Goal: Task Accomplishment & Management: Manage account settings

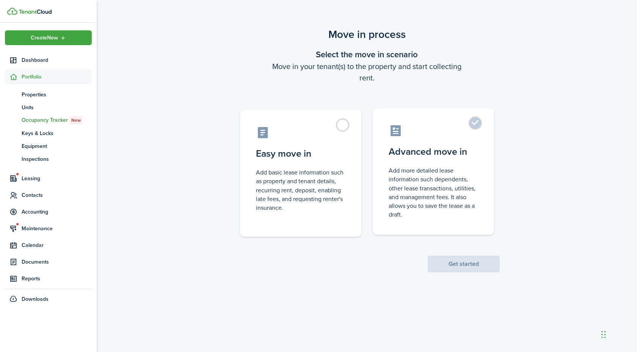
click at [442, 184] on control-radio-card-description "Add more detailed lease information such dependents, other lease transactions, …" at bounding box center [434, 192] width 90 height 53
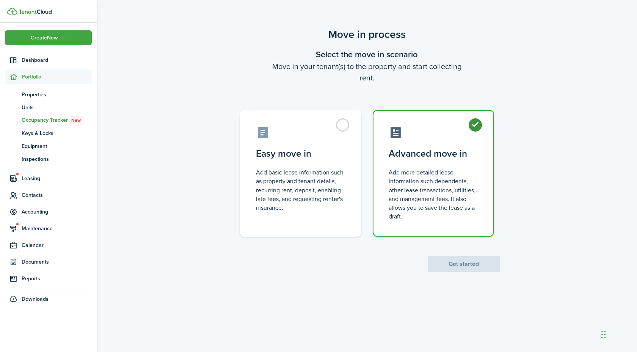
radio input "true"
click at [455, 259] on button "Get started" at bounding box center [464, 264] width 72 height 17
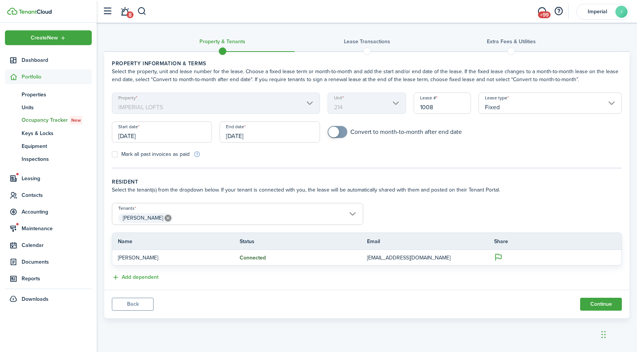
click at [257, 137] on input "10/09/2026" at bounding box center [270, 131] width 100 height 21
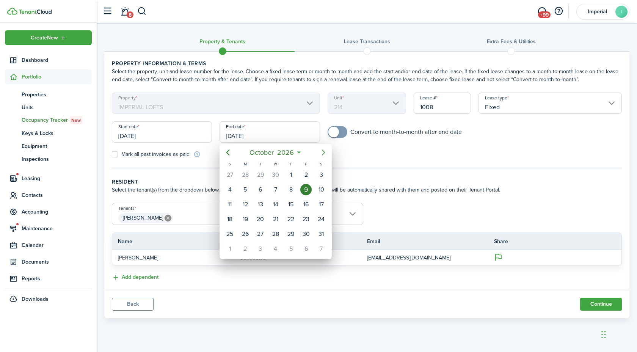
click at [323, 153] on icon "Next page" at bounding box center [323, 152] width 9 height 9
click at [233, 153] on mbsc-button "Previous page" at bounding box center [227, 152] width 15 height 15
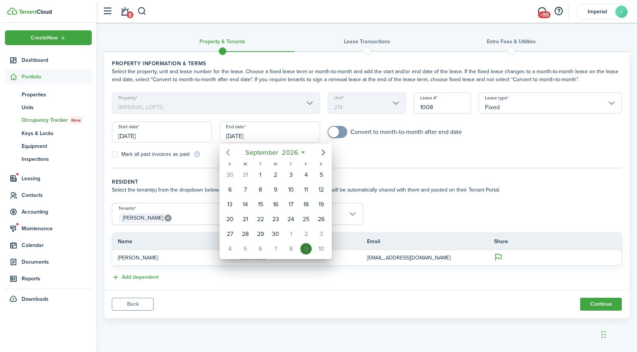
click at [233, 153] on mbsc-button "Previous page" at bounding box center [227, 152] width 15 height 15
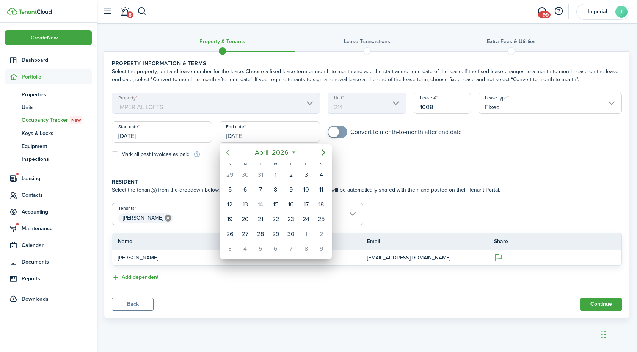
click at [233, 153] on mbsc-button "Previous page" at bounding box center [227, 152] width 15 height 15
click at [268, 237] on div "Apr 1" at bounding box center [275, 234] width 15 height 14
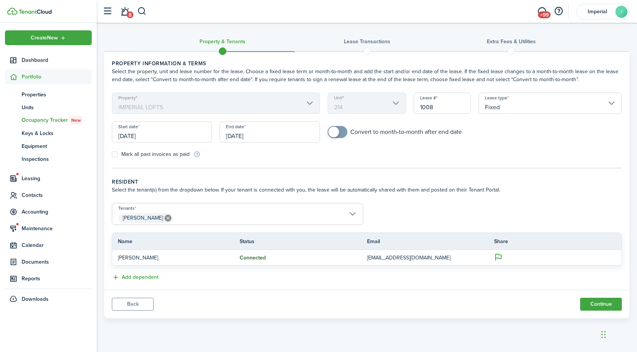
click at [280, 136] on input "04/01/2026" at bounding box center [270, 131] width 100 height 21
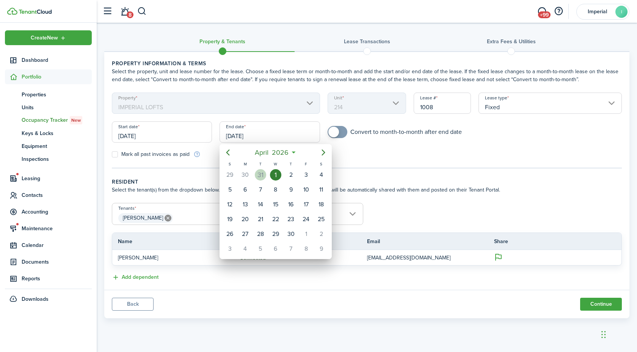
click at [259, 178] on div "31" at bounding box center [260, 174] width 11 height 11
type input "03/31/2026"
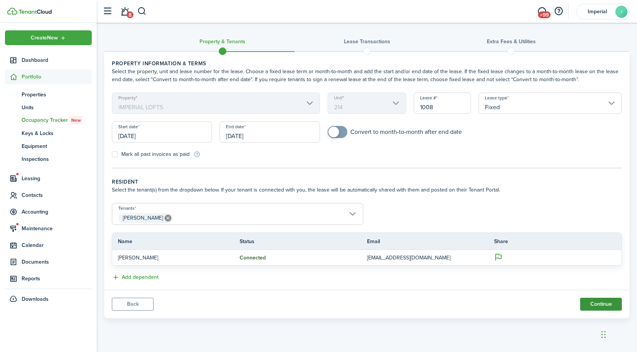
click at [599, 305] on button "Continue" at bounding box center [601, 304] width 42 height 13
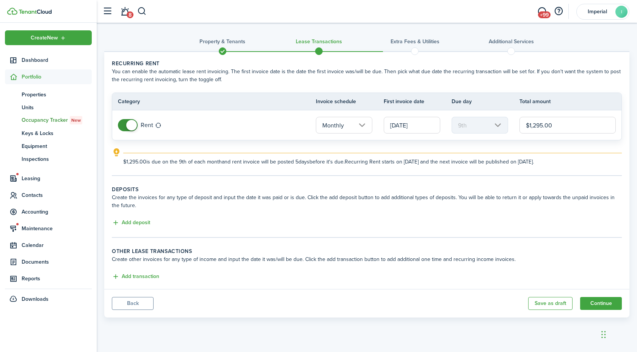
click at [560, 125] on input "$1,295.00" at bounding box center [568, 125] width 96 height 17
type input "$1,645.00"
click at [344, 225] on div "Add deposit" at bounding box center [367, 223] width 510 height 9
click at [400, 131] on input "10/09/2025" at bounding box center [412, 125] width 57 height 17
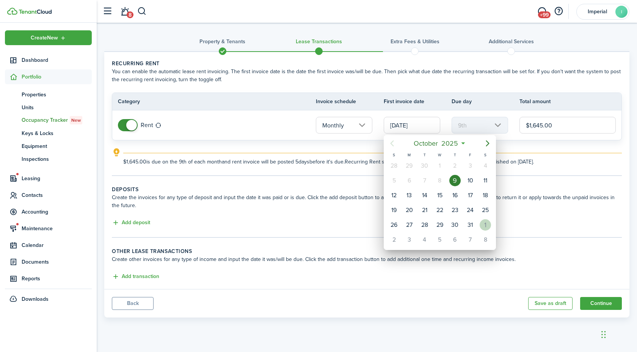
click at [481, 226] on div "1" at bounding box center [485, 224] width 11 height 11
type input "[DATE]"
type input "1st"
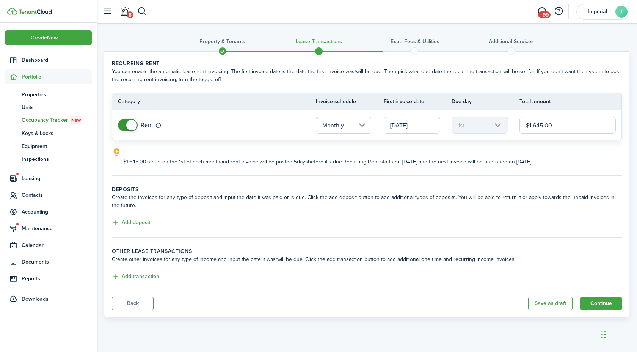
click at [154, 220] on div "Add deposit" at bounding box center [367, 223] width 510 height 9
click at [148, 222] on button "Add deposit" at bounding box center [131, 223] width 38 height 9
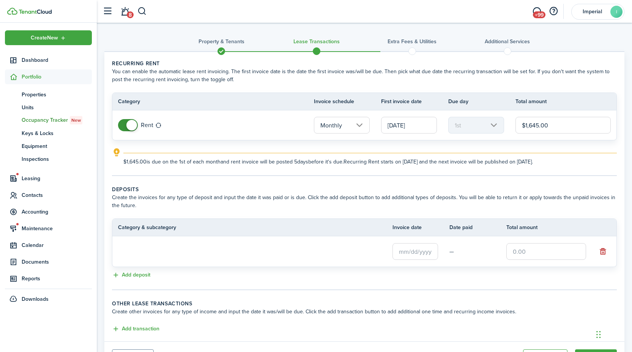
click at [398, 246] on input "text" at bounding box center [415, 251] width 46 height 17
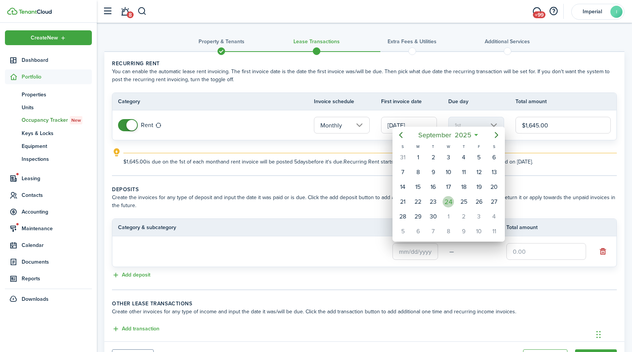
click at [447, 202] on div "24" at bounding box center [447, 201] width 11 height 11
type input "[DATE]"
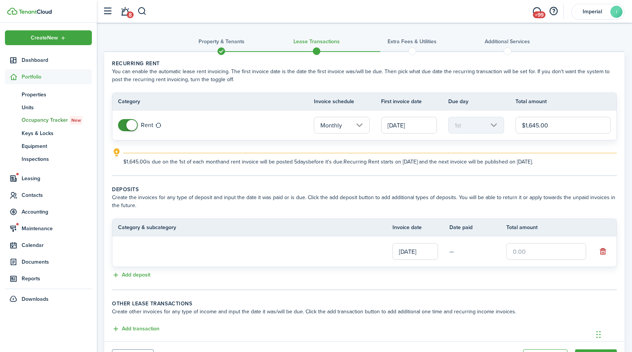
click at [538, 250] on input "text" at bounding box center [546, 251] width 80 height 17
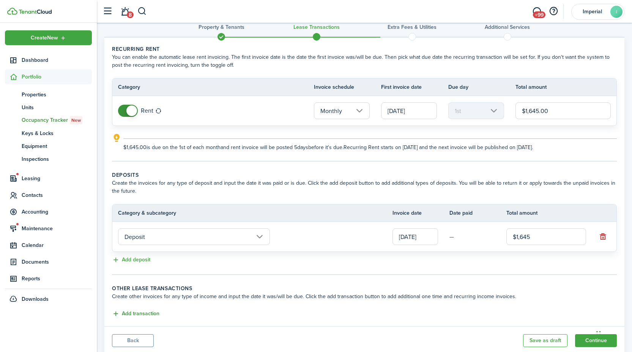
type input "$1,645.00"
click at [142, 314] on button "Add transaction" at bounding box center [135, 314] width 47 height 9
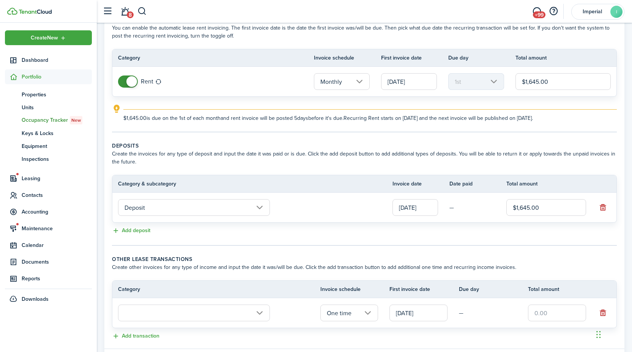
scroll to position [78, 0]
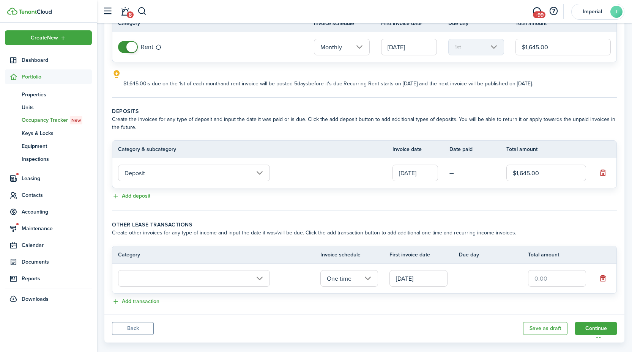
click at [219, 280] on input "text" at bounding box center [194, 278] width 152 height 17
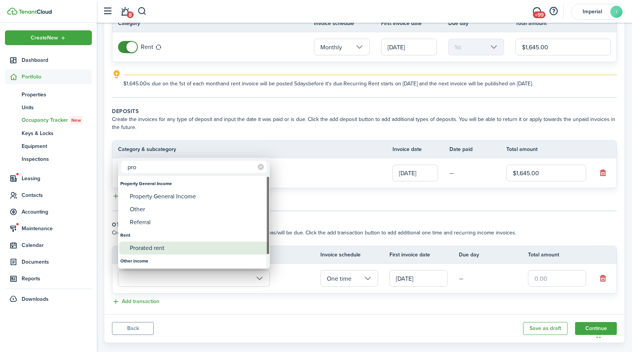
type input "pro"
click at [192, 248] on div "Prorated rent" at bounding box center [197, 248] width 134 height 13
type input "Rent / Prorated rent"
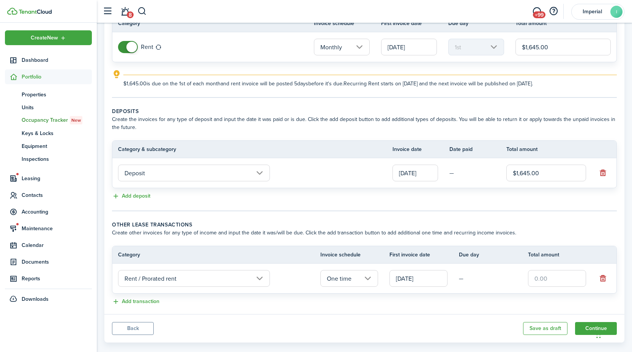
click at [572, 285] on input "text" at bounding box center [557, 278] width 58 height 17
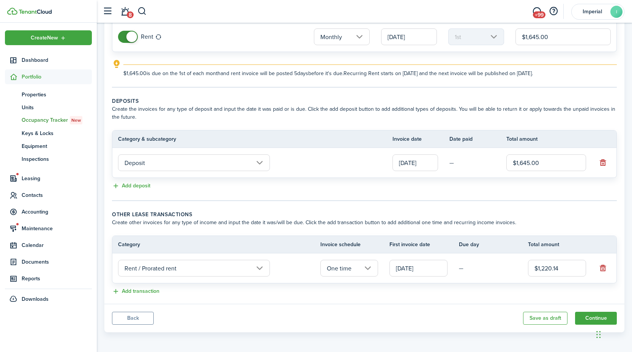
scroll to position [90, 0]
type input "$1,220.14"
click at [587, 313] on button "Continue" at bounding box center [596, 317] width 42 height 13
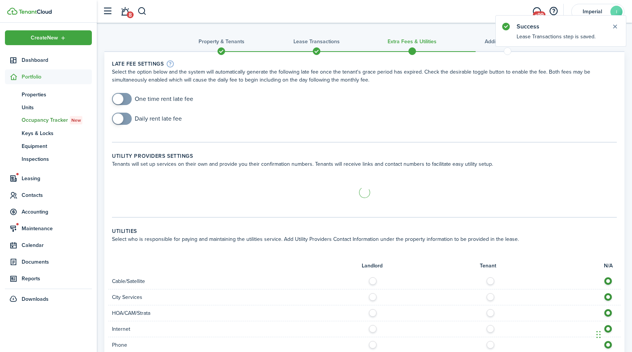
click at [134, 99] on input "checkbox" at bounding box center [152, 99] width 81 height 12
checkbox input "true"
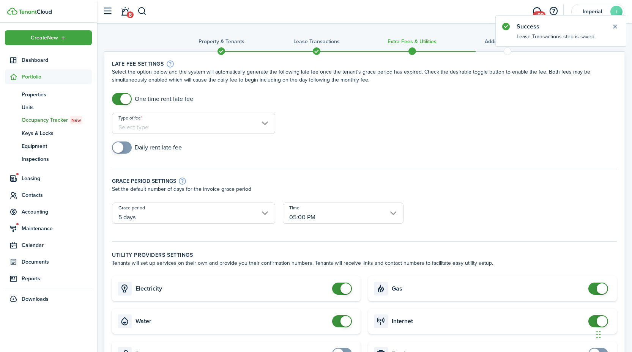
click at [151, 120] on input "Type of fee" at bounding box center [193, 123] width 163 height 21
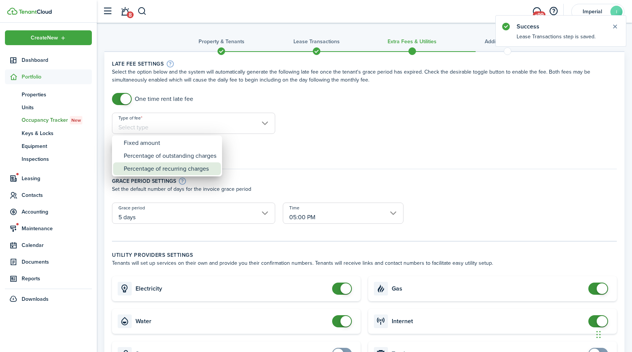
click at [166, 167] on div "Percentage of recurring charges" at bounding box center [170, 168] width 93 height 13
type input "Percentage of recurring charges"
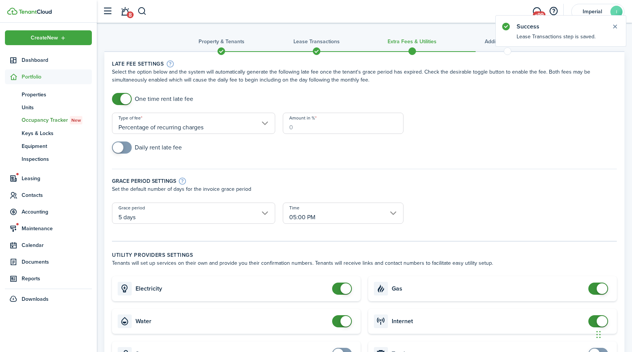
click at [327, 119] on input "Amount in %" at bounding box center [343, 123] width 121 height 21
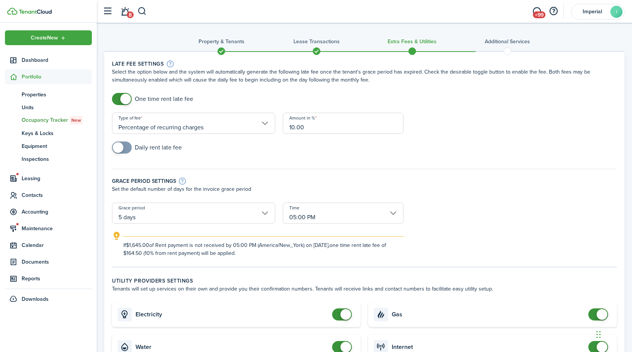
click at [190, 222] on input "5 days" at bounding box center [193, 213] width 163 height 21
type input "10"
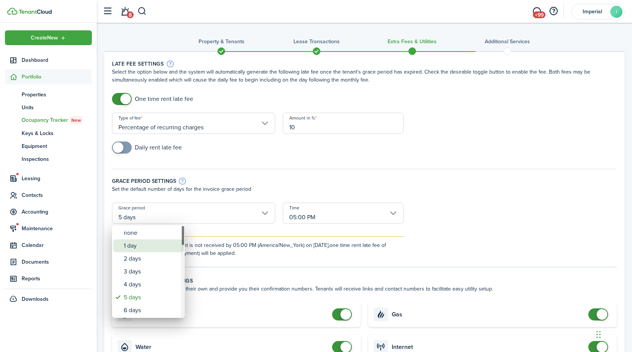
click at [144, 242] on div "1 day" at bounding box center [151, 245] width 55 height 13
type input "1 day"
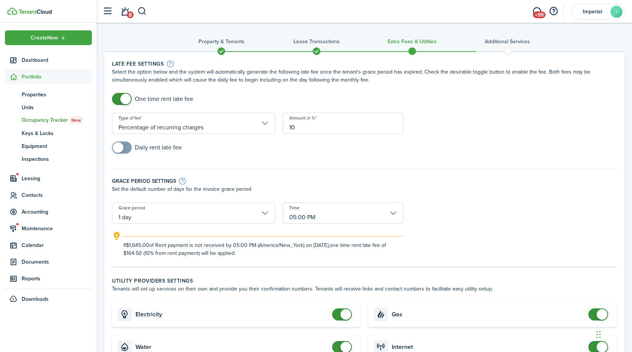
click at [451, 181] on div "Grace period settings" at bounding box center [364, 181] width 505 height 8
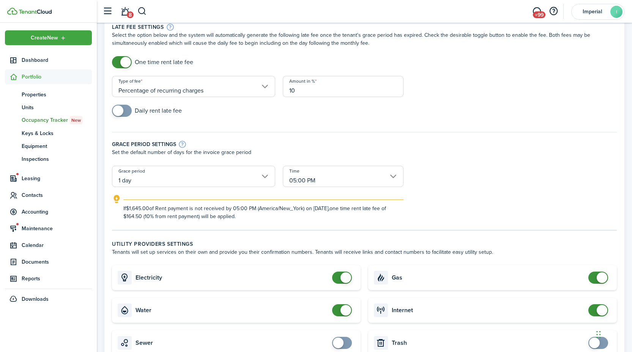
scroll to position [70, 0]
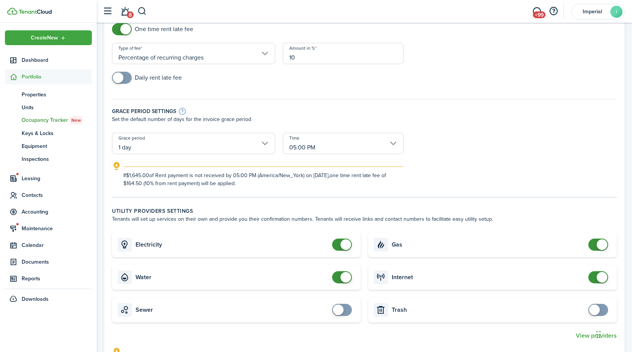
checkbox input "false"
click at [347, 273] on span at bounding box center [345, 277] width 11 height 11
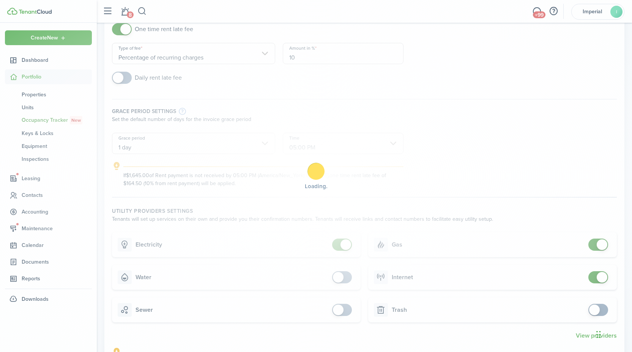
checkbox input "false"
click at [597, 244] on span at bounding box center [601, 244] width 11 height 11
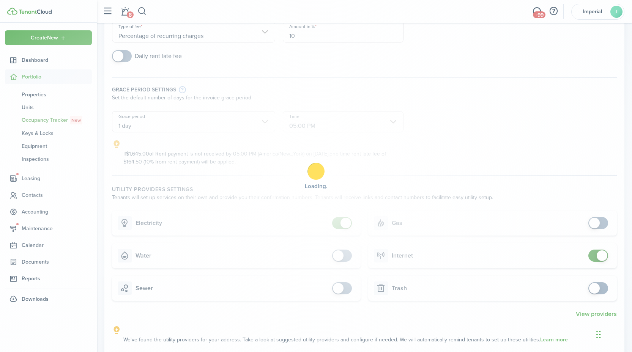
scroll to position [131, 0]
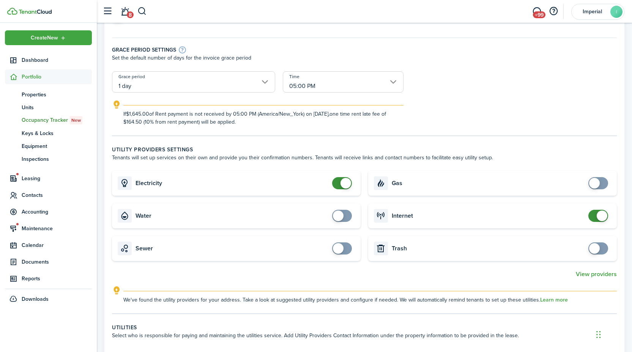
checkbox input "false"
click at [600, 216] on span at bounding box center [601, 216] width 11 height 11
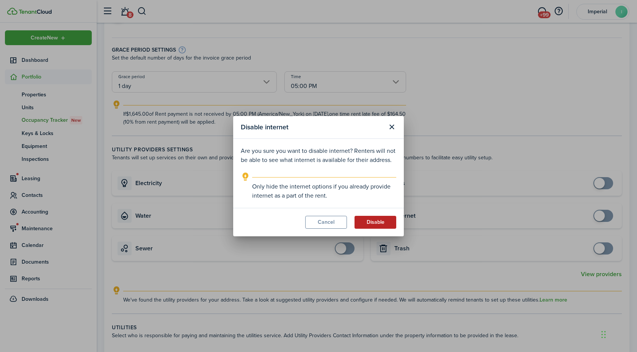
click at [368, 221] on button "Disable" at bounding box center [376, 222] width 42 height 13
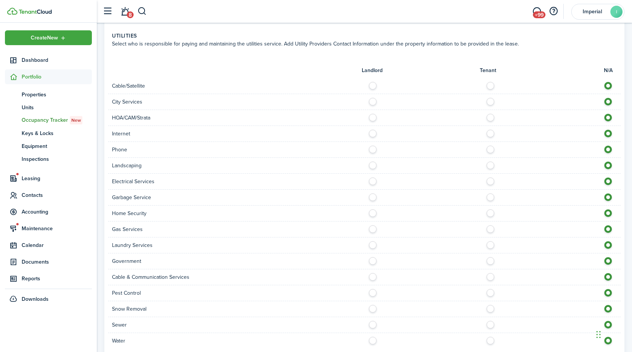
scroll to position [477, 0]
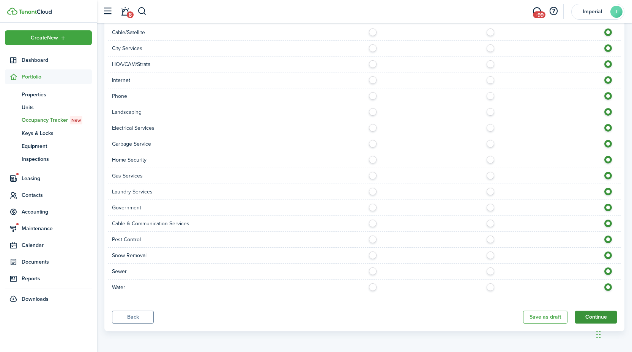
click at [588, 318] on button "Continue" at bounding box center [596, 317] width 42 height 13
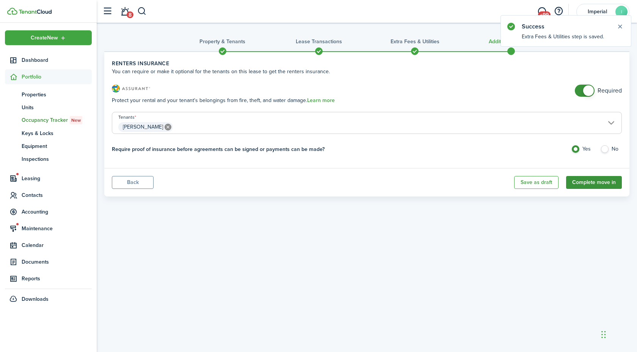
click at [585, 180] on button "Complete move in" at bounding box center [594, 182] width 56 height 13
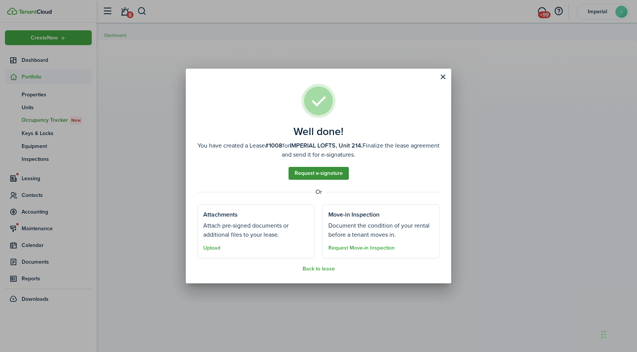
click at [332, 171] on link "Request e-signature" at bounding box center [319, 173] width 60 height 13
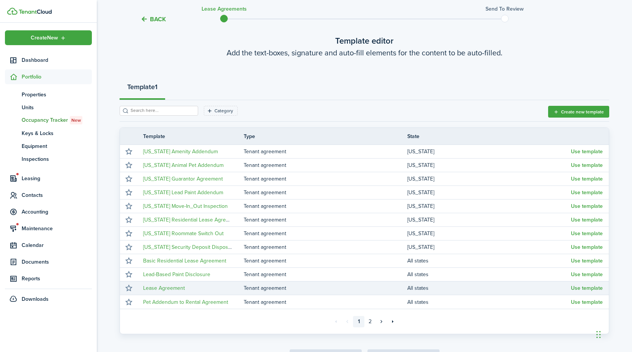
scroll to position [37, 0]
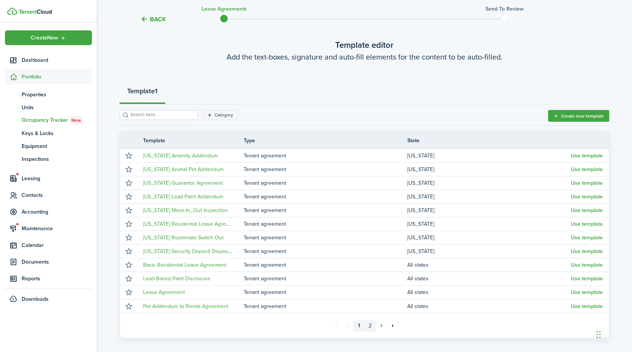
click at [370, 329] on link "2" at bounding box center [369, 325] width 11 height 11
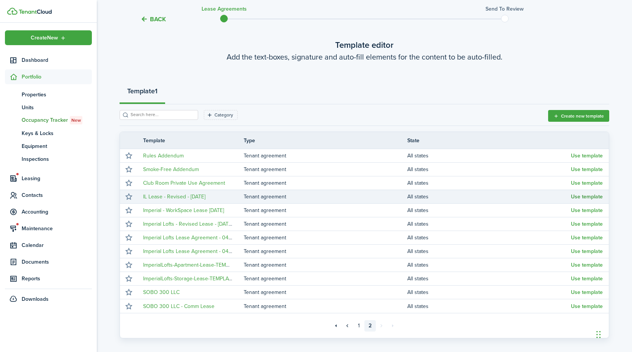
click at [596, 198] on button "Use template" at bounding box center [587, 197] width 32 height 6
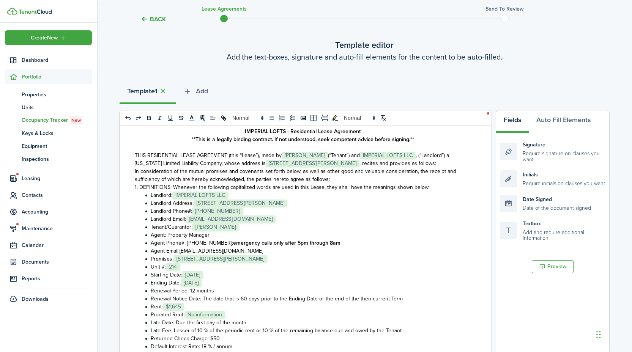
scroll to position [31, 0]
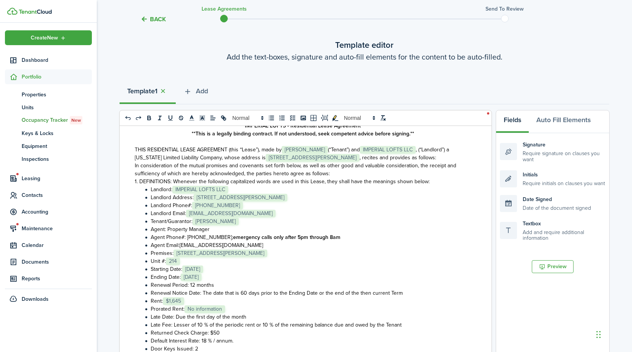
click at [241, 310] on li "Prorated Rent: ﻿ No information ﻿" at bounding box center [307, 309] width 328 height 8
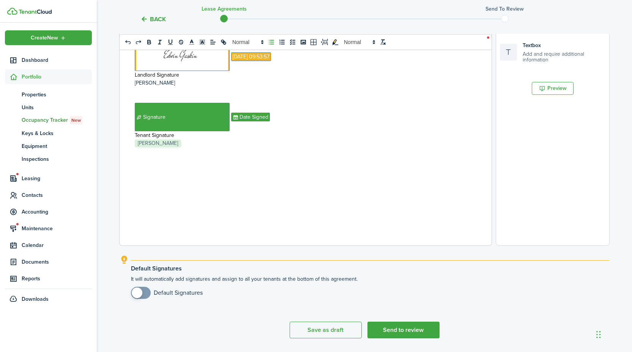
scroll to position [238, 0]
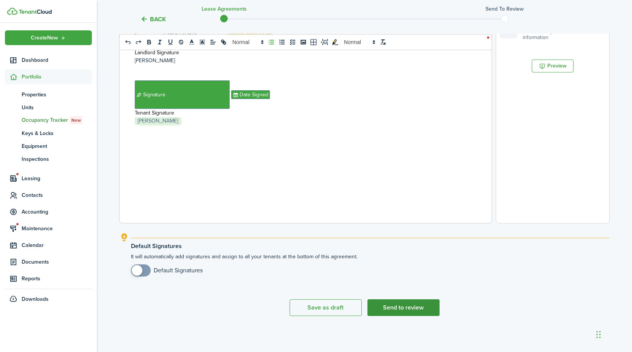
drag, startPoint x: 412, startPoint y: 321, endPoint x: 410, endPoint y: 313, distance: 8.4
click at [412, 321] on tc-wizard-step "Template editor Add the text-boxes, signature and auto-fill elements for the co…" at bounding box center [364, 77] width 489 height 508
click at [409, 311] on button "Send to review" at bounding box center [403, 307] width 72 height 17
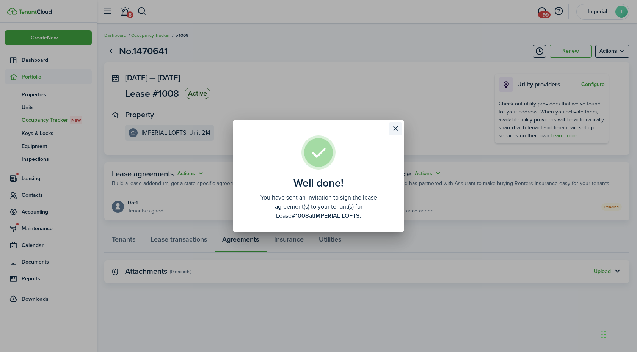
click at [397, 127] on button "Close modal" at bounding box center [395, 128] width 13 height 13
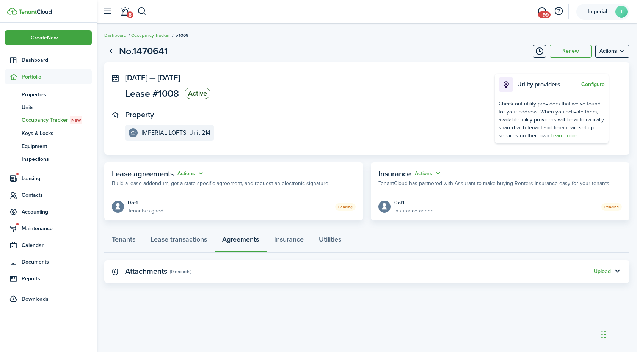
click at [605, 14] on span "Imperial" at bounding box center [597, 11] width 30 height 5
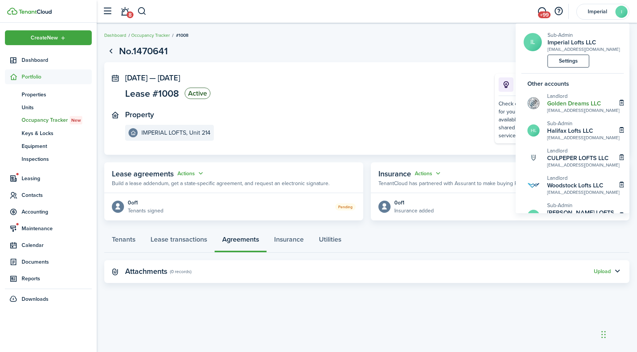
click at [560, 104] on h2 "Golden Dreams LLC" at bounding box center [583, 103] width 72 height 7
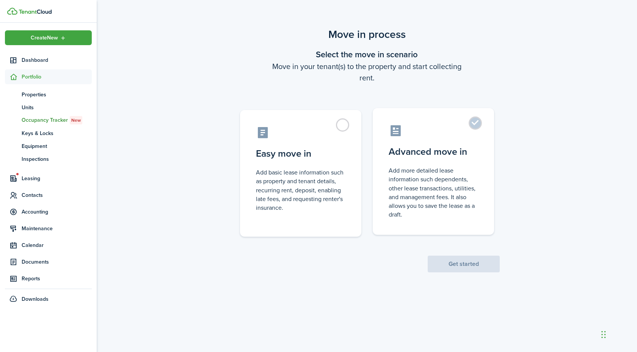
click at [413, 131] on control-radio-card-icon at bounding box center [434, 130] width 90 height 13
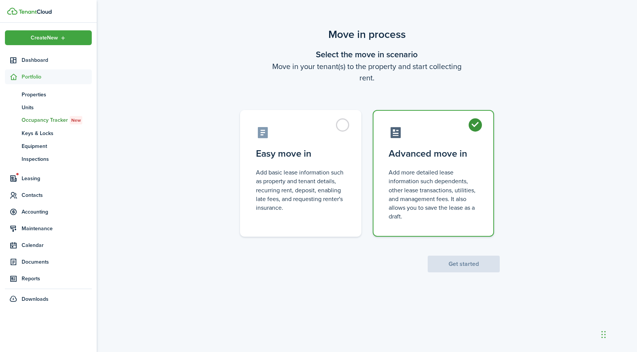
radio input "true"
click at [453, 267] on button "Get started" at bounding box center [464, 264] width 72 height 17
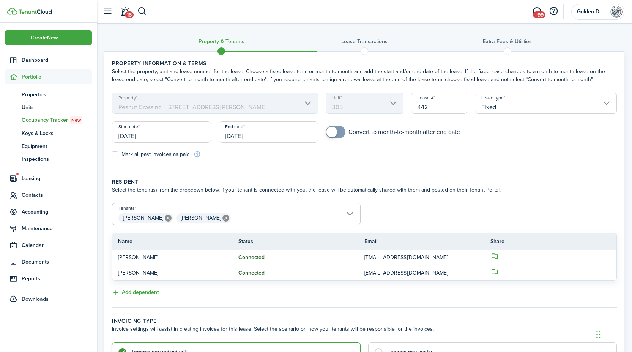
click at [270, 134] on input "[DATE]" at bounding box center [268, 131] width 99 height 21
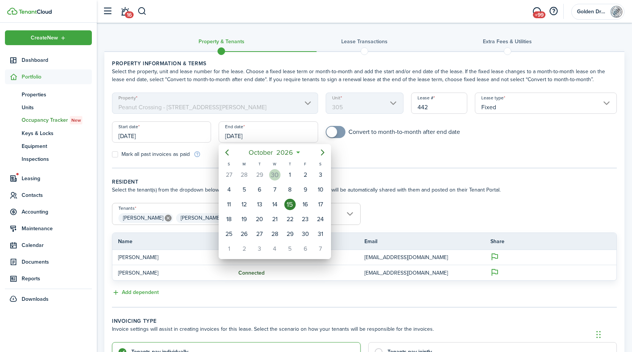
click at [281, 172] on div "30" at bounding box center [274, 175] width 15 height 14
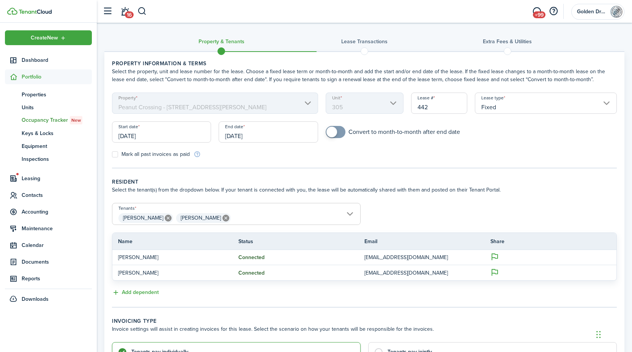
click at [278, 133] on input "[DATE]" at bounding box center [268, 131] width 99 height 21
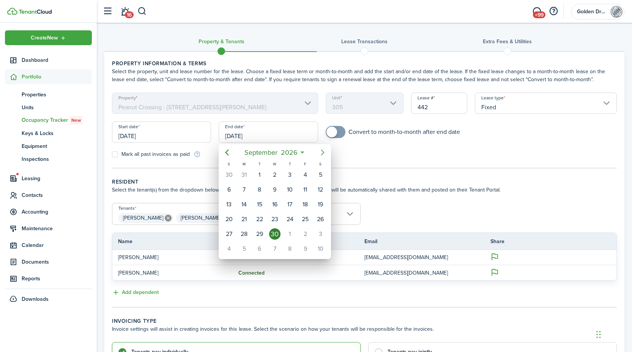
click at [324, 150] on icon "Next page" at bounding box center [322, 152] width 9 height 9
click at [321, 232] on div "31" at bounding box center [320, 233] width 11 height 11
type input "[DATE]"
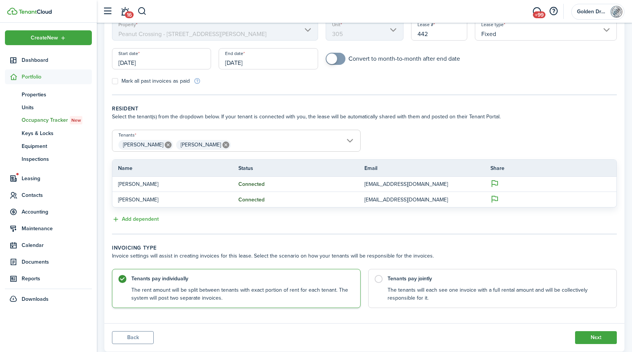
scroll to position [94, 0]
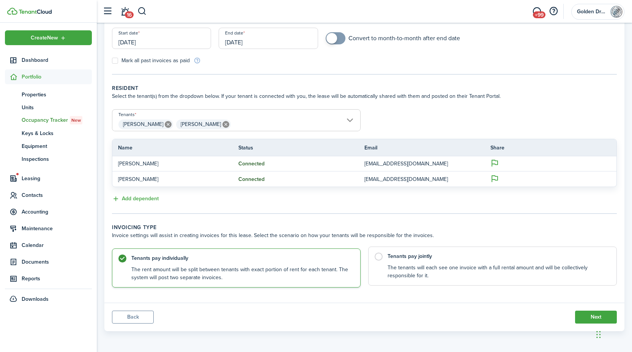
click at [529, 269] on control-radio-card-description "The tenants will each see one invoice with a full rental amount and will be col…" at bounding box center [497, 272] width 221 height 16
radio input "false"
radio input "true"
click at [591, 319] on button "Next" at bounding box center [596, 317] width 42 height 13
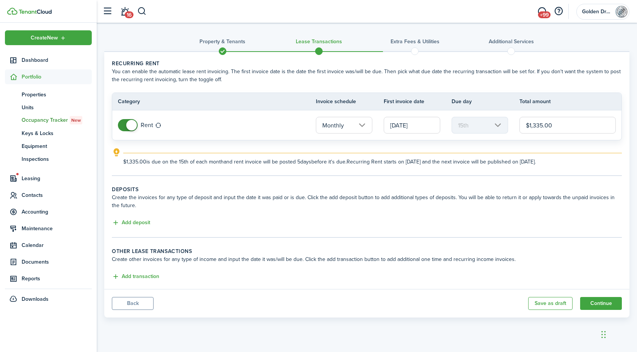
click at [557, 123] on input "$1,335.00" at bounding box center [568, 125] width 96 height 17
click at [395, 129] on input "[DATE]" at bounding box center [412, 125] width 57 height 17
type input "$1,450.00"
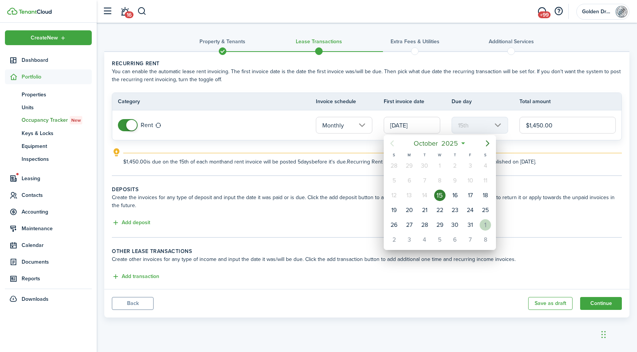
click at [490, 225] on div "1" at bounding box center [485, 224] width 11 height 11
type input "[DATE]"
type input "1st"
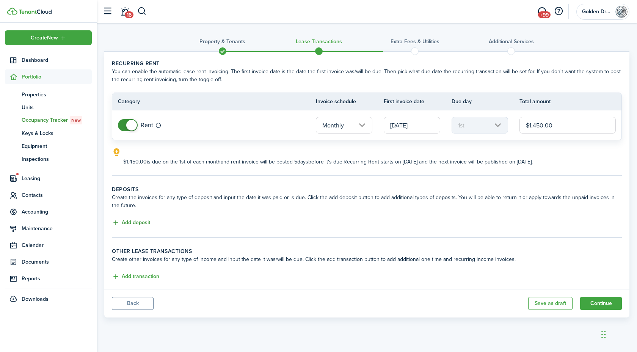
click at [143, 220] on button "Add deposit" at bounding box center [131, 223] width 38 height 9
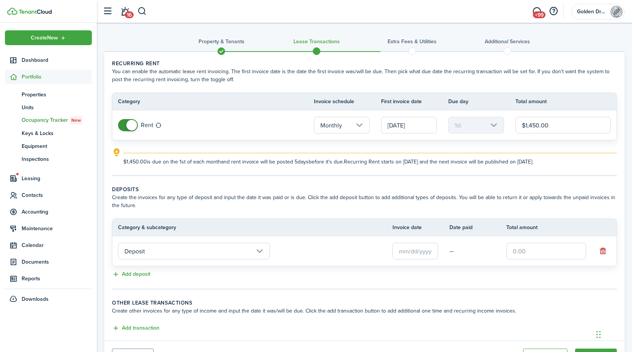
click at [427, 250] on input "text" at bounding box center [415, 251] width 46 height 17
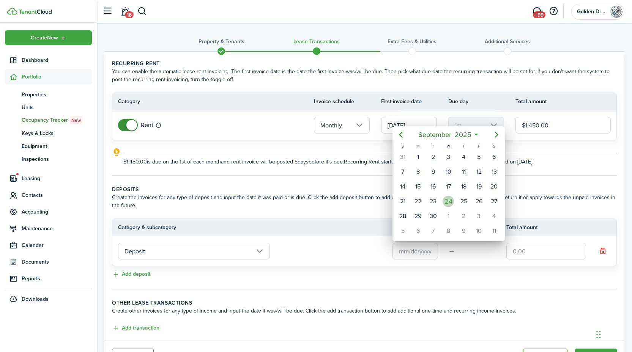
click at [442, 197] on div "24" at bounding box center [447, 201] width 15 height 14
type input "[DATE]"
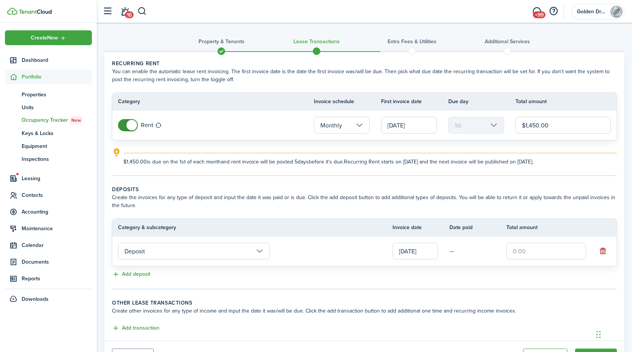
click at [510, 252] on input "text" at bounding box center [546, 251] width 80 height 17
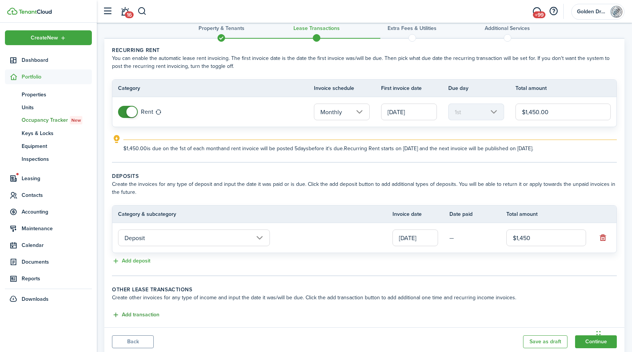
type input "$1,450.00"
click at [158, 311] on button "Add transaction" at bounding box center [135, 315] width 47 height 9
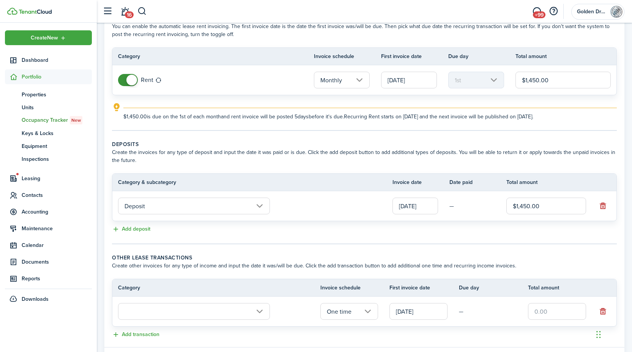
scroll to position [90, 0]
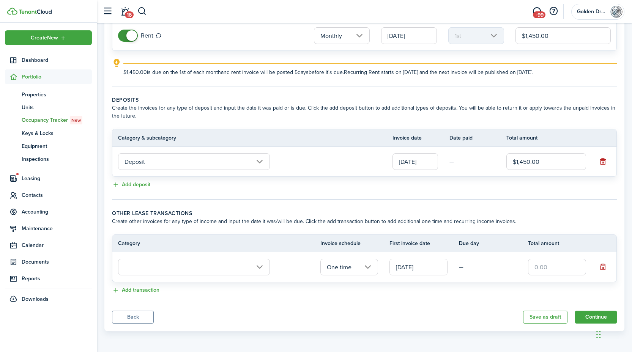
click at [197, 259] on input "text" at bounding box center [194, 267] width 152 height 17
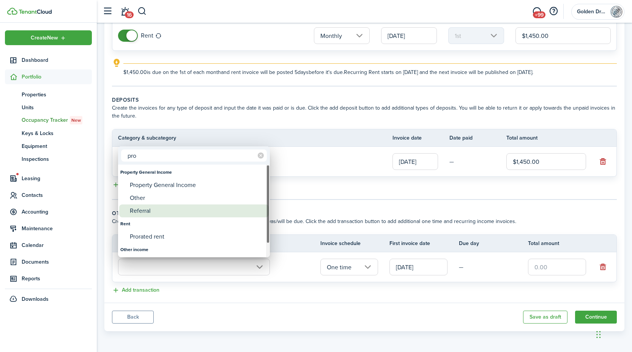
type input "pro"
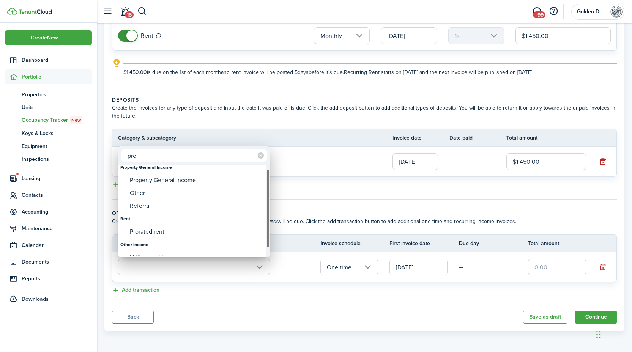
drag, startPoint x: 163, startPoint y: 245, endPoint x: 163, endPoint y: 236, distance: 9.1
click at [163, 238] on div "Other income" at bounding box center [193, 244] width 147 height 13
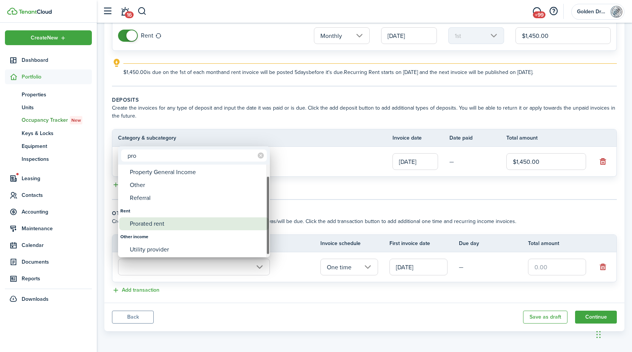
click at [163, 229] on div "Prorated rent" at bounding box center [197, 223] width 134 height 13
type input "Rent / Prorated rent"
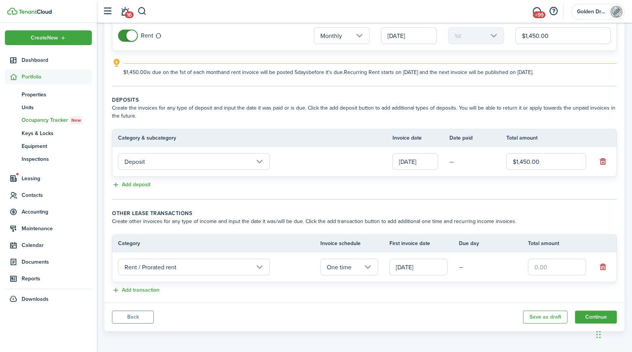
click at [554, 266] on input "text" at bounding box center [557, 267] width 58 height 17
type input "$795.16"
click at [155, 286] on button "Add transaction" at bounding box center [135, 290] width 47 height 9
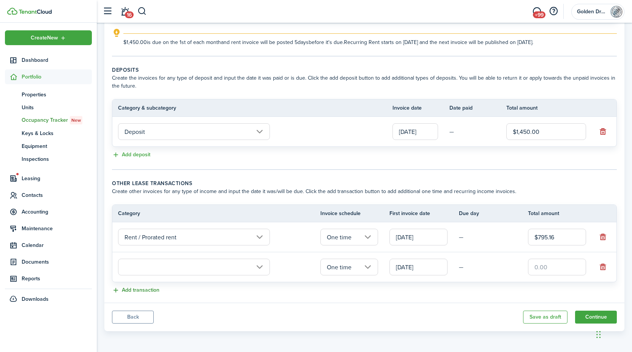
click at [149, 288] on button "Add transaction" at bounding box center [135, 290] width 47 height 9
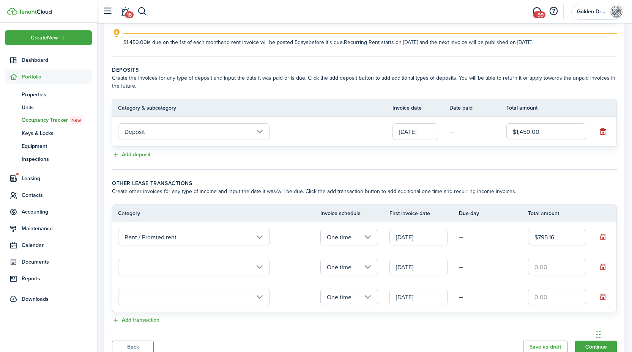
scroll to position [132, 0]
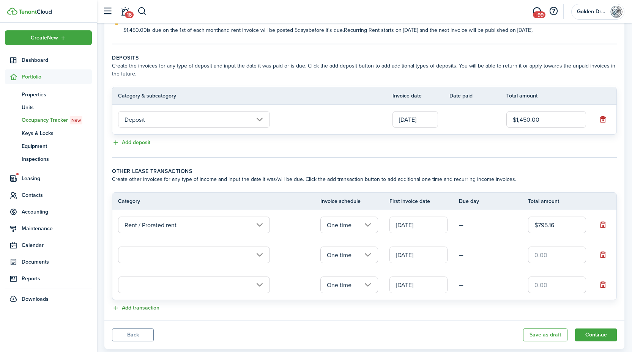
click at [151, 305] on button "Add transaction" at bounding box center [135, 308] width 47 height 9
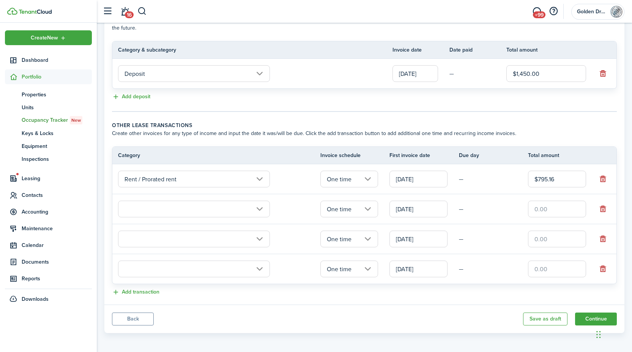
scroll to position [179, 0]
click at [152, 292] on button "Add transaction" at bounding box center [135, 291] width 47 height 9
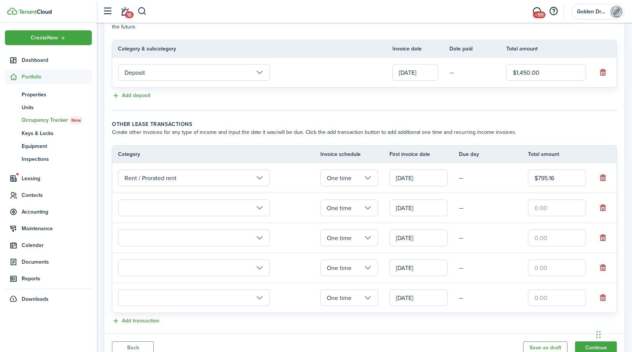
click at [205, 211] on input "text" at bounding box center [194, 208] width 152 height 17
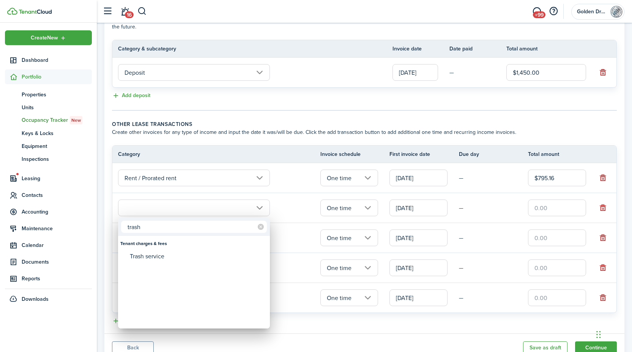
type input "trash"
click at [176, 256] on div "Trash service" at bounding box center [197, 256] width 134 height 13
type input "Tenant charges & fees / Trash service"
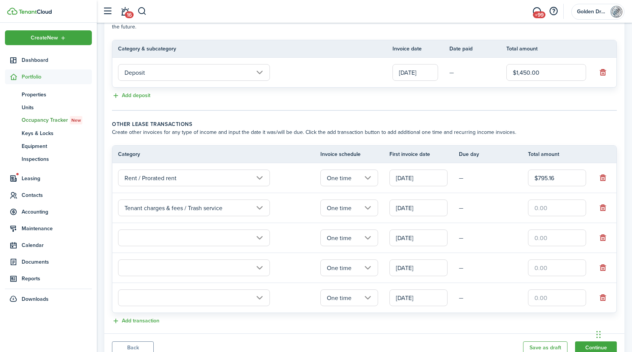
click at [172, 239] on input "text" at bounding box center [194, 238] width 152 height 17
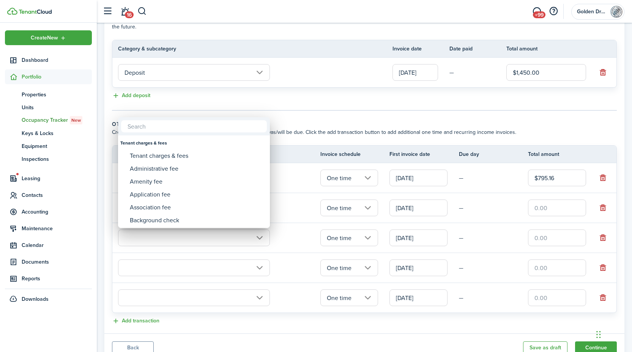
click at [171, 237] on div at bounding box center [315, 175] width 753 height 473
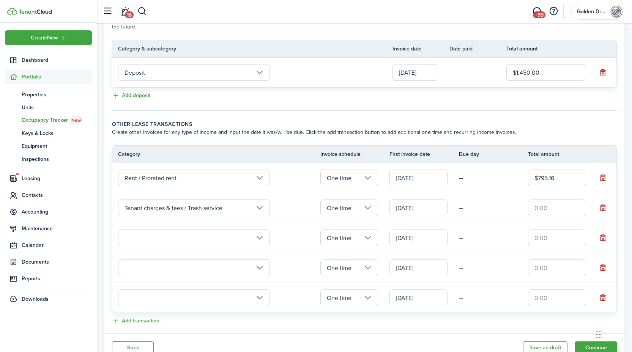
click at [179, 246] on input "text" at bounding box center [194, 238] width 152 height 17
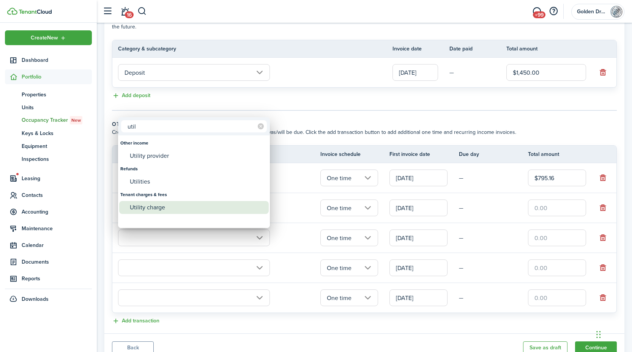
type input "util"
click at [169, 212] on div "Utility charge" at bounding box center [197, 207] width 134 height 13
type input "Tenant charges & fees / Utility charge"
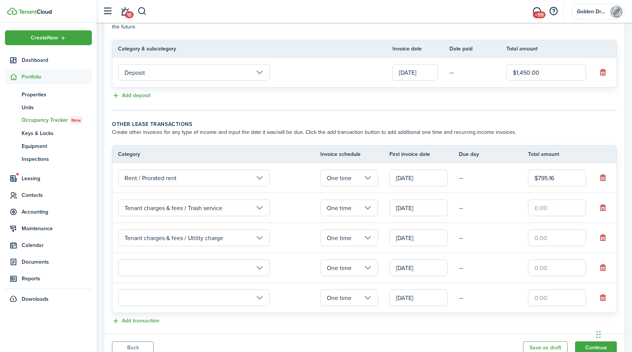
click at [162, 265] on input "text" at bounding box center [194, 267] width 152 height 17
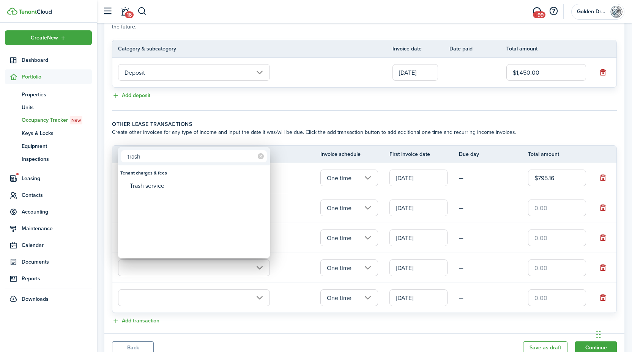
type input "trash"
click at [165, 192] on mbsc-wheel-item at bounding box center [193, 198] width 149 height 13
click at [173, 191] on div "Trash service" at bounding box center [197, 185] width 134 height 13
type input "Tenant charges & fees / Trash service"
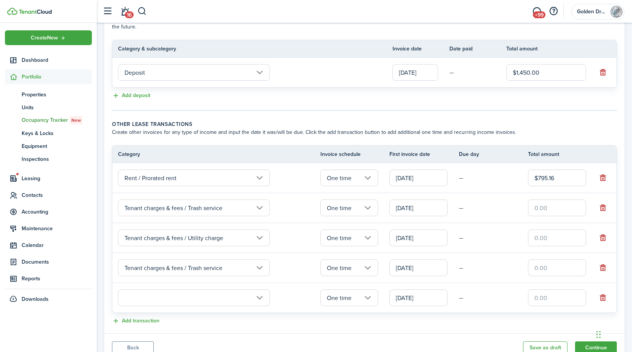
click at [186, 297] on input "text" at bounding box center [194, 297] width 152 height 17
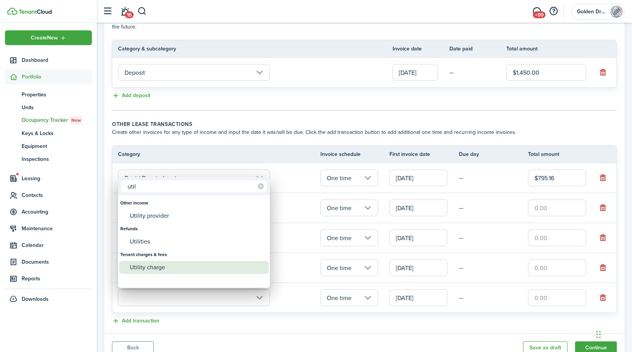
type input "util"
click at [171, 262] on div "Utility charge" at bounding box center [197, 267] width 134 height 13
type input "Tenant charges & fees / Utility charge"
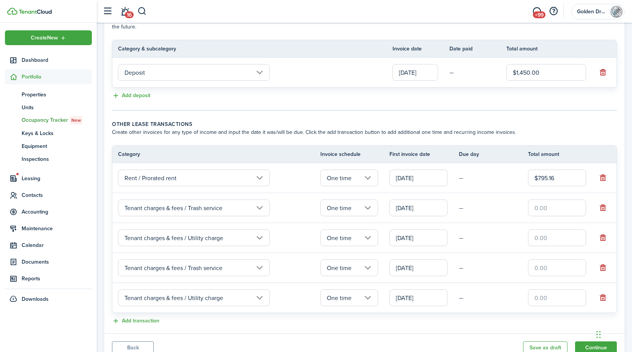
click at [547, 209] on input "text" at bounding box center [557, 208] width 58 height 17
type input "$13.87"
click at [565, 240] on input "text" at bounding box center [557, 238] width 58 height 17
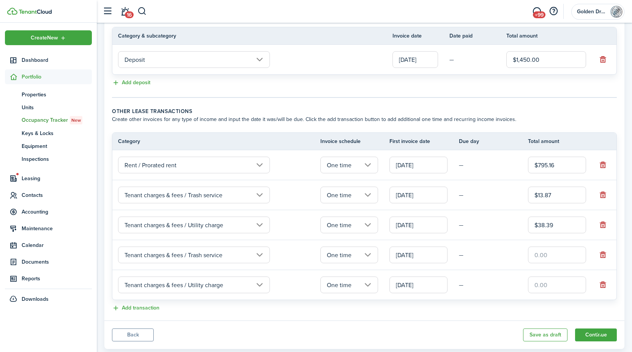
scroll to position [209, 0]
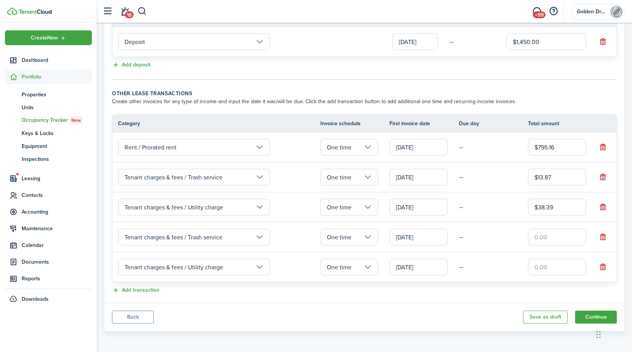
click at [339, 231] on input "One time" at bounding box center [349, 237] width 58 height 17
type input "$38.39"
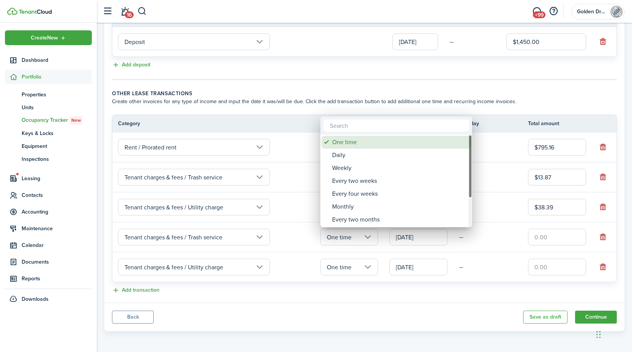
click at [351, 145] on div "One time" at bounding box center [399, 142] width 134 height 13
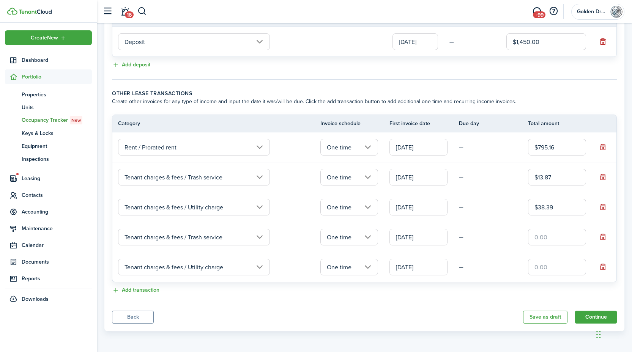
click at [352, 248] on tr "Tenant charges & fees / Trash service One time [DATE] —" at bounding box center [364, 237] width 504 height 30
click at [351, 243] on input "One time" at bounding box center [349, 237] width 58 height 17
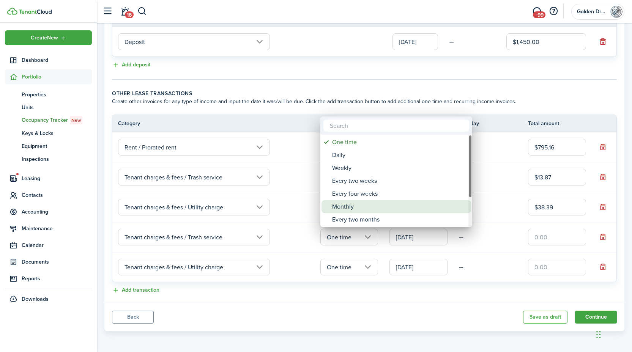
click at [351, 204] on div "Monthly" at bounding box center [399, 206] width 134 height 13
type input "Monthly"
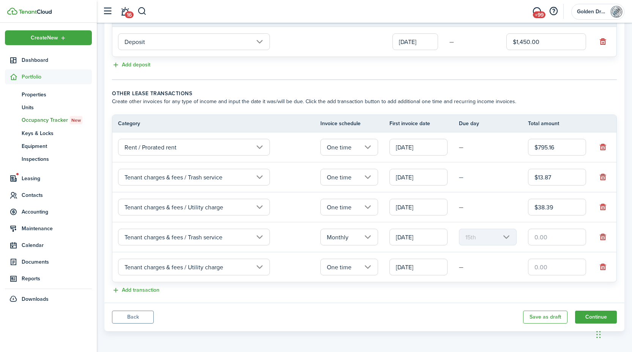
click at [351, 264] on input "One time" at bounding box center [349, 267] width 58 height 17
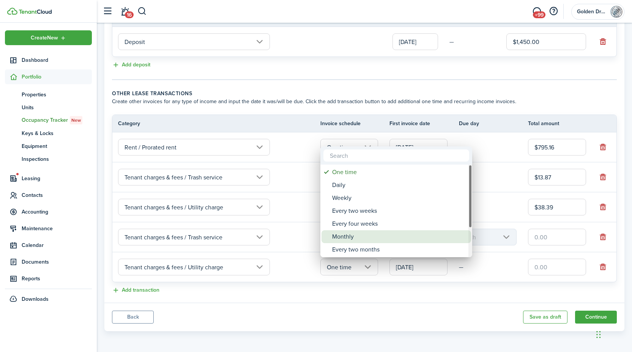
click at [351, 233] on div "Monthly" at bounding box center [399, 236] width 134 height 13
type input "Monthly"
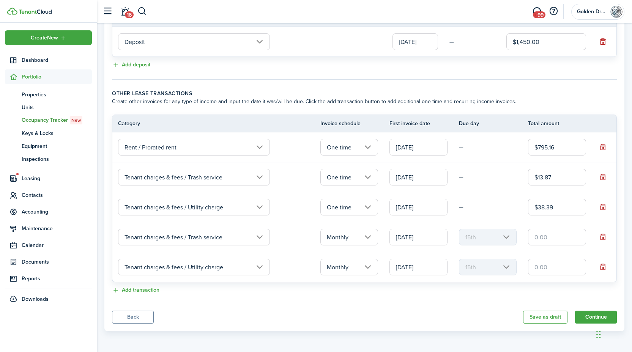
click at [415, 241] on input "[DATE]" at bounding box center [418, 237] width 58 height 17
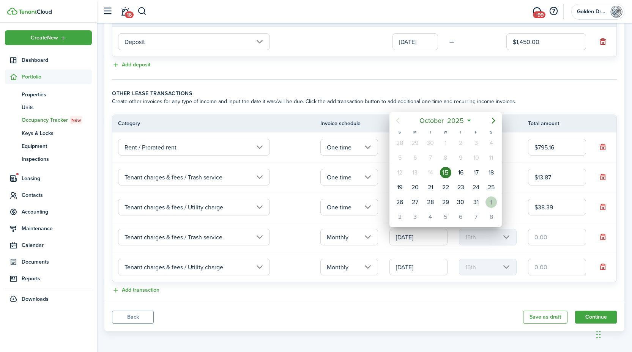
click at [491, 200] on div "1" at bounding box center [490, 202] width 11 height 11
type input "[DATE]"
type input "1st"
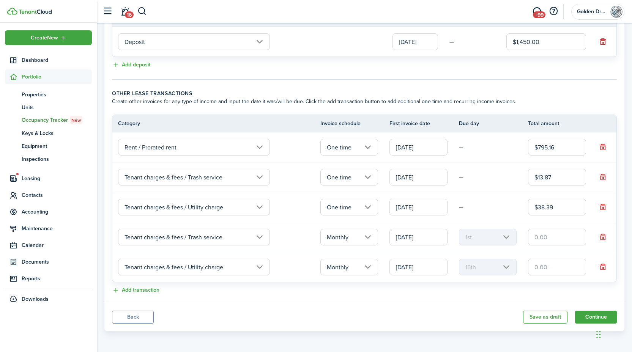
click at [422, 265] on input "[DATE]" at bounding box center [418, 267] width 58 height 17
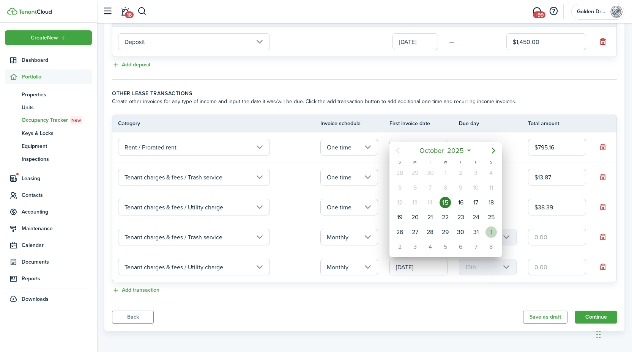
click at [494, 237] on div "[DATE]" at bounding box center [490, 232] width 15 height 14
type input "[DATE]"
type input "1st"
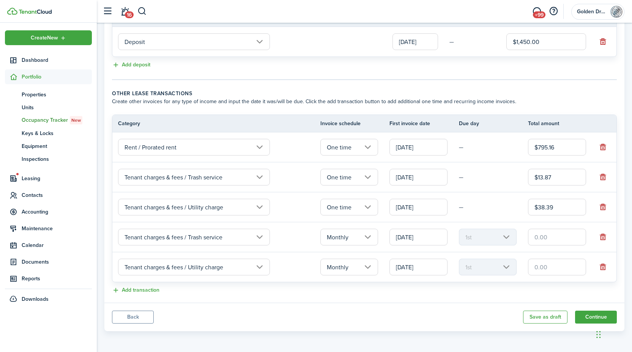
scroll to position [0, 0]
click at [547, 240] on input "text" at bounding box center [557, 237] width 58 height 17
type input "$26.00"
click at [533, 263] on input "text" at bounding box center [557, 267] width 58 height 17
type input "$70.00"
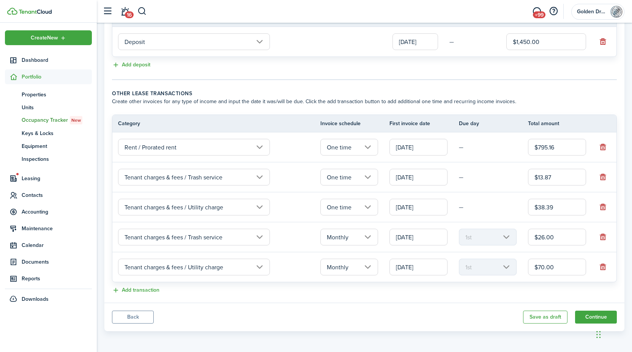
click at [505, 299] on panel-main-body "Recurring rent You can enable the automatic lease rent invoicing. The first inv…" at bounding box center [364, 73] width 520 height 460
click at [591, 316] on button "Continue" at bounding box center [596, 317] width 42 height 13
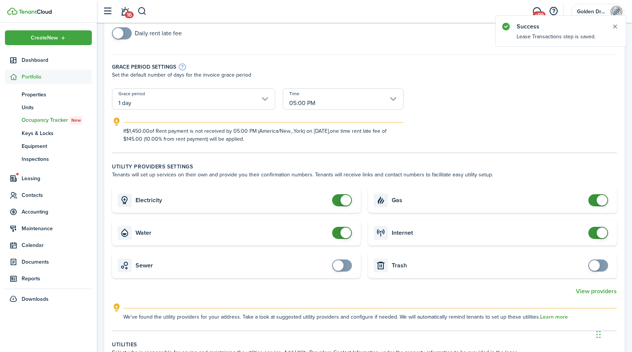
scroll to position [117, 0]
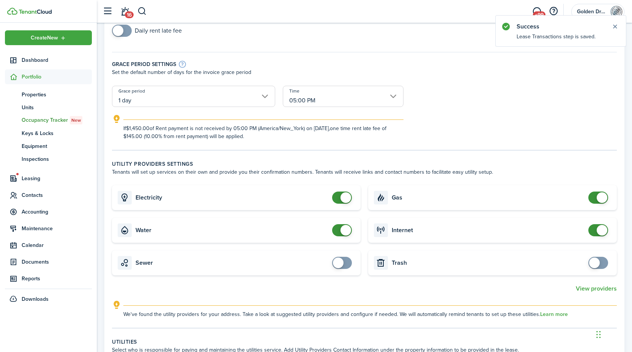
checkbox input "false"
click at [340, 236] on span at bounding box center [342, 230] width 8 height 12
checkbox input "false"
click at [594, 198] on span at bounding box center [598, 198] width 8 height 12
checkbox input "false"
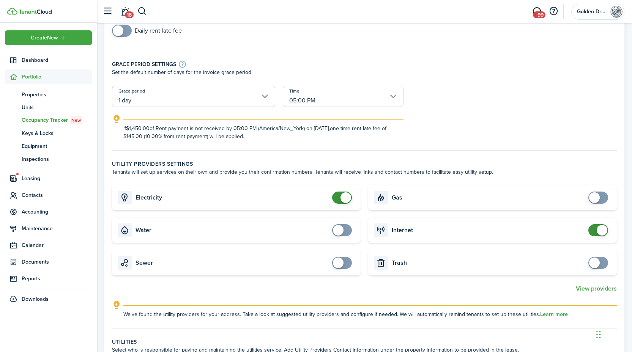
click at [597, 230] on span at bounding box center [601, 230] width 11 height 11
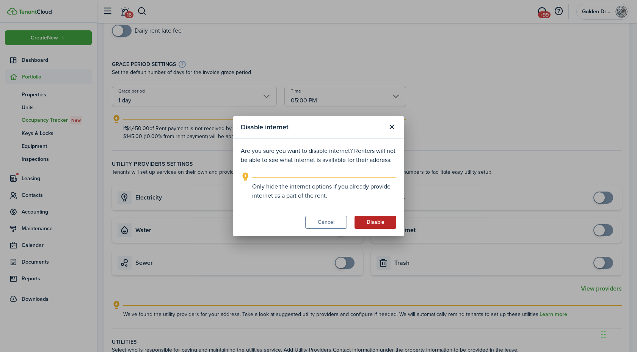
click at [364, 220] on button "Disable" at bounding box center [376, 222] width 42 height 13
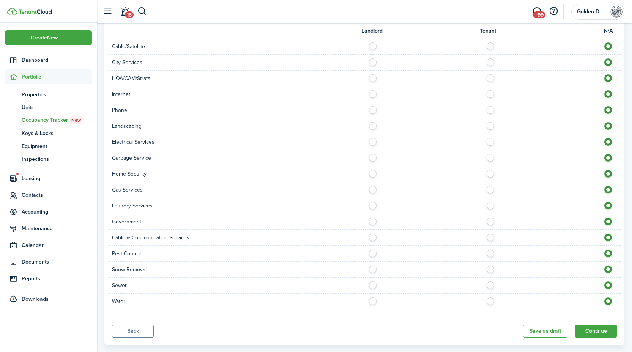
scroll to position [477, 0]
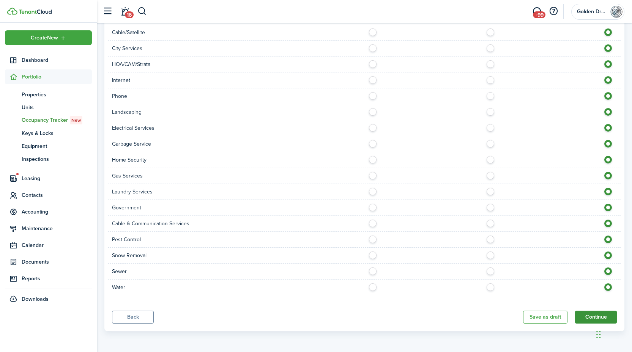
click at [584, 311] on button "Continue" at bounding box center [596, 317] width 42 height 13
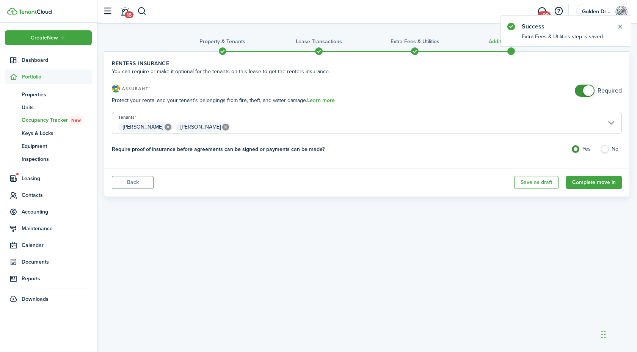
click at [222, 126] on icon at bounding box center [225, 127] width 7 height 7
type input "[PERSON_NAME]"
click at [582, 183] on button "Complete move in" at bounding box center [594, 182] width 56 height 13
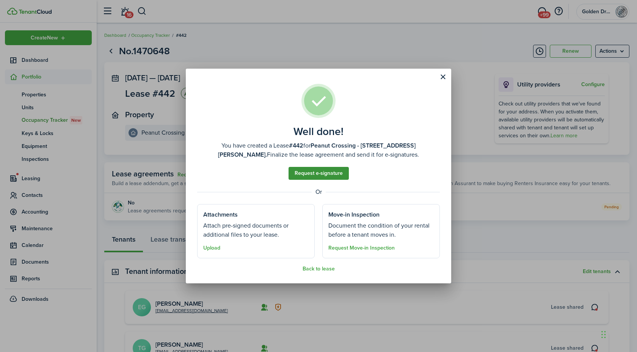
click at [335, 174] on link "Request e-signature" at bounding box center [319, 173] width 60 height 13
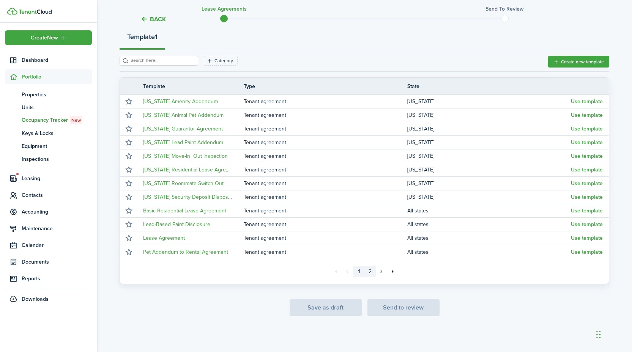
click at [371, 273] on link "2" at bounding box center [369, 271] width 11 height 11
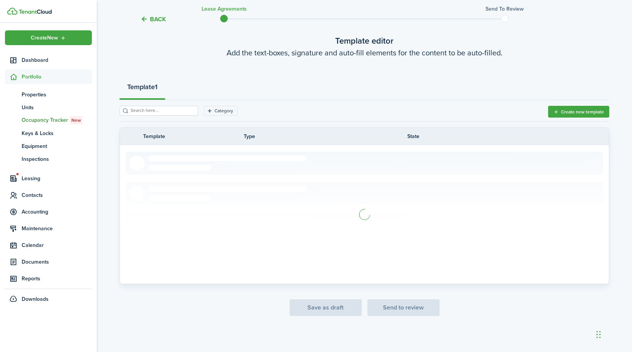
scroll to position [50, 0]
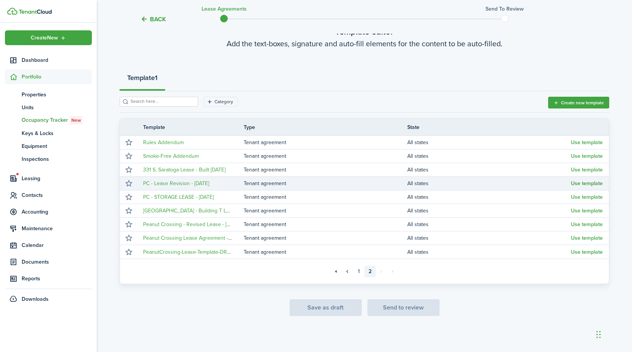
click at [582, 184] on button "Use template" at bounding box center [587, 184] width 32 height 6
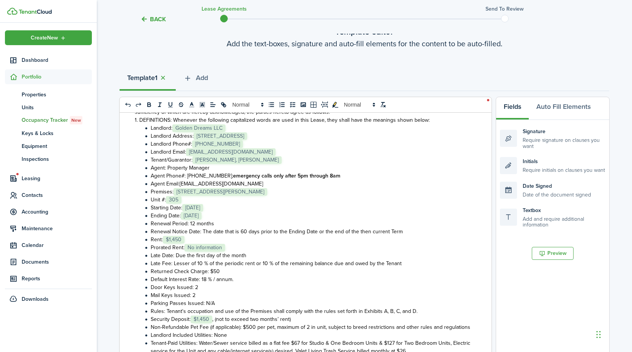
scroll to position [90, 0]
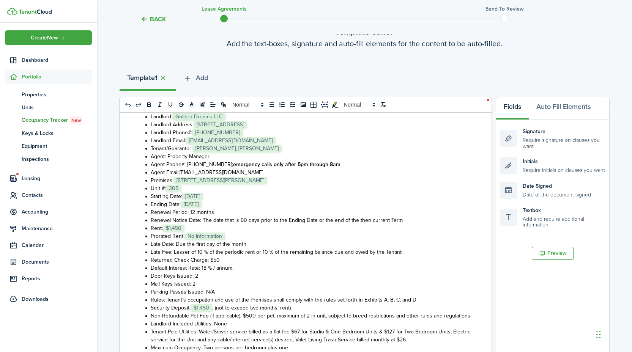
click at [240, 232] on li "Rent: ﻿ $1,450 ﻿" at bounding box center [307, 228] width 328 height 8
click at [239, 240] on li "Prorated Rent: ﻿ No information ﻿" at bounding box center [307, 236] width 328 height 8
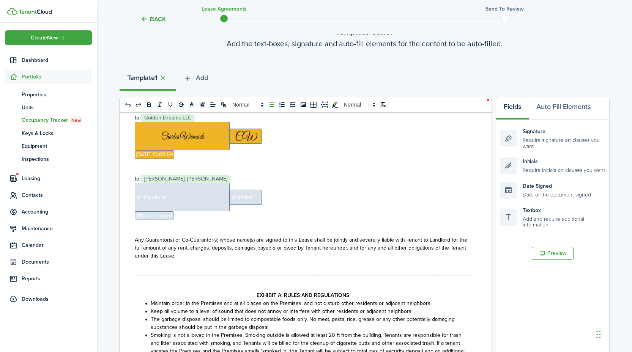
scroll to position [2398, 0]
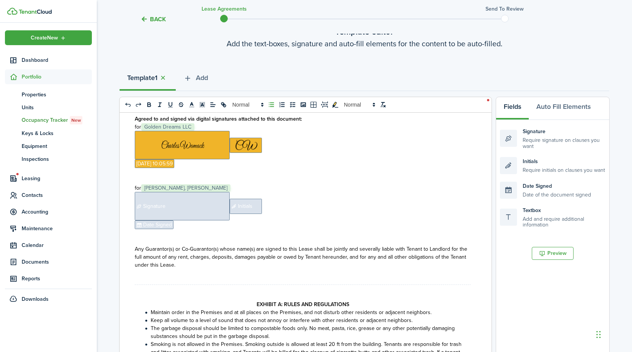
click at [204, 220] on span "Signature" at bounding box center [182, 206] width 95 height 28
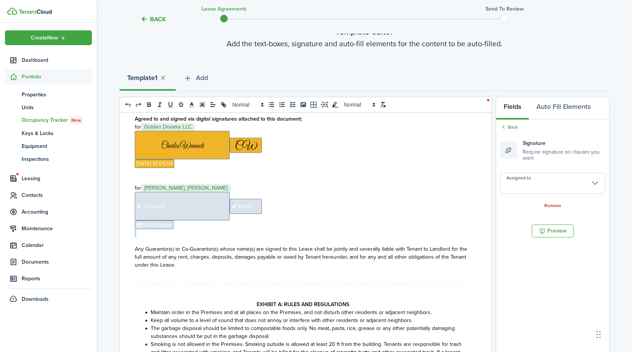
copy div "﻿ Signature ﻿ Initials ﻿ ﻿ Date Signed ﻿"
click at [215, 229] on p "﻿ Date Signed ﻿" at bounding box center [303, 224] width 336 height 9
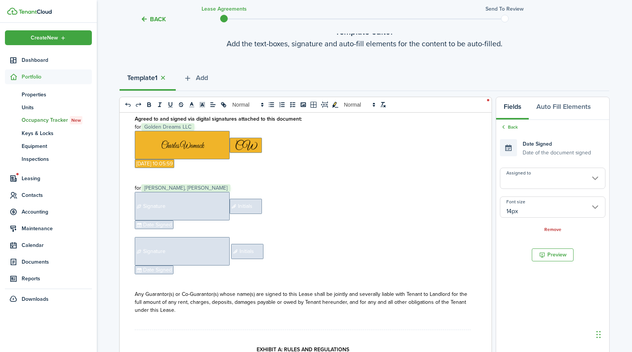
click at [205, 220] on span "Signature" at bounding box center [182, 206] width 95 height 28
click at [521, 180] on input "Assigned to" at bounding box center [552, 183] width 105 height 21
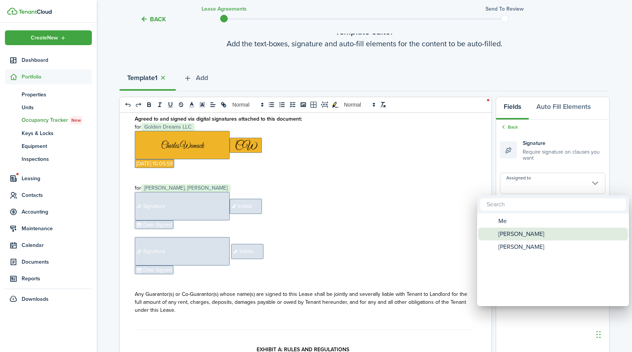
click at [520, 231] on span "[PERSON_NAME]" at bounding box center [521, 234] width 46 height 13
type input "[PERSON_NAME]"
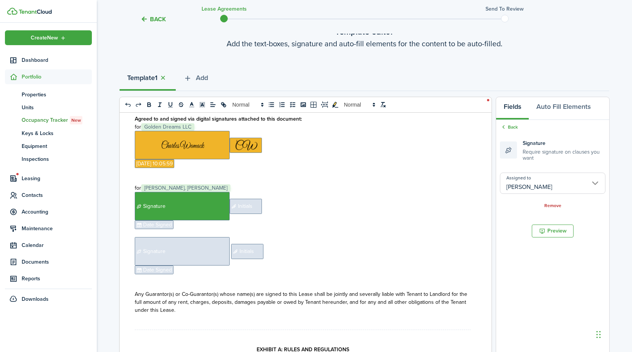
click at [250, 214] on span "Initials" at bounding box center [246, 206] width 32 height 15
click at [521, 177] on input "Assigned to" at bounding box center [552, 178] width 105 height 21
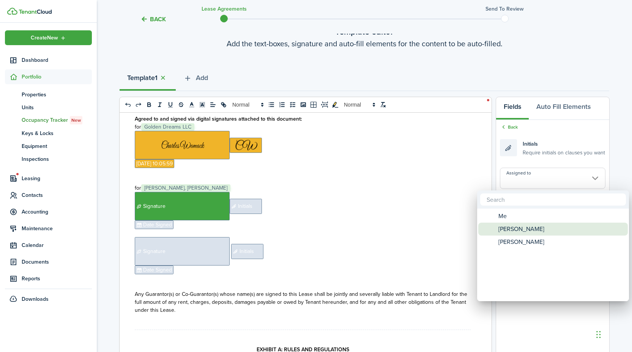
drag, startPoint x: 522, startPoint y: 226, endPoint x: 349, endPoint y: 222, distance: 173.1
click at [522, 226] on span "[PERSON_NAME]" at bounding box center [521, 229] width 46 height 13
type input "[PERSON_NAME]"
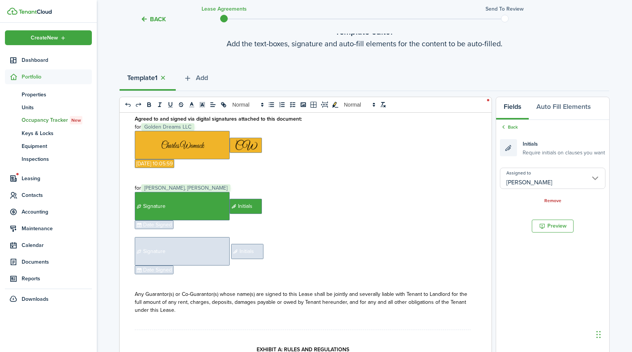
click at [148, 229] on span "Date Signed" at bounding box center [154, 224] width 39 height 9
click at [525, 184] on input "Assigned to" at bounding box center [552, 178] width 105 height 21
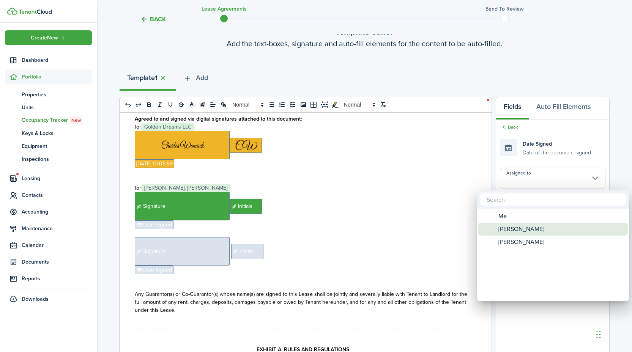
click at [525, 228] on span "[PERSON_NAME]" at bounding box center [521, 229] width 46 height 13
type input "[PERSON_NAME]"
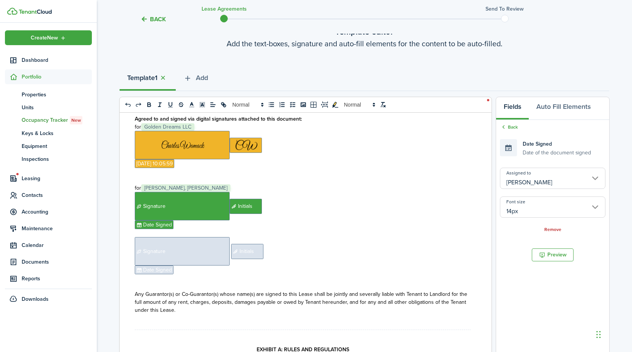
click at [271, 214] on p "﻿ Signature ﻿ Initials ﻿" at bounding box center [303, 206] width 336 height 28
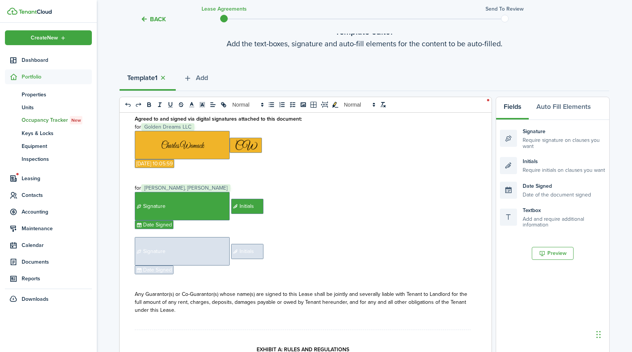
click at [212, 266] on span "Signature" at bounding box center [182, 251] width 95 height 28
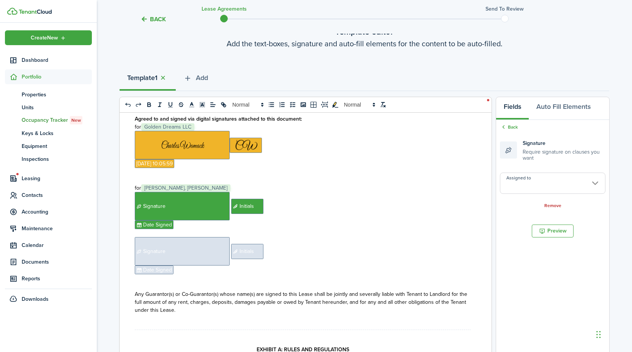
click at [520, 189] on input "Assigned to" at bounding box center [552, 183] width 105 height 21
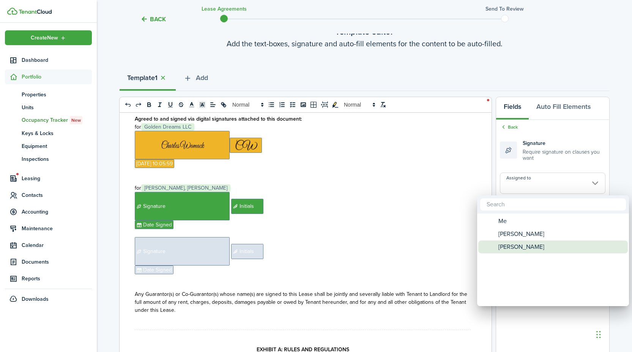
click at [527, 244] on span "[PERSON_NAME]" at bounding box center [521, 247] width 46 height 13
type input "[PERSON_NAME]"
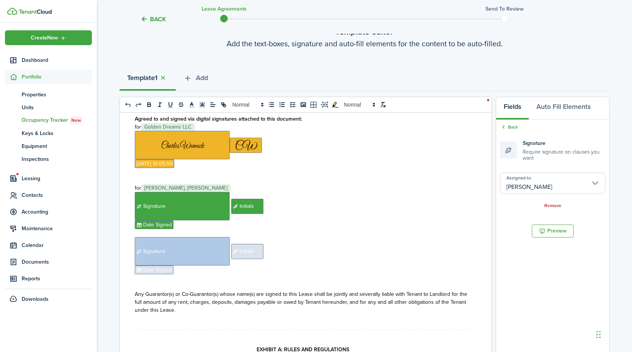
click at [250, 259] on span "Initials" at bounding box center [247, 251] width 32 height 15
click at [525, 175] on input "Assigned to" at bounding box center [552, 178] width 105 height 21
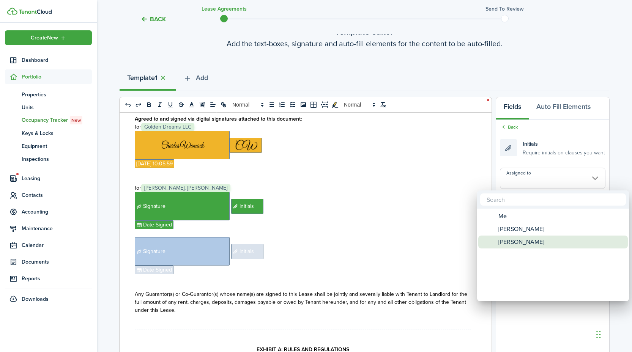
click at [524, 244] on span "[PERSON_NAME]" at bounding box center [521, 242] width 46 height 13
type input "[PERSON_NAME]"
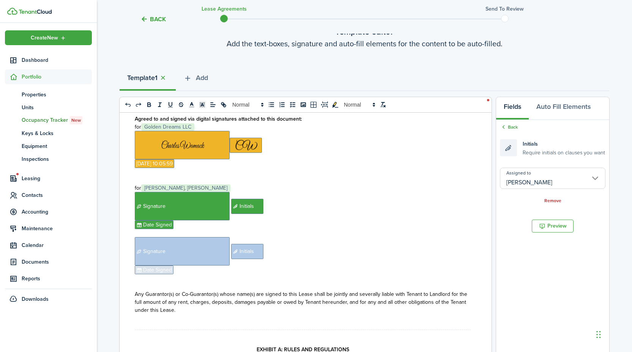
click at [161, 274] on span "Date Signed" at bounding box center [154, 270] width 39 height 9
click at [512, 180] on input "Assigned to" at bounding box center [552, 178] width 105 height 21
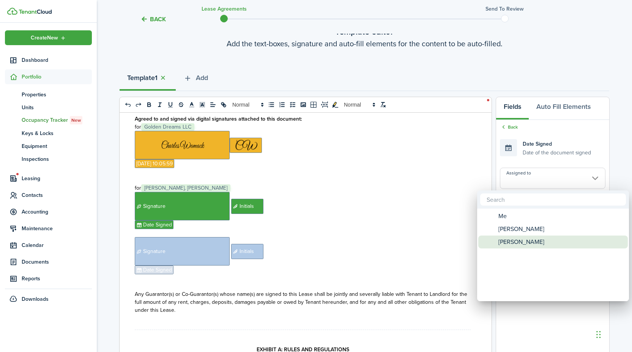
click at [514, 238] on span "[PERSON_NAME]" at bounding box center [521, 242] width 46 height 13
type input "[PERSON_NAME]"
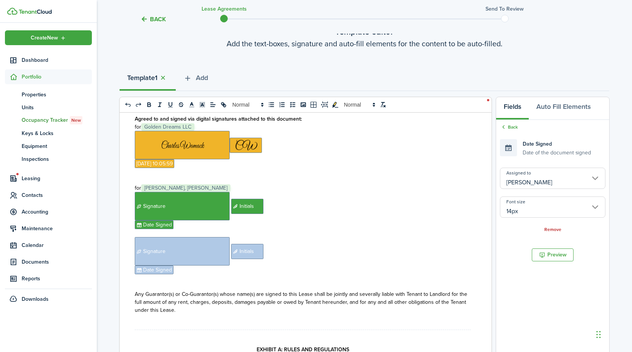
click at [229, 192] on p "for ﻿ [PERSON_NAME], [PERSON_NAME] ﻿" at bounding box center [303, 188] width 336 height 8
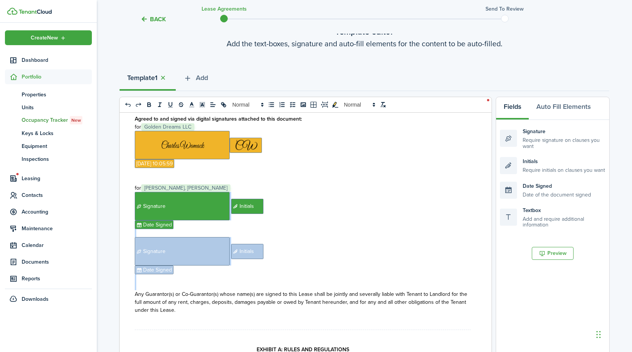
copy div "﻿ ﻿ Signature ﻿ Initials ﻿ ﻿ Date Signed ﻿ Signature ﻿ ﻿ Initials ﻿ ﻿ Date Sign…"
click at [199, 282] on p at bounding box center [303, 278] width 336 height 8
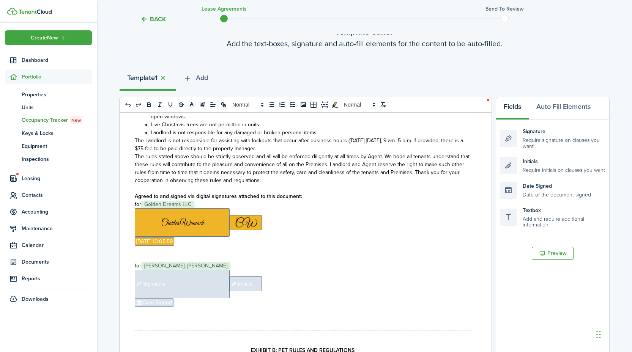
scroll to position [3007, 0]
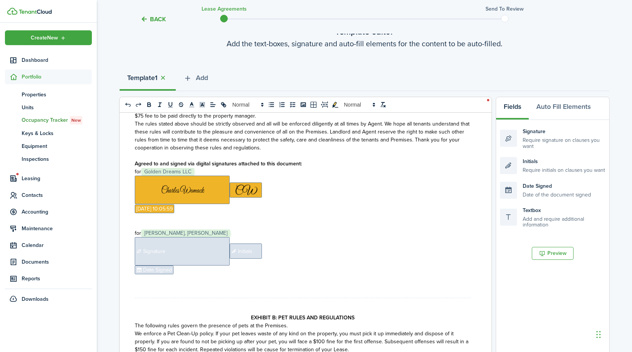
click at [184, 266] on span "Signature" at bounding box center [182, 251] width 95 height 28
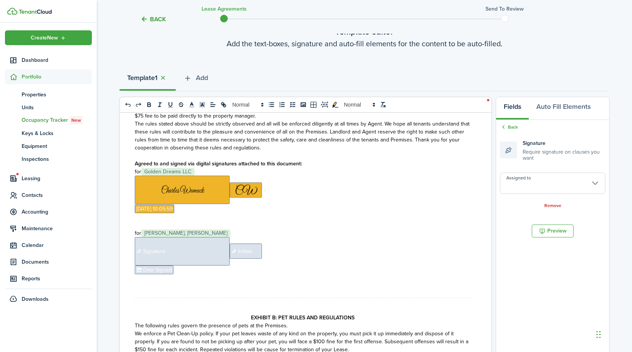
type input "[PERSON_NAME]"
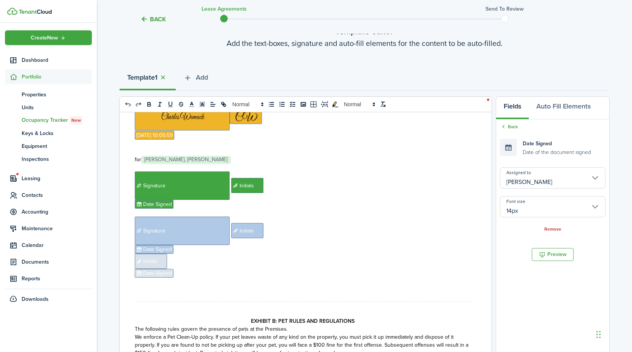
scroll to position [3123, 0]
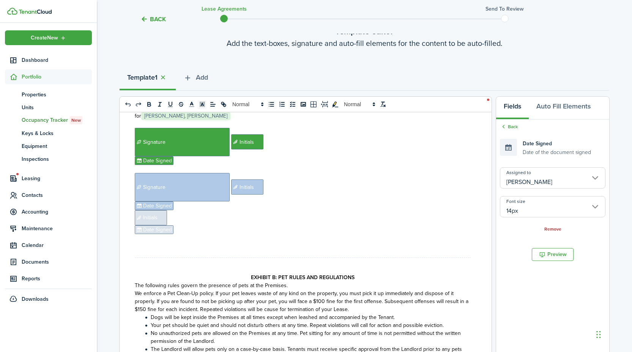
click at [178, 234] on p "﻿ Date Signed ﻿" at bounding box center [303, 229] width 336 height 9
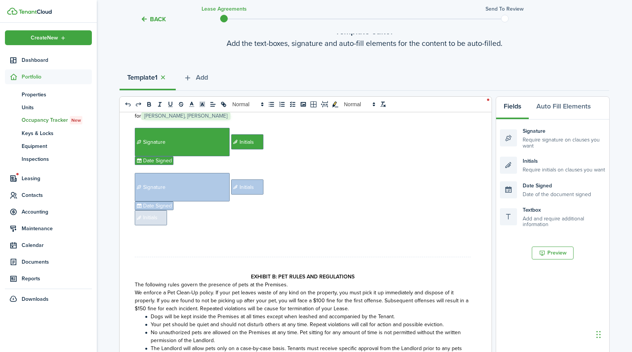
click at [177, 225] on p "﻿ Initials ﻿" at bounding box center [303, 217] width 336 height 15
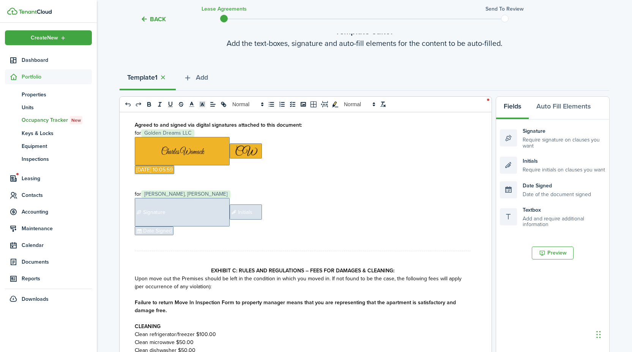
scroll to position [3480, 0]
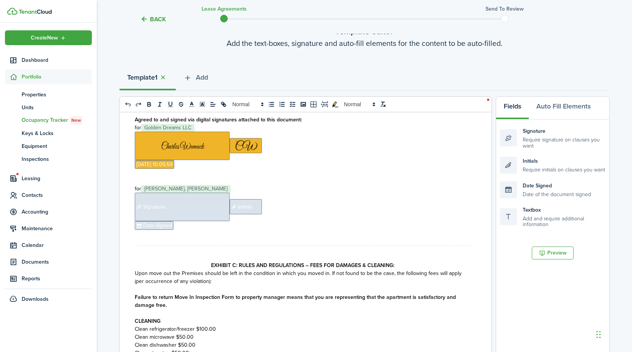
click at [178, 221] on span "Signature" at bounding box center [182, 207] width 95 height 28
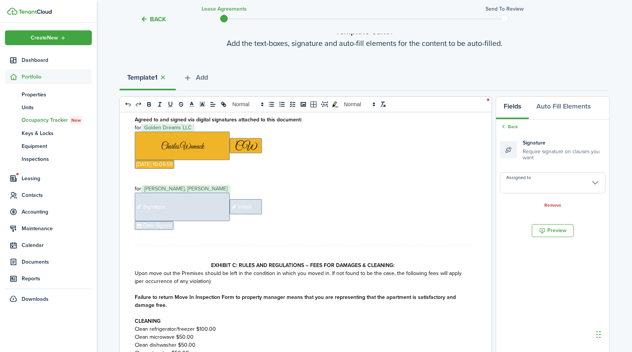
type input "[PERSON_NAME]"
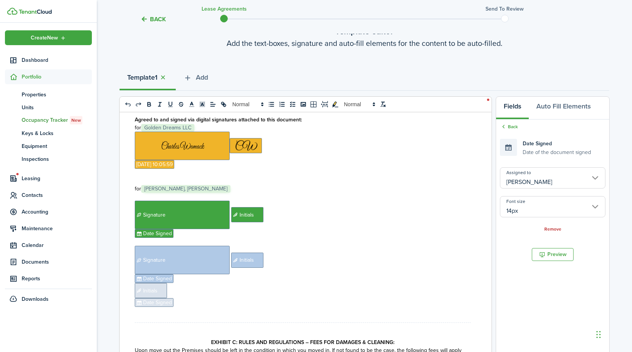
click at [180, 307] on p "﻿ Date Signed ﻿" at bounding box center [303, 302] width 336 height 9
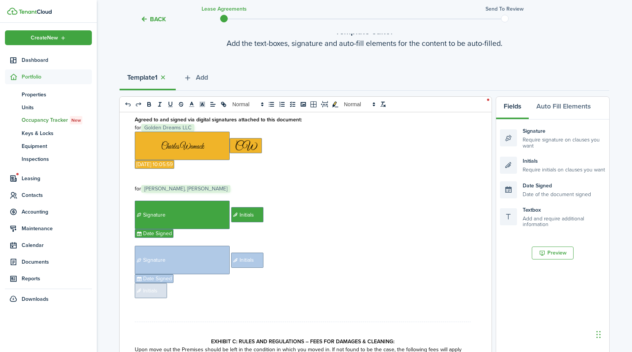
click at [176, 298] on p "﻿ Initials ﻿" at bounding box center [303, 290] width 336 height 15
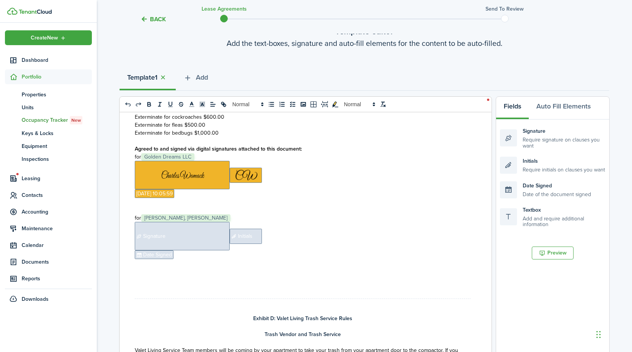
scroll to position [4655, 0]
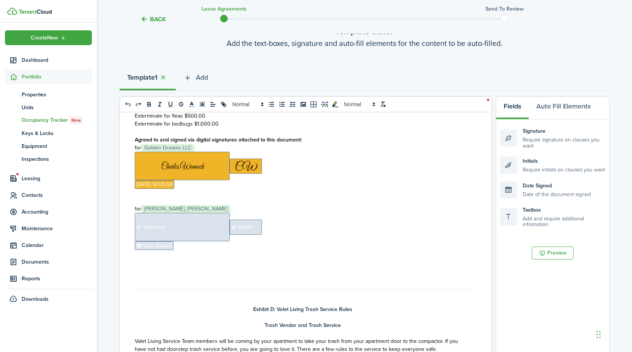
click at [169, 241] on span "Signature" at bounding box center [182, 227] width 95 height 28
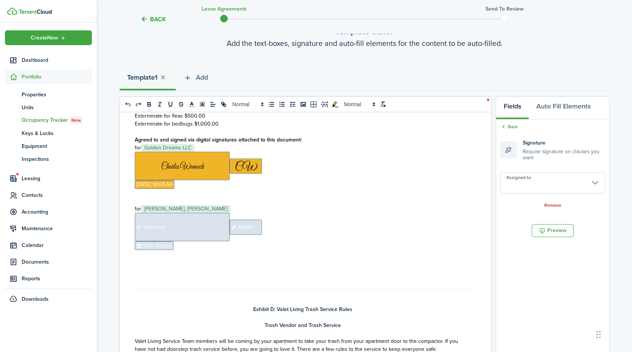
type input "[PERSON_NAME]"
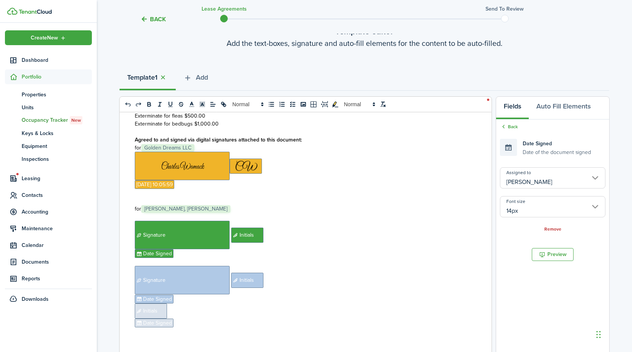
click at [190, 319] on p "﻿ Initials ﻿" at bounding box center [303, 311] width 336 height 15
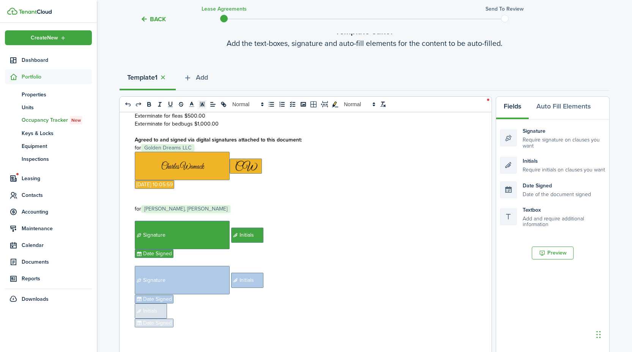
click at [190, 327] on p "﻿ Date Signed ﻿" at bounding box center [303, 323] width 336 height 9
click at [187, 319] on p "﻿ Initials ﻿" at bounding box center [303, 311] width 336 height 15
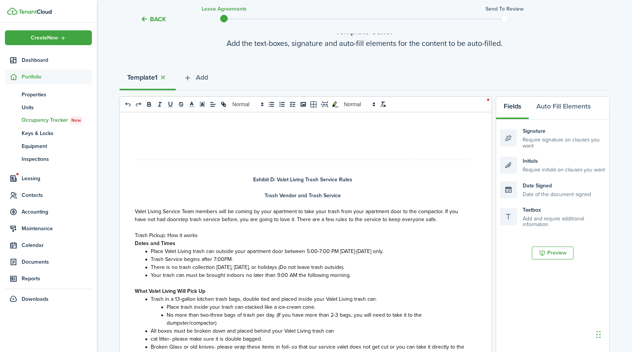
scroll to position [4855, 0]
click at [146, 171] on div "PEANUT CROSSING - Residential Lease Agreement **This is a legally binding contr…" at bounding box center [303, 261] width 366 height 298
click at [149, 144] on p at bounding box center [303, 140] width 336 height 8
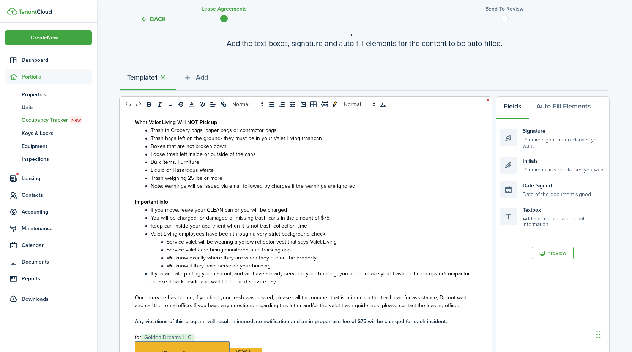
scroll to position [5218, 0]
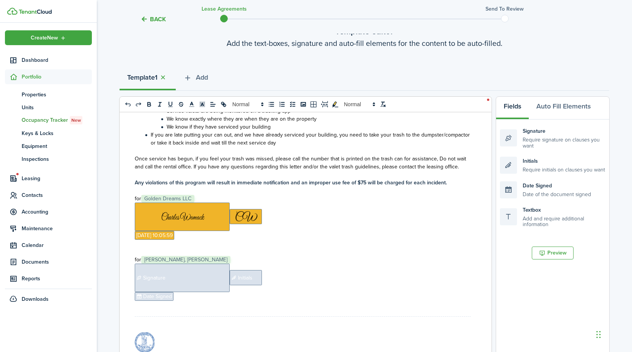
click at [200, 292] on span "Signature" at bounding box center [182, 278] width 95 height 28
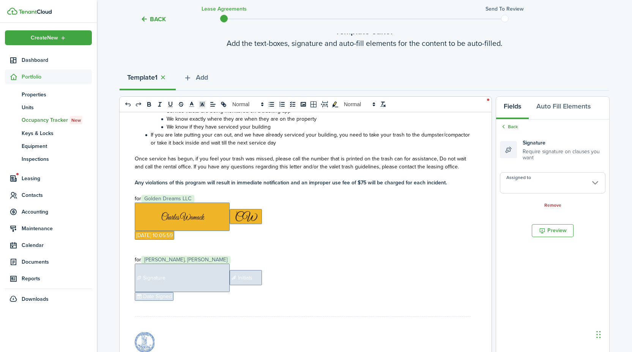
type input "[PERSON_NAME]"
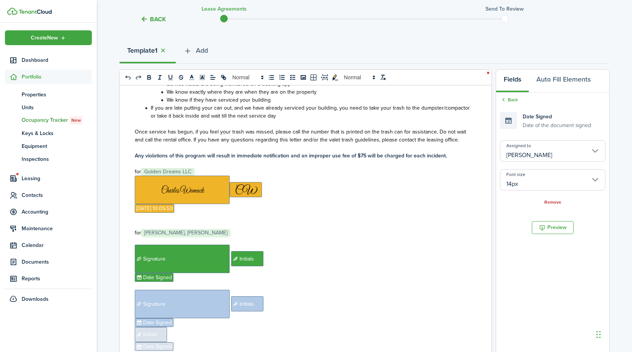
scroll to position [5277, 0]
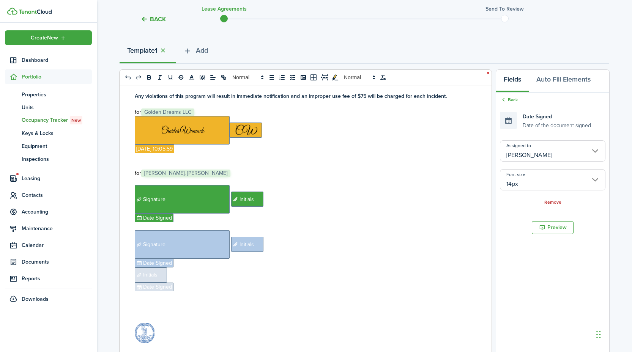
click at [199, 291] on p "﻿ Date Signed ﻿" at bounding box center [303, 287] width 336 height 9
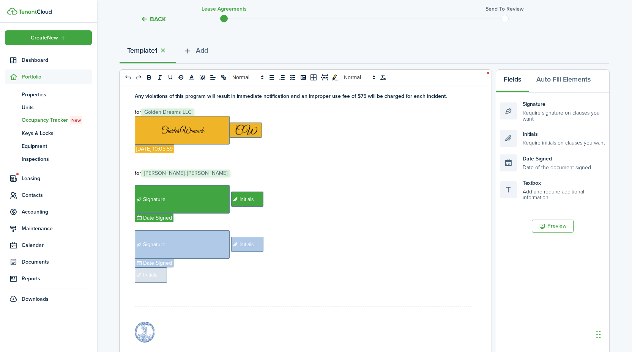
click at [198, 283] on p "﻿ Initials ﻿" at bounding box center [303, 274] width 336 height 15
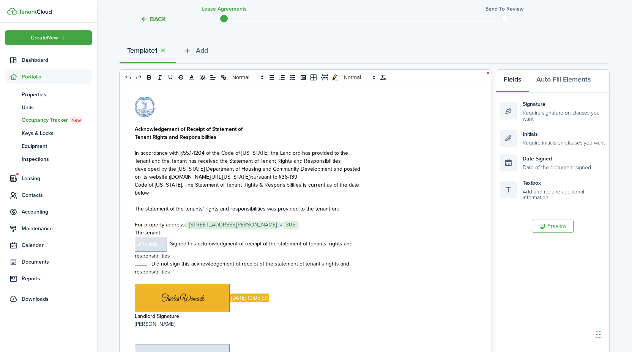
scroll to position [7012, 0]
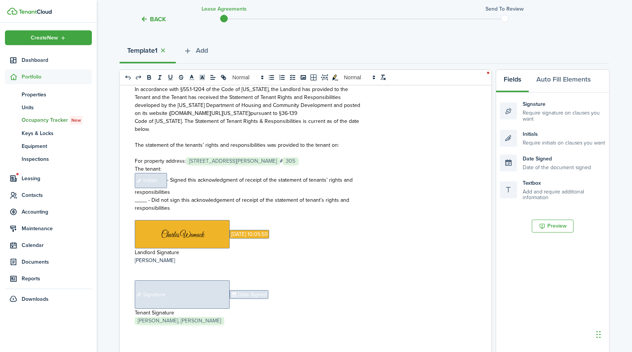
click at [151, 185] on span "Initials" at bounding box center [151, 180] width 32 height 15
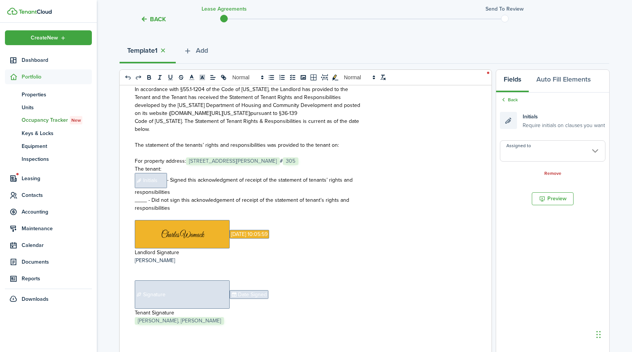
copy p "﻿ Initials"
click at [168, 184] on span "- Signed this acknowledgment of receipt of the statement of tenants’ rights and" at bounding box center [260, 180] width 186 height 8
click at [158, 188] on span "Initials" at bounding box center [151, 180] width 32 height 15
click at [520, 149] on input "Assigned to" at bounding box center [552, 150] width 105 height 21
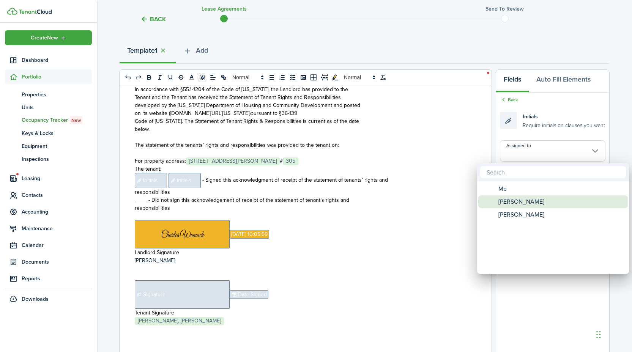
click at [521, 199] on span "[PERSON_NAME]" at bounding box center [521, 201] width 46 height 13
type input "[PERSON_NAME]"
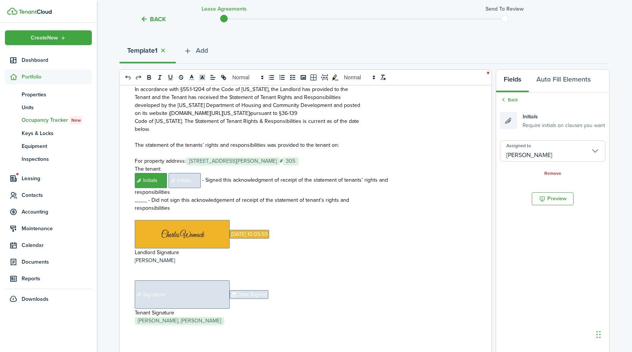
click at [192, 188] on span "Initials" at bounding box center [184, 180] width 32 height 15
click at [507, 153] on input "Assigned to" at bounding box center [552, 150] width 105 height 21
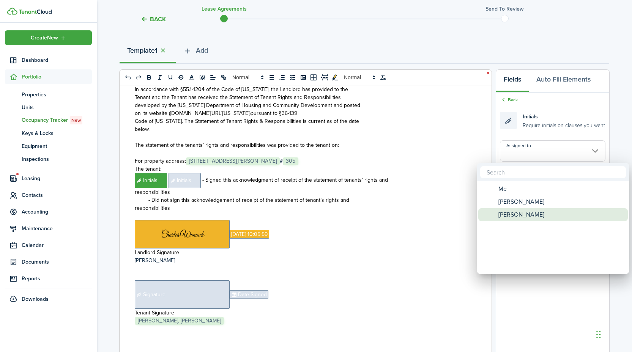
click at [521, 215] on span "[PERSON_NAME]" at bounding box center [521, 214] width 46 height 13
type input "[PERSON_NAME]"
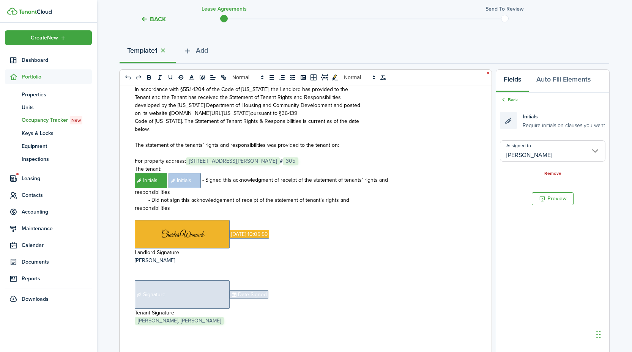
click at [177, 305] on span "Signature" at bounding box center [182, 294] width 95 height 28
copy p "﻿ Signature ﻿ Date Signed ﻿"
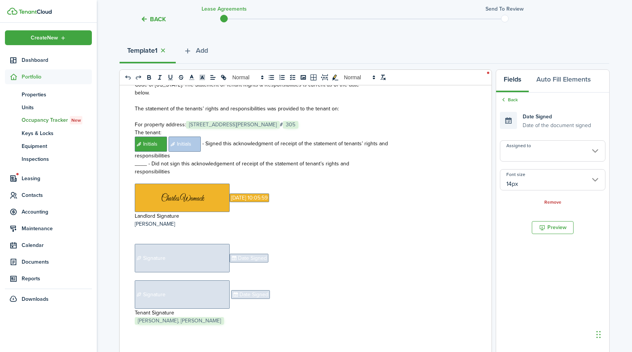
scroll to position [7057, 0]
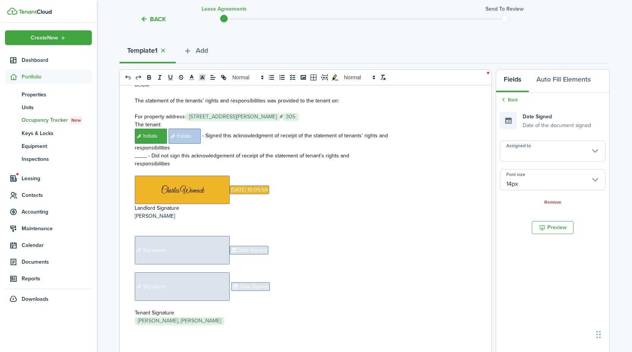
click at [219, 264] on span "Signature" at bounding box center [182, 250] width 95 height 28
click at [292, 257] on p "﻿ Signature ﻿ Date Signed ﻿" at bounding box center [303, 250] width 336 height 28
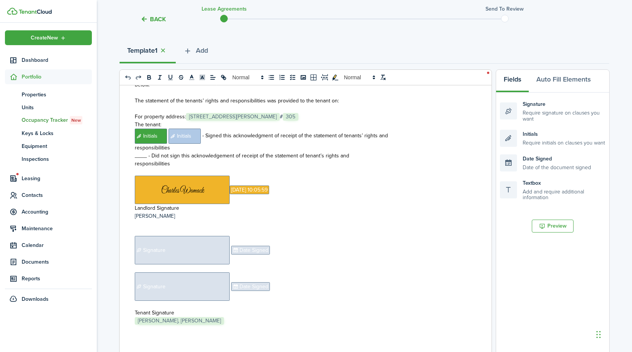
click at [218, 264] on span "Signature" at bounding box center [182, 250] width 95 height 28
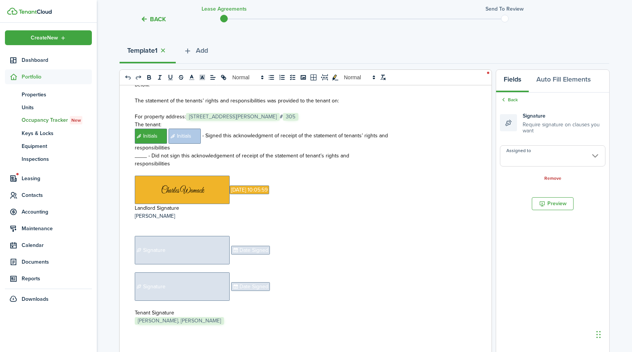
click at [523, 158] on input "Assigned to" at bounding box center [552, 155] width 105 height 21
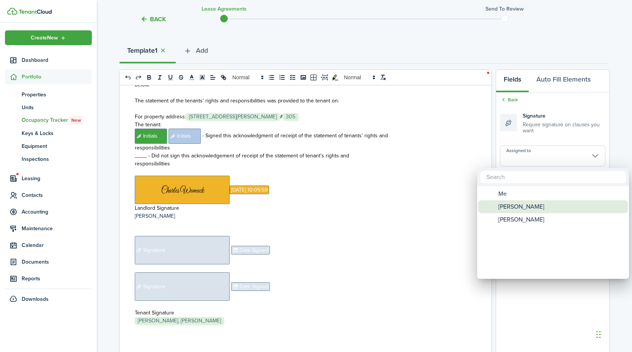
drag, startPoint x: 530, startPoint y: 206, endPoint x: 524, endPoint y: 209, distance: 6.1
click at [530, 207] on span "[PERSON_NAME]" at bounding box center [521, 206] width 46 height 13
type input "[PERSON_NAME]"
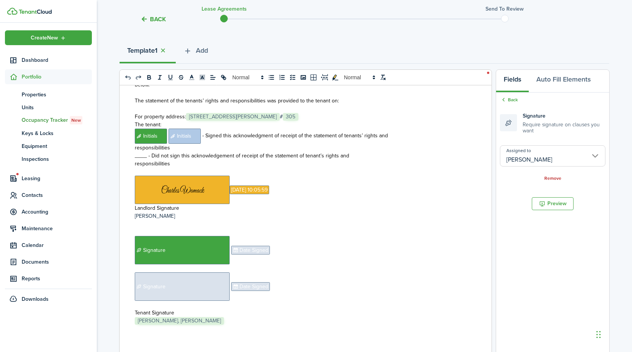
click at [248, 255] on span "Date Signed" at bounding box center [250, 250] width 39 height 9
click at [519, 154] on input "Assigned to" at bounding box center [552, 150] width 105 height 21
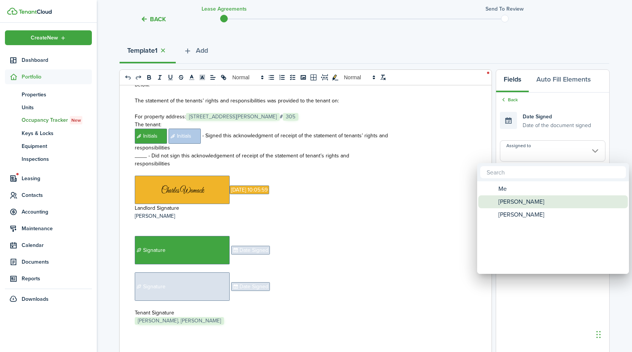
click at [510, 198] on span "[PERSON_NAME]" at bounding box center [521, 201] width 46 height 13
type input "[PERSON_NAME]"
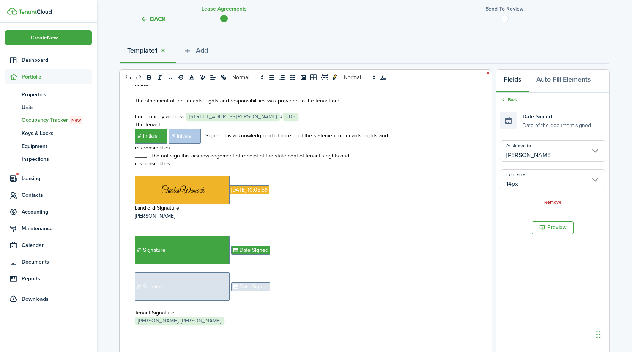
click at [170, 301] on span "Signature" at bounding box center [182, 286] width 95 height 28
click at [527, 158] on input "Assigned to" at bounding box center [552, 155] width 105 height 21
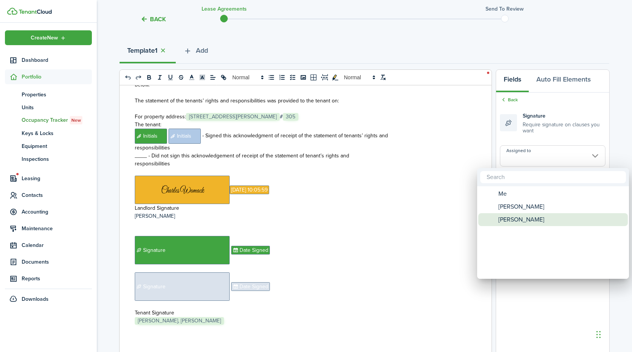
drag, startPoint x: 516, startPoint y: 216, endPoint x: 344, endPoint y: 225, distance: 172.5
click at [516, 216] on span "[PERSON_NAME]" at bounding box center [521, 219] width 46 height 13
type input "[PERSON_NAME]"
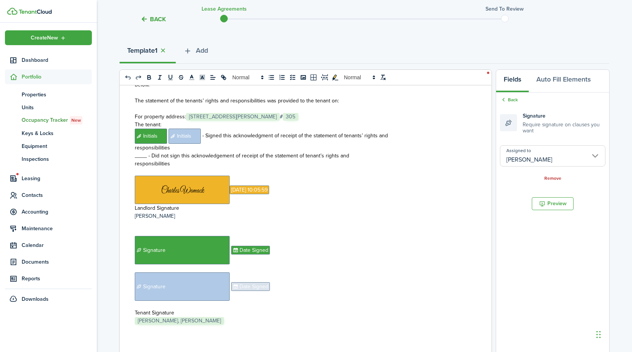
click at [242, 291] on span "Date Signed" at bounding box center [250, 286] width 39 height 9
click at [510, 152] on input "Assigned to" at bounding box center [552, 150] width 105 height 21
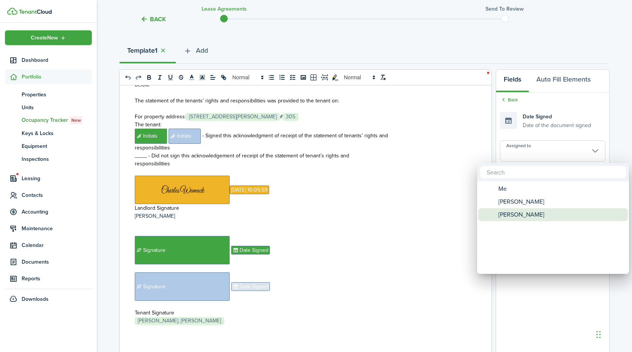
click at [511, 212] on span "[PERSON_NAME]" at bounding box center [521, 214] width 46 height 13
type input "[PERSON_NAME]"
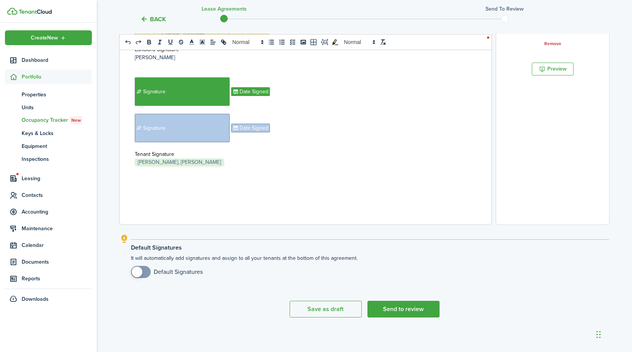
scroll to position [238, 0]
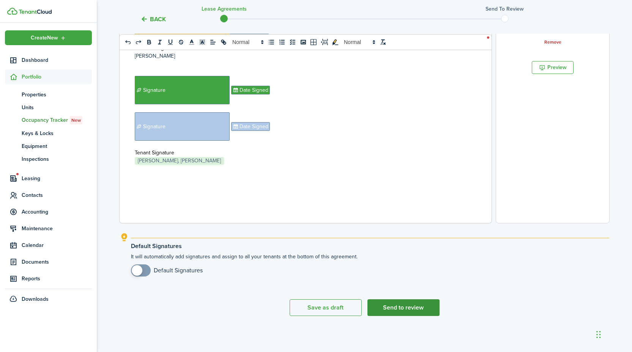
click at [423, 309] on button "Send to review" at bounding box center [403, 307] width 72 height 17
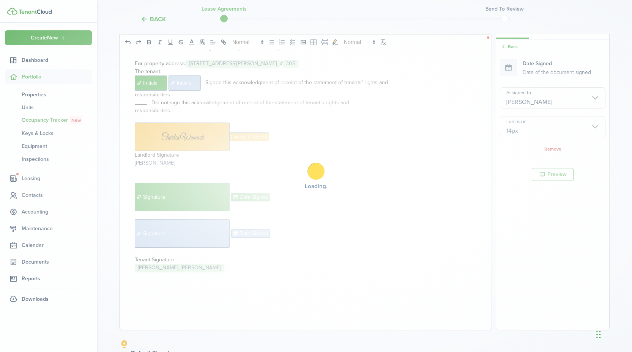
scroll to position [81, 0]
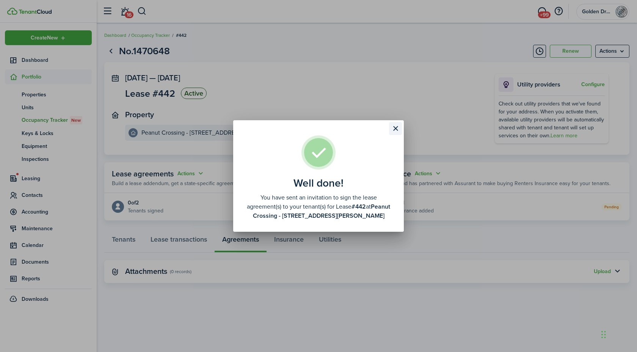
click at [396, 128] on button "Close modal" at bounding box center [395, 128] width 13 height 13
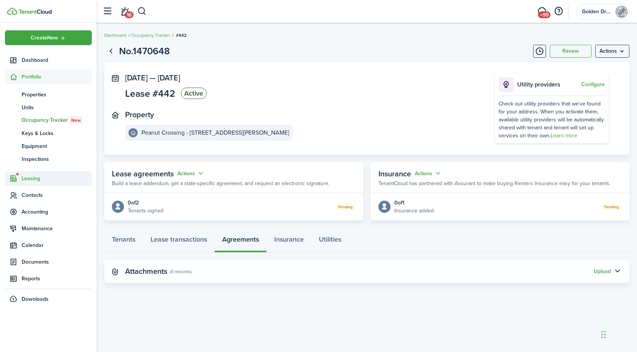
click at [41, 178] on span "Leasing" at bounding box center [57, 179] width 70 height 8
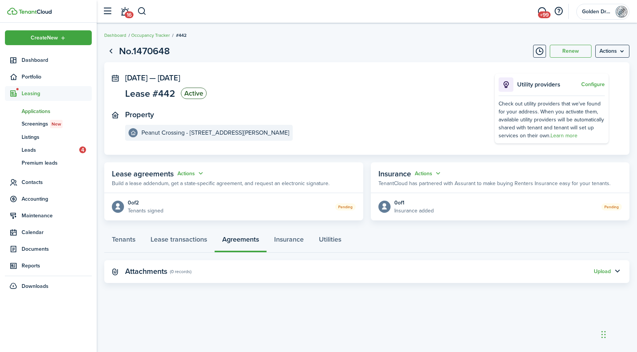
click at [37, 108] on span "Applications" at bounding box center [57, 111] width 70 height 8
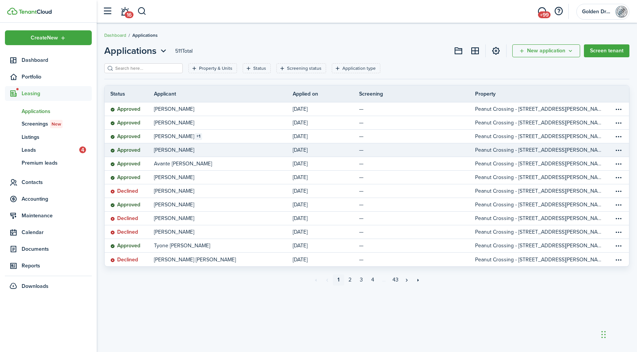
click at [186, 151] on table-info-title "[PERSON_NAME]" at bounding box center [174, 150] width 40 height 8
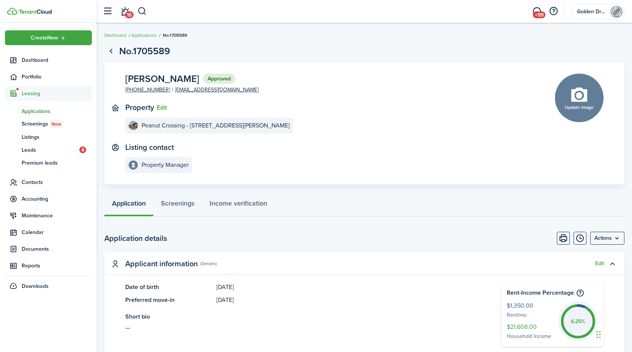
click at [36, 111] on span "Applications" at bounding box center [57, 111] width 70 height 8
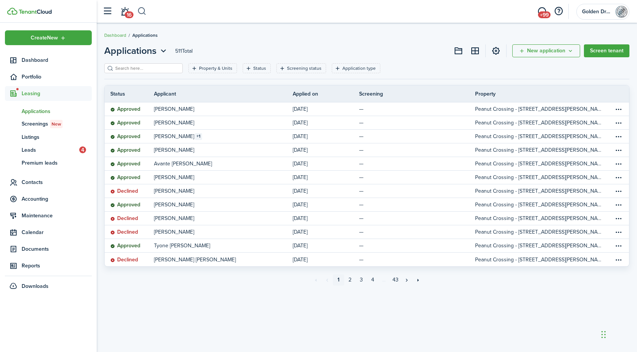
click at [140, 13] on button "button" at bounding box center [141, 11] width 9 height 13
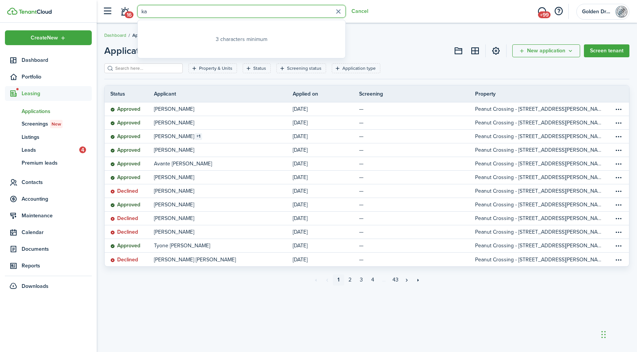
type input "k"
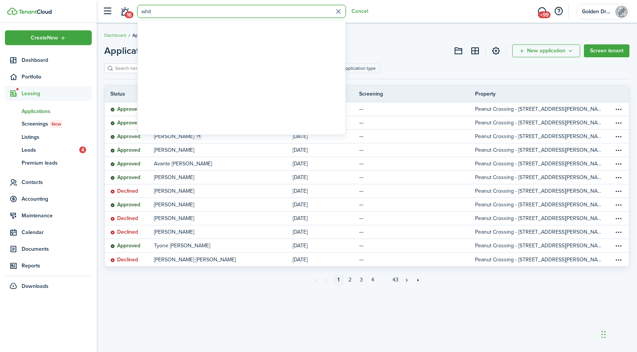
type input "white"
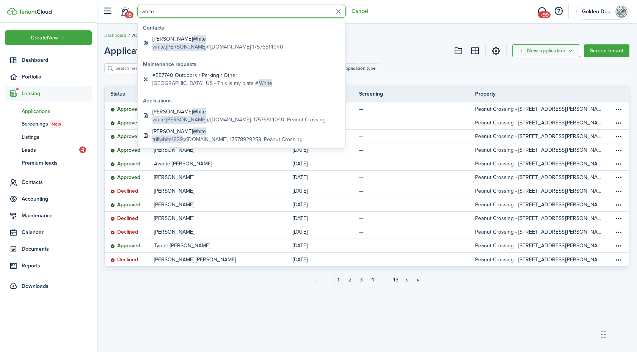
click at [167, 11] on input "white" at bounding box center [241, 11] width 209 height 13
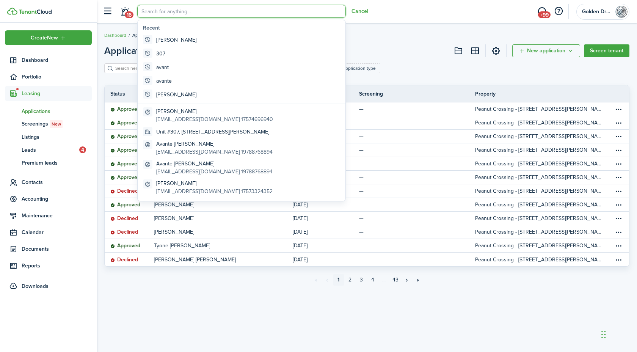
click at [40, 113] on span "Applications" at bounding box center [57, 111] width 70 height 8
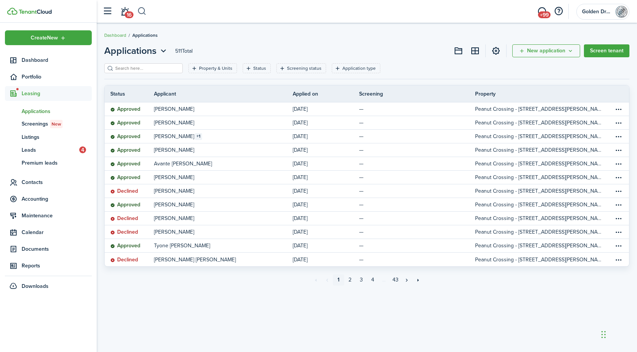
click at [142, 11] on button "button" at bounding box center [141, 11] width 9 height 13
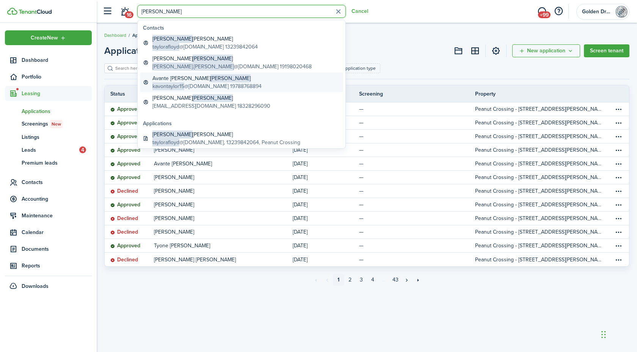
type input "[PERSON_NAME]"
click at [211, 77] on span "[PERSON_NAME]" at bounding box center [231, 78] width 40 height 8
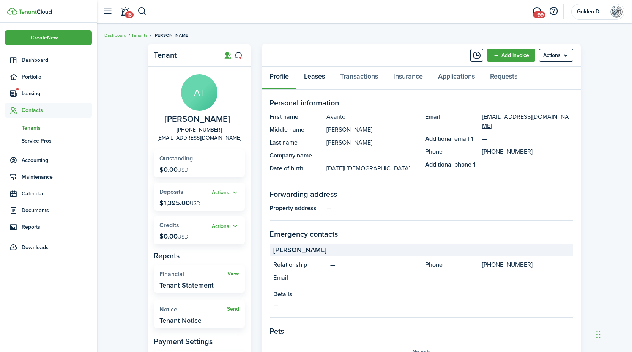
click at [316, 81] on link "Leases" at bounding box center [314, 78] width 36 height 23
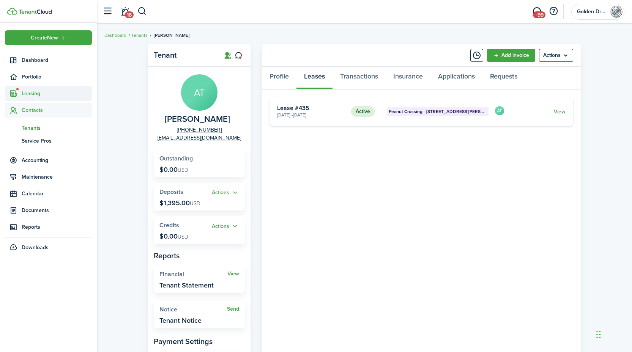
click at [36, 94] on span "Leasing" at bounding box center [57, 94] width 70 height 8
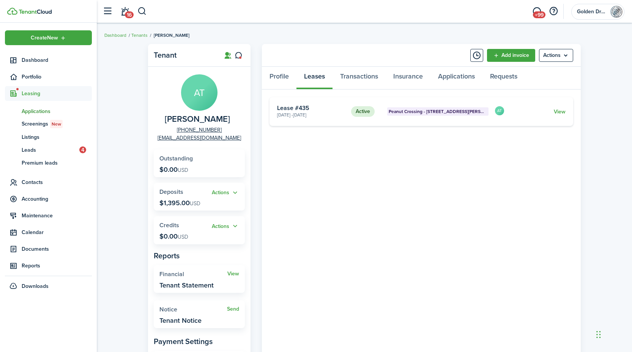
click at [38, 109] on span "Applications" at bounding box center [57, 111] width 70 height 8
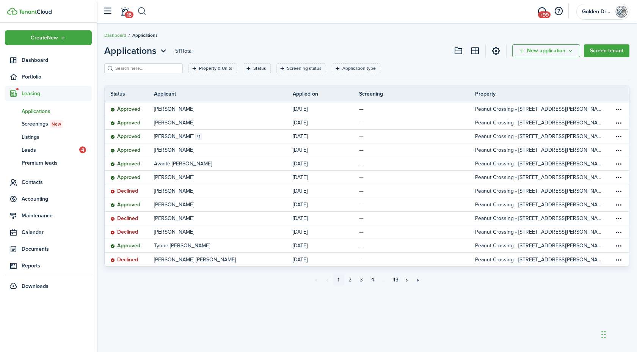
click at [142, 10] on button "button" at bounding box center [141, 11] width 9 height 13
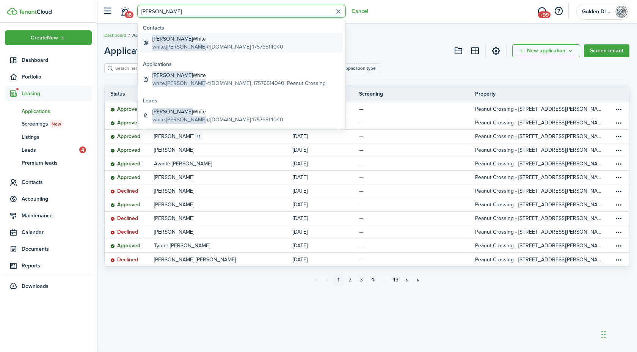
type input "[PERSON_NAME]"
click at [177, 38] on global-search-item-title "[PERSON_NAME]" at bounding box center [218, 39] width 131 height 8
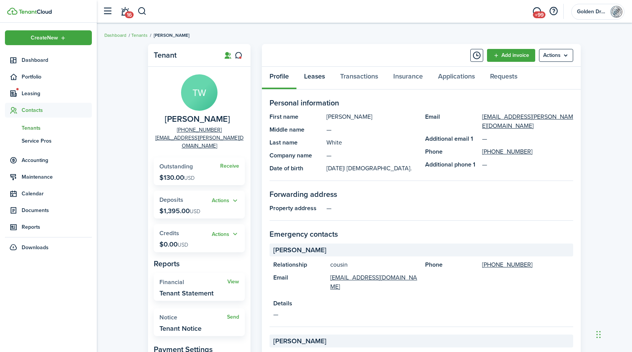
click at [321, 77] on link "Leases" at bounding box center [314, 78] width 36 height 23
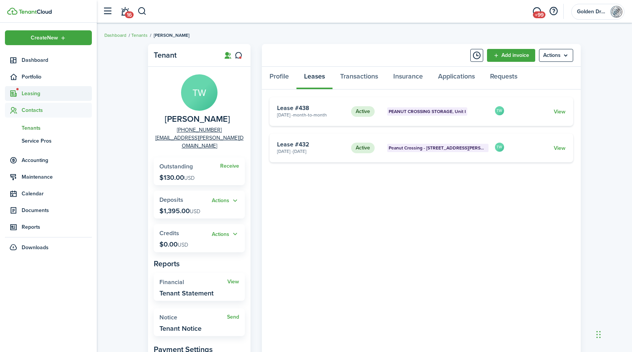
click at [39, 93] on span "Leasing" at bounding box center [57, 94] width 70 height 8
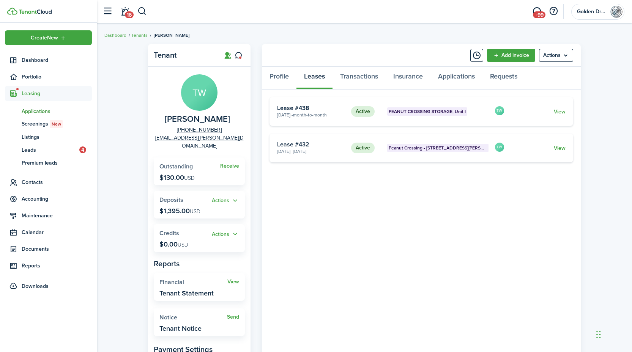
click at [37, 112] on span "Applications" at bounding box center [57, 111] width 70 height 8
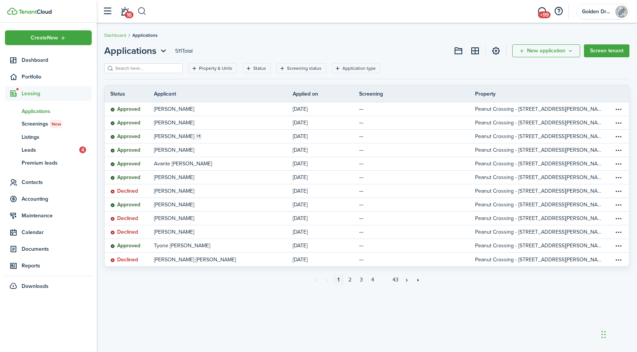
click at [141, 10] on button "button" at bounding box center [141, 11] width 9 height 13
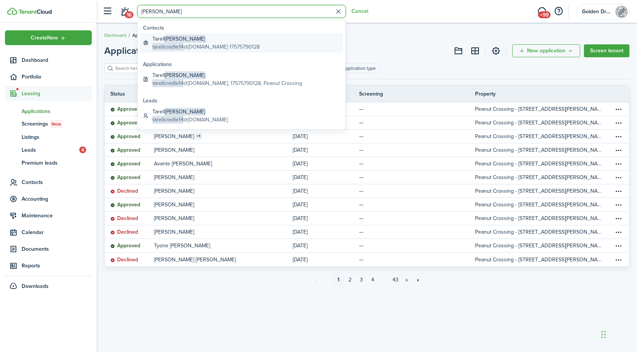
type input "[PERSON_NAME]"
click at [166, 44] on span "tarellcredle14" at bounding box center [168, 47] width 31 height 8
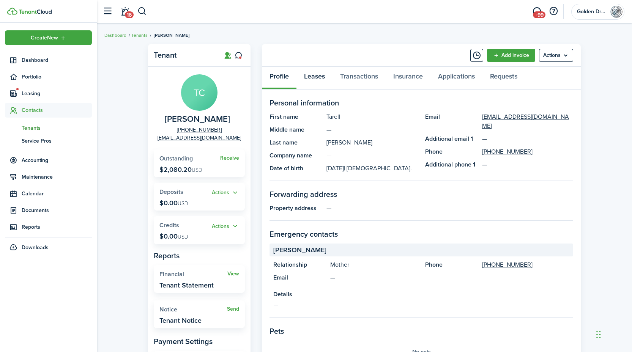
click at [318, 78] on link "Leases" at bounding box center [314, 78] width 36 height 23
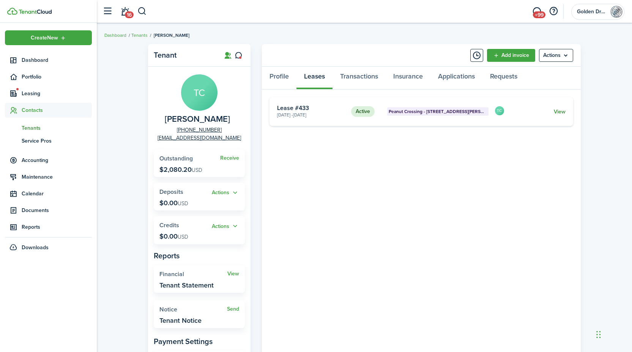
click at [560, 110] on link "View" at bounding box center [560, 112] width 12 height 8
click at [35, 93] on span "Leasing" at bounding box center [57, 94] width 70 height 8
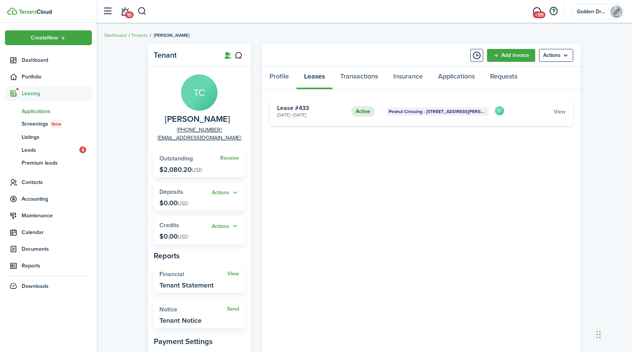
click at [41, 111] on span "Applications" at bounding box center [57, 111] width 70 height 8
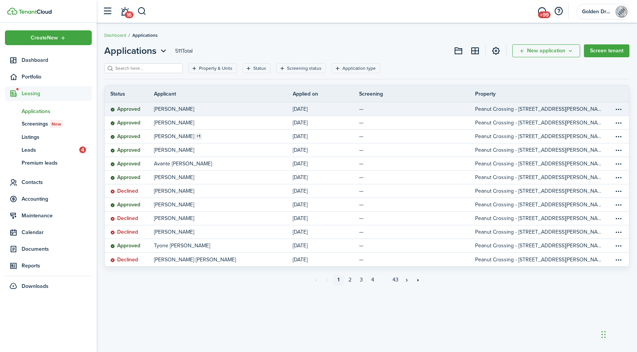
click at [194, 109] on table-info-title "[PERSON_NAME]" at bounding box center [174, 109] width 40 height 8
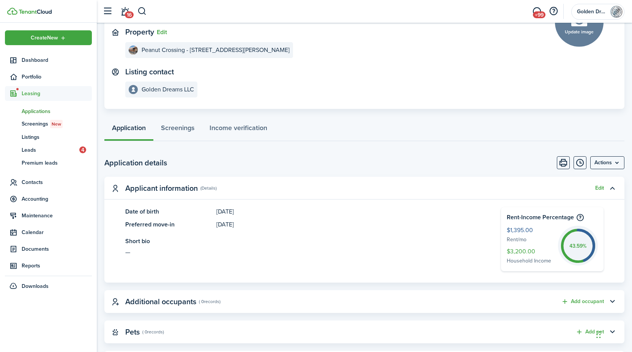
scroll to position [78, 0]
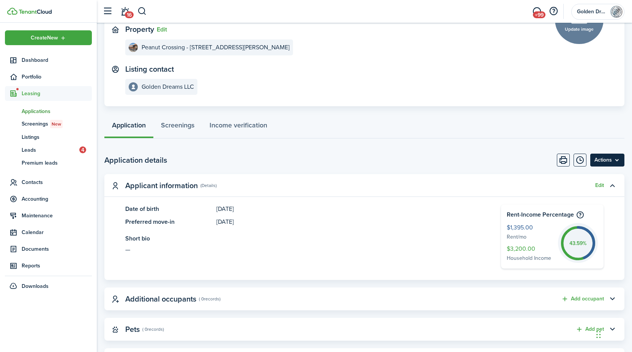
click at [612, 159] on menu-btn "Actions" at bounding box center [607, 160] width 34 height 13
click at [449, 179] on panel-main-header "Applicant information (Details) Edit" at bounding box center [364, 185] width 520 height 23
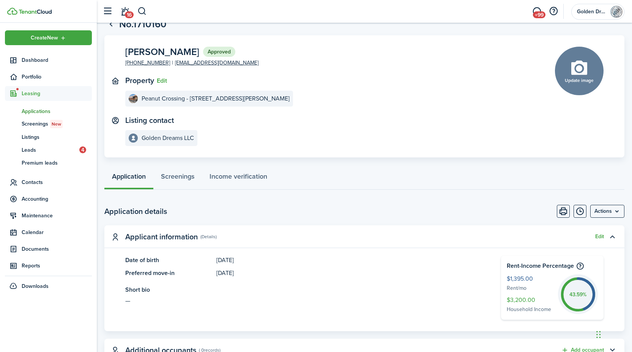
scroll to position [23, 0]
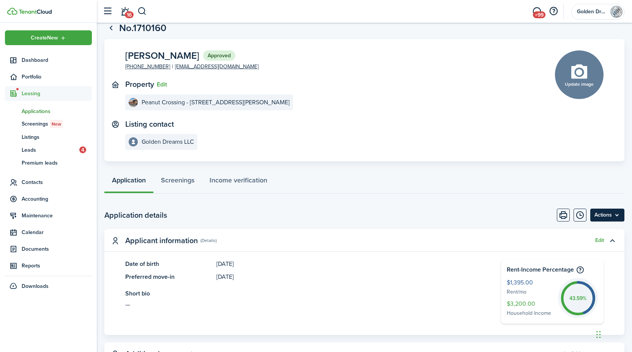
click at [612, 217] on menu-btn "Actions" at bounding box center [607, 215] width 34 height 13
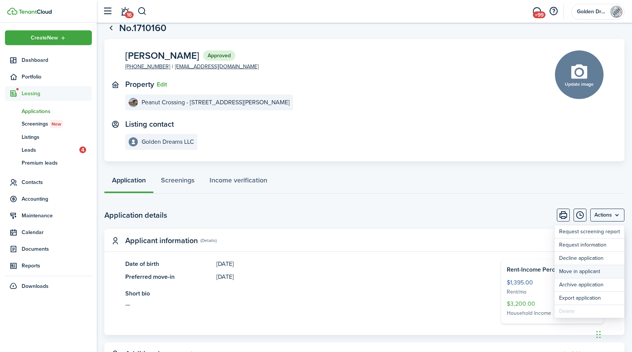
click at [587, 270] on button "Move in applicant" at bounding box center [589, 271] width 70 height 13
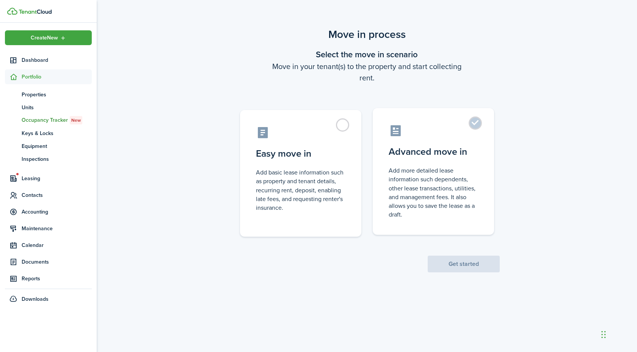
click at [407, 201] on control-radio-card-description "Add more detailed lease information such dependents, other lease transactions, …" at bounding box center [434, 192] width 90 height 53
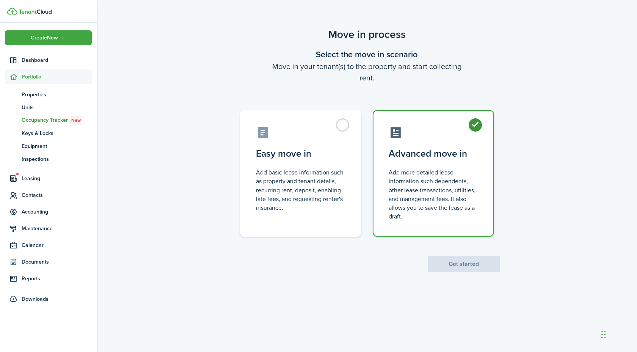
radio input "true"
click at [445, 254] on scenario-actions "Get started" at bounding box center [464, 255] width 72 height 36
click at [448, 260] on button "Get started" at bounding box center [464, 264] width 72 height 17
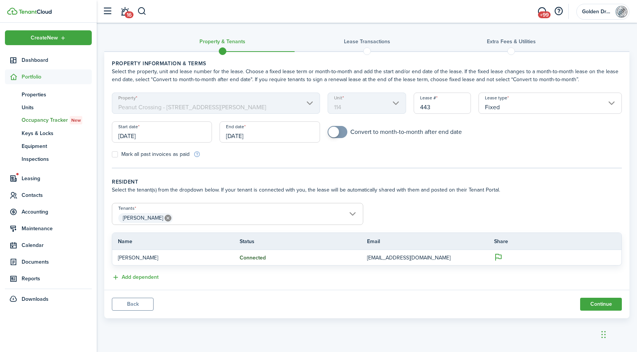
click at [253, 138] on input "[DATE]" at bounding box center [270, 131] width 100 height 21
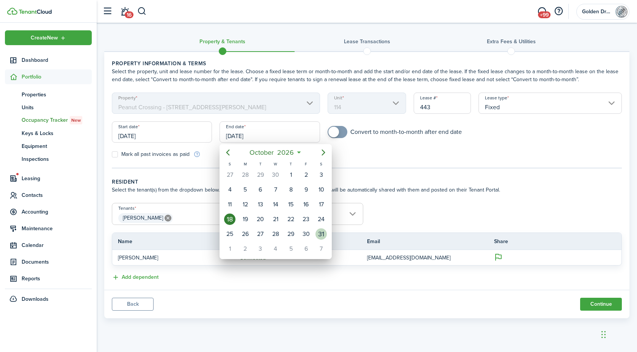
click at [321, 237] on div "31" at bounding box center [321, 233] width 11 height 11
type input "[DATE]"
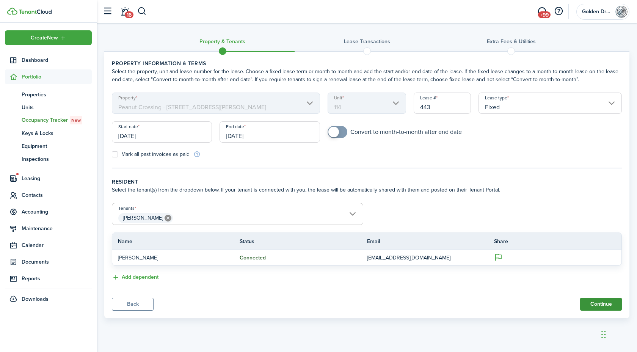
click at [599, 306] on button "Continue" at bounding box center [601, 304] width 42 height 13
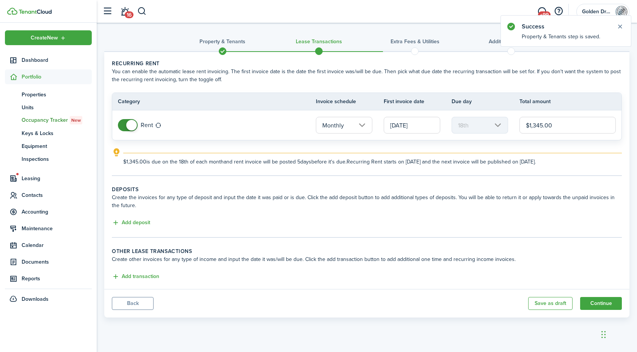
click at [415, 128] on input "[DATE]" at bounding box center [412, 125] width 57 height 17
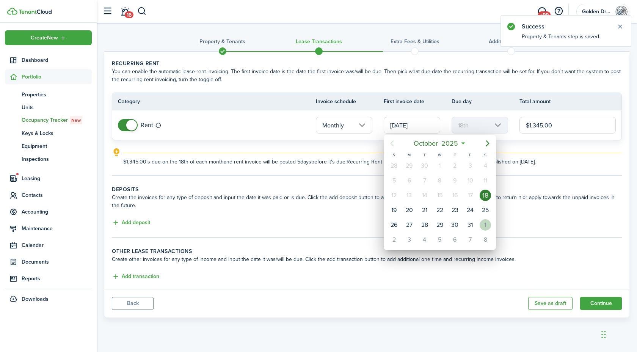
click at [488, 225] on div "1" at bounding box center [485, 224] width 11 height 11
type input "[DATE]"
type input "1st"
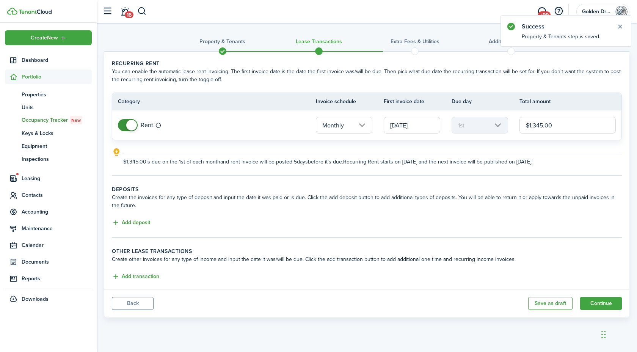
click at [132, 226] on button "Add deposit" at bounding box center [131, 223] width 38 height 9
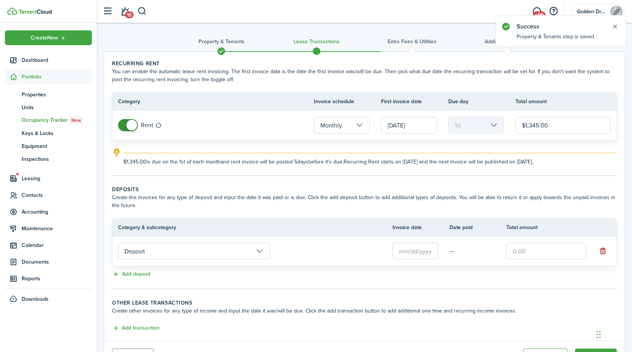
click at [400, 251] on input "text" at bounding box center [415, 251] width 46 height 17
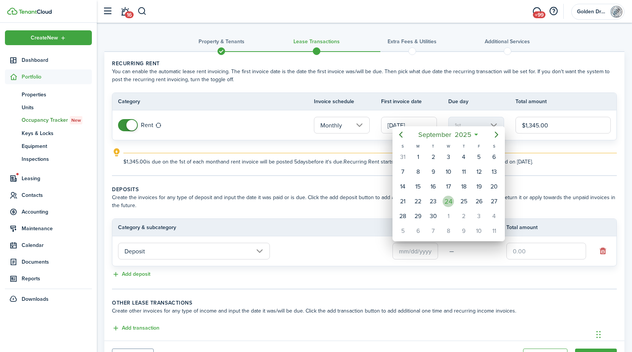
click at [447, 203] on div "24" at bounding box center [447, 201] width 11 height 11
type input "[DATE]"
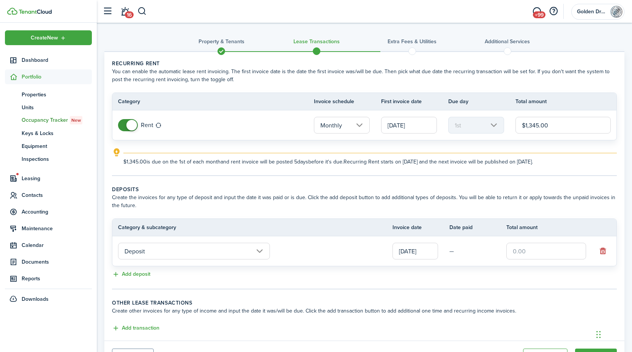
click at [519, 252] on input "text" at bounding box center [546, 251] width 80 height 17
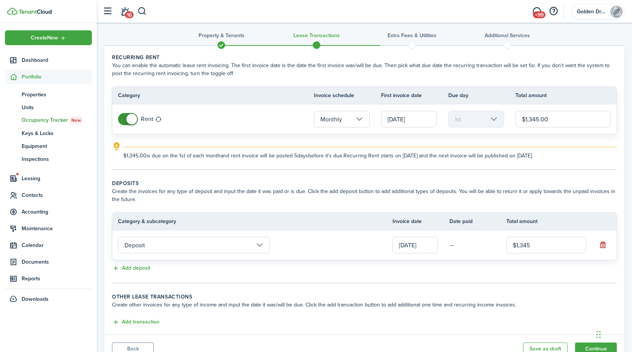
scroll to position [13, 0]
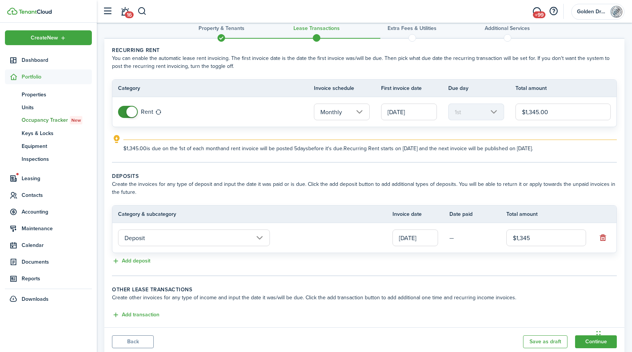
type input "$1,345.00"
click at [568, 112] on input "$1,345.00" at bounding box center [562, 112] width 95 height 17
type input "$1,395.00"
click at [558, 241] on input "$1,345.00" at bounding box center [546, 238] width 80 height 17
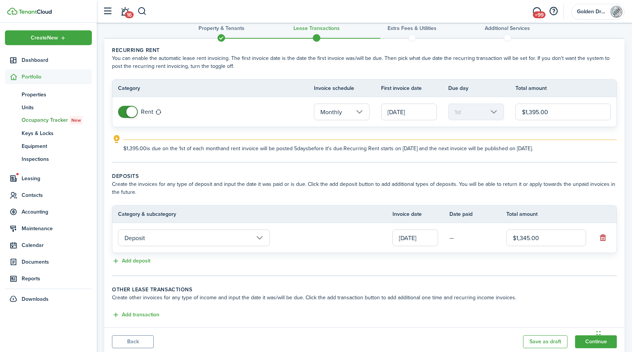
click at [558, 241] on input "$1,345.00" at bounding box center [546, 238] width 80 height 17
type input "$1,395.00"
click at [503, 270] on tc-wizard-step "Deposits Create the invoices for any type of deposit and input the date it was …" at bounding box center [364, 224] width 505 height 104
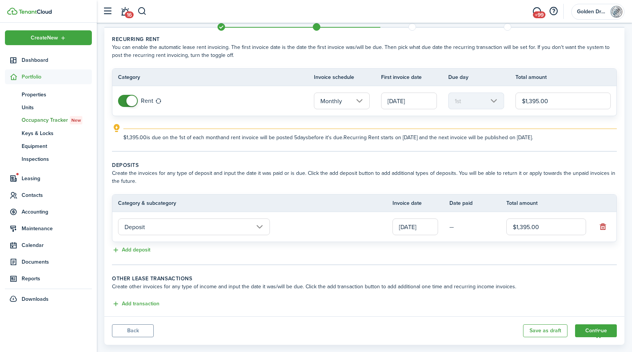
scroll to position [38, 0]
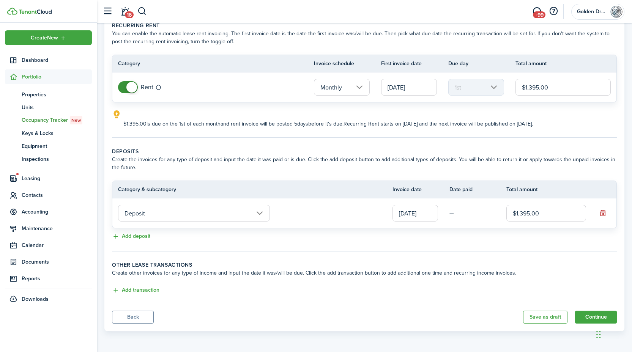
click at [149, 285] on lease-classic-other-transaction "Other lease transactions Create other invoices for any type of income and input…" at bounding box center [364, 278] width 505 height 34
click at [149, 288] on button "Add transaction" at bounding box center [135, 290] width 47 height 9
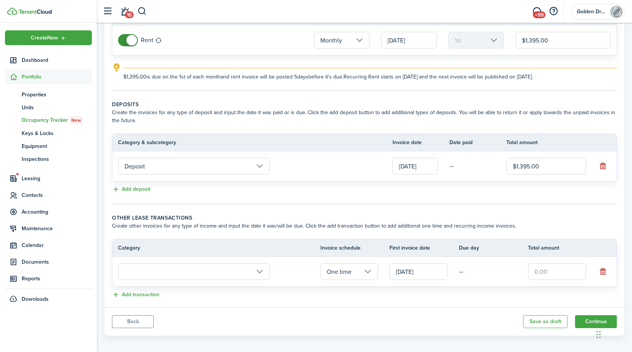
scroll to position [90, 0]
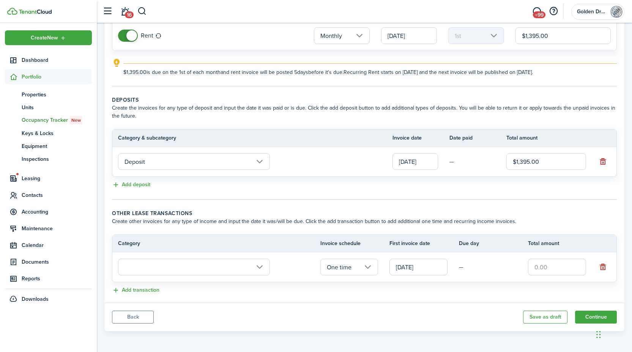
click at [146, 296] on panel-main-body "Recurring rent You can enable the automatic lease rent invoicing. The first inv…" at bounding box center [364, 132] width 520 height 340
click at [145, 292] on button "Add transaction" at bounding box center [135, 290] width 47 height 9
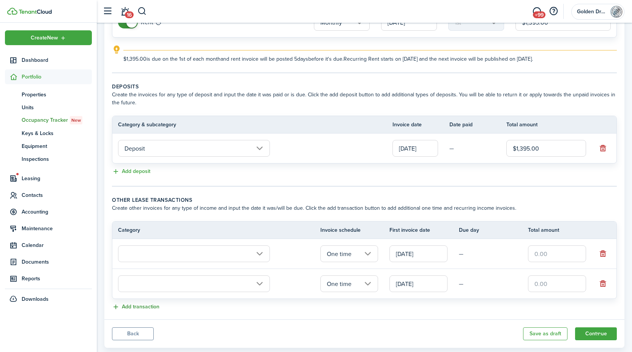
click at [144, 304] on button "Add transaction" at bounding box center [135, 307] width 47 height 9
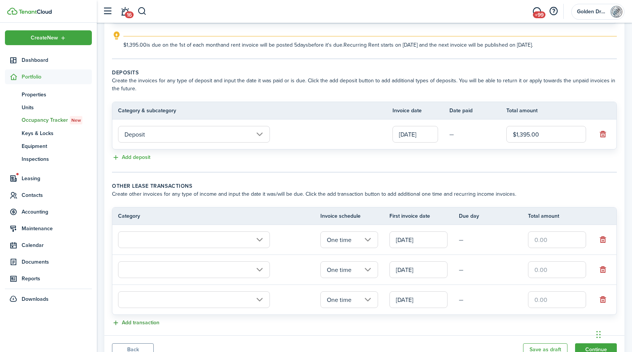
click at [142, 319] on button "Add transaction" at bounding box center [135, 323] width 47 height 9
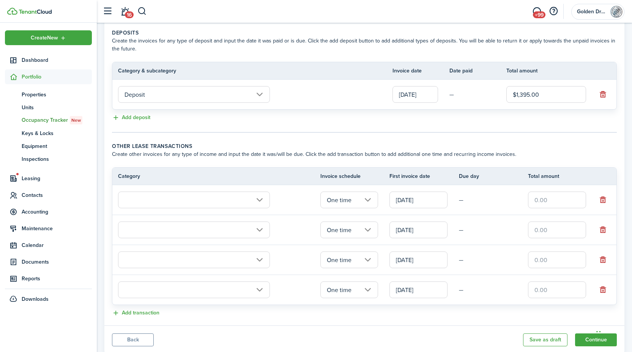
scroll to position [171, 0]
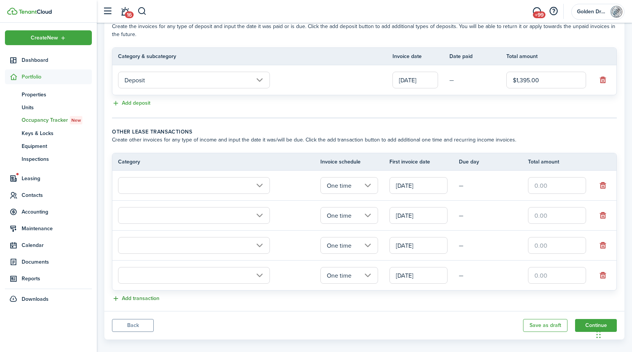
click at [143, 299] on button "Add transaction" at bounding box center [135, 298] width 47 height 9
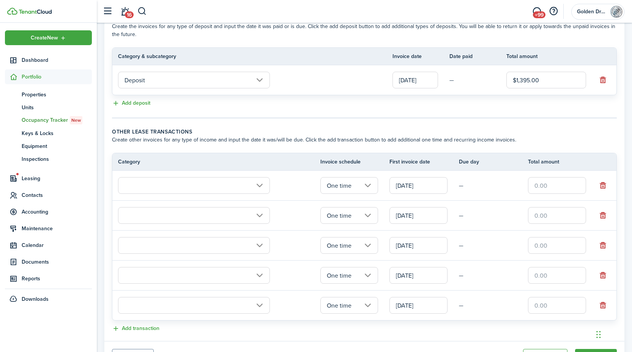
click at [167, 187] on input "text" at bounding box center [194, 185] width 152 height 17
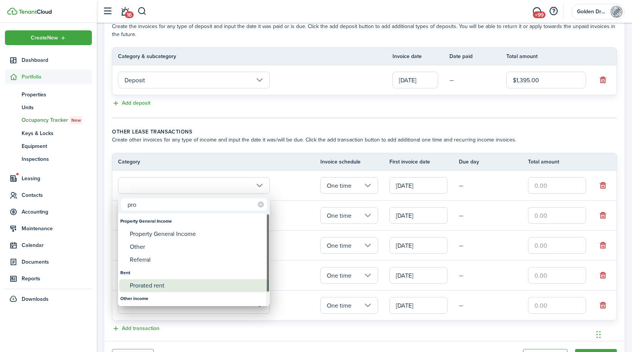
type input "pro"
click at [155, 284] on div "Prorated rent" at bounding box center [197, 285] width 134 height 13
type input "Rent / Prorated rent"
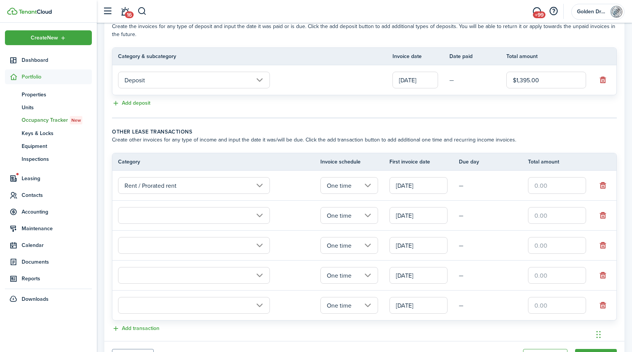
click at [550, 180] on input "text" at bounding box center [557, 185] width 58 height 17
click at [228, 207] on input "text" at bounding box center [194, 215] width 152 height 17
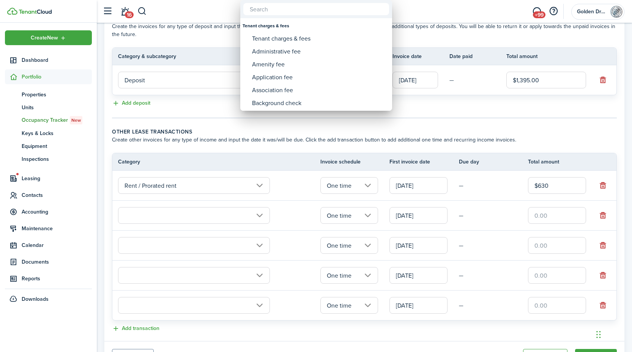
type input "$630.00"
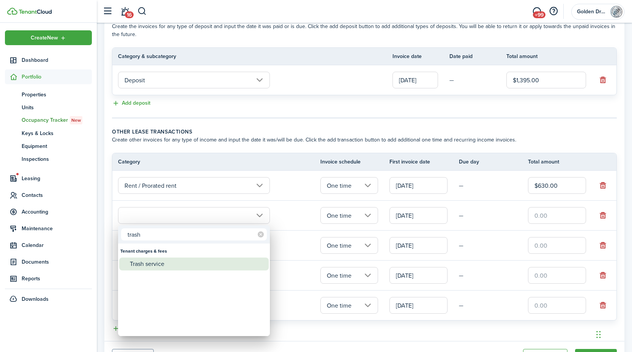
type input "trash"
click at [179, 264] on div "Trash service" at bounding box center [197, 264] width 134 height 13
type input "Tenant charges & fees / Trash service"
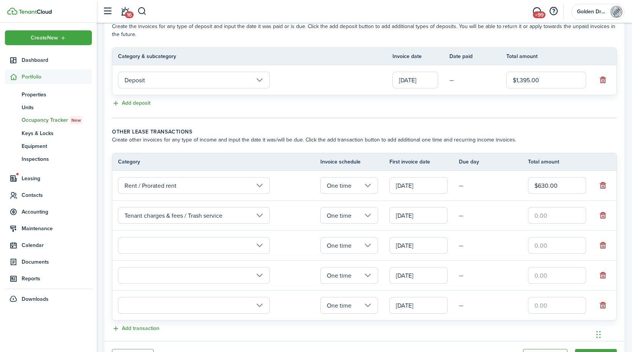
click at [169, 249] on input "text" at bounding box center [194, 245] width 152 height 17
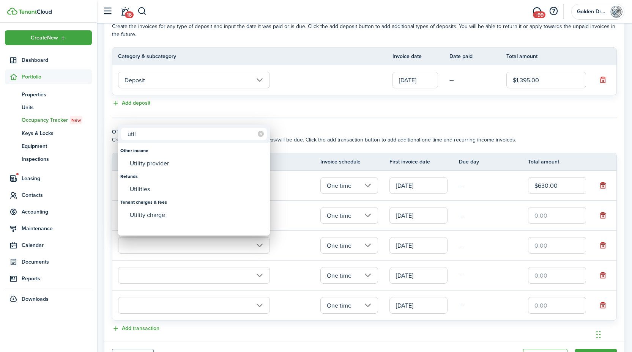
type input "util"
click at [155, 218] on div "Utility charge" at bounding box center [197, 215] width 134 height 13
type input "Tenant charges & fees / Utility charge"
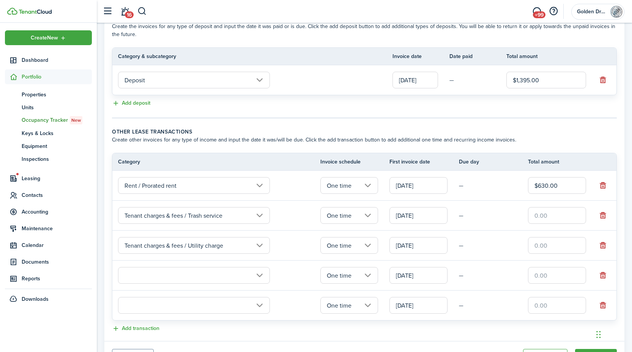
click at [151, 275] on input "text" at bounding box center [194, 275] width 152 height 17
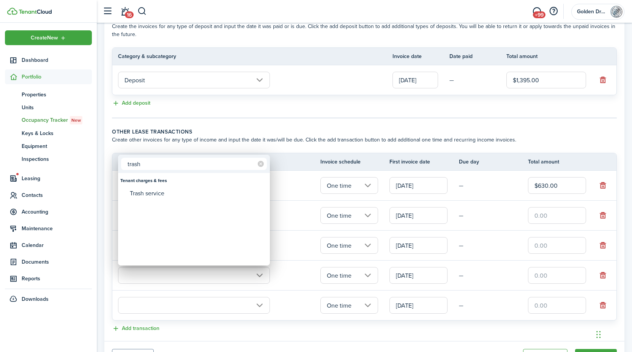
type input "trash"
click at [140, 195] on div "Trash service" at bounding box center [197, 193] width 134 height 13
type input "Tenant charges & fees / Trash service"
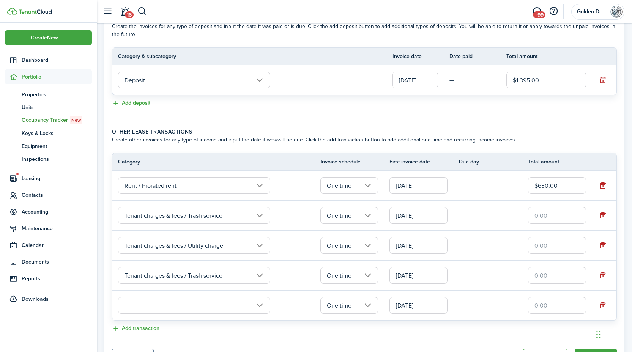
click at [148, 307] on input "text" at bounding box center [194, 305] width 152 height 17
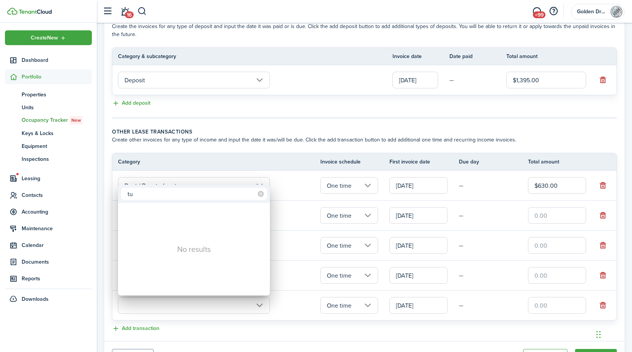
type input "t"
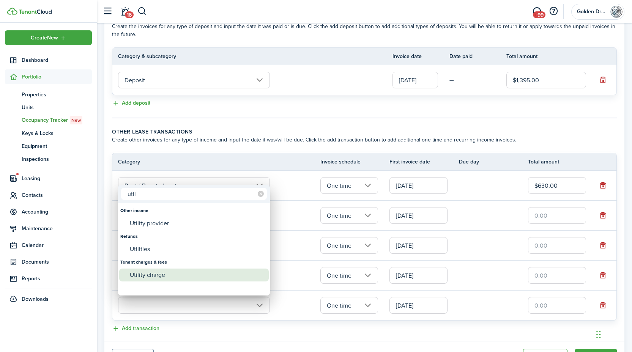
type input "util"
click at [151, 275] on div "Utility charge" at bounding box center [197, 275] width 134 height 13
type input "Tenant charges & fees / Utility charge"
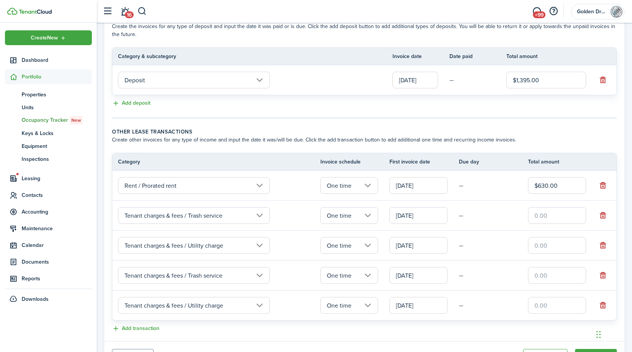
click at [341, 277] on input "One time" at bounding box center [349, 275] width 58 height 17
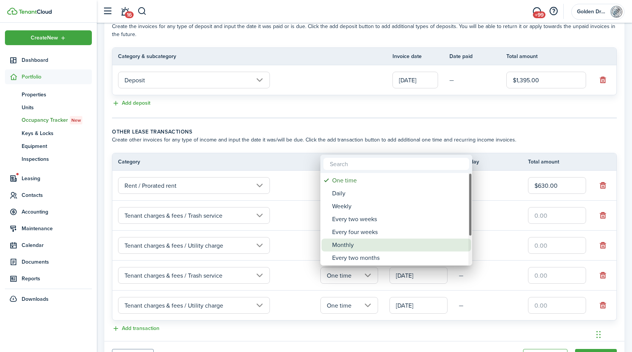
click at [345, 246] on div "Monthly" at bounding box center [399, 245] width 134 height 13
type input "Monthly"
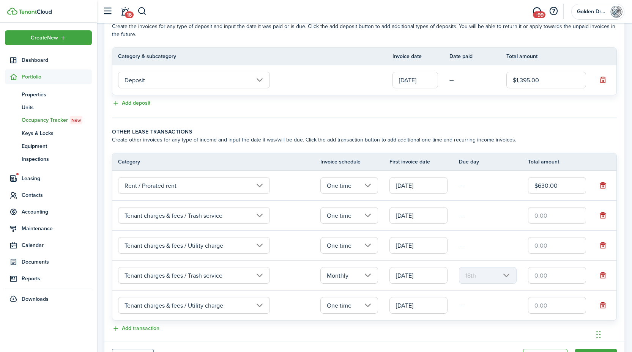
click at [336, 313] on input "One time" at bounding box center [349, 305] width 58 height 17
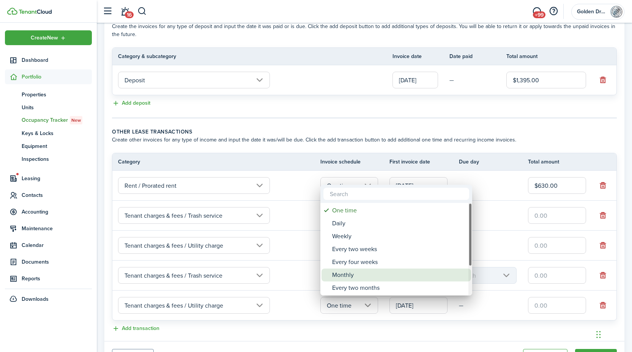
drag, startPoint x: 338, startPoint y: 272, endPoint x: 376, endPoint y: 280, distance: 38.3
click at [338, 272] on div "Monthly" at bounding box center [399, 275] width 134 height 13
type input "Monthly"
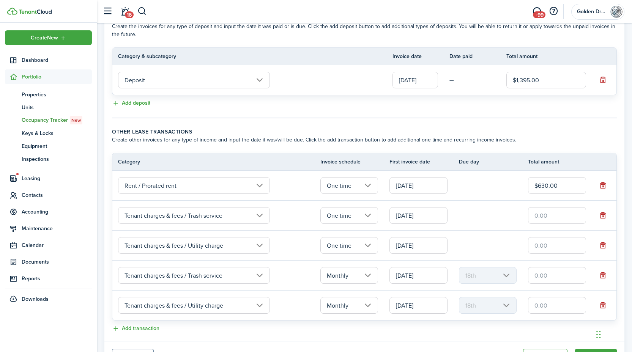
click at [419, 279] on input "[DATE]" at bounding box center [418, 275] width 58 height 17
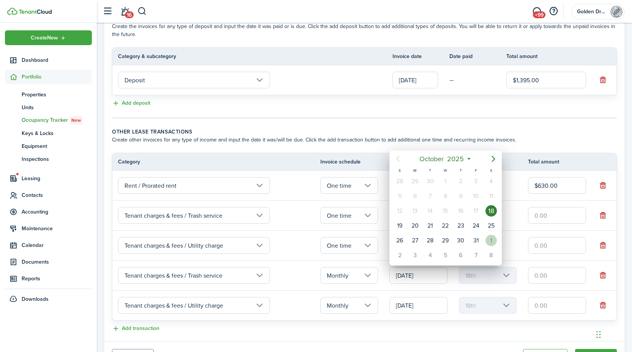
click at [487, 243] on div "1" at bounding box center [490, 240] width 11 height 11
type input "[DATE]"
type input "1st"
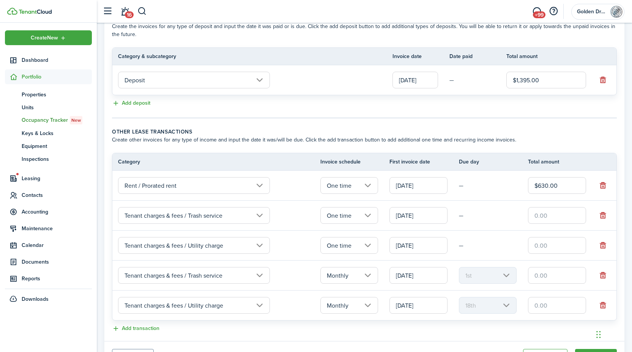
scroll to position [0, 0]
click at [422, 311] on input "[DATE]" at bounding box center [418, 305] width 58 height 17
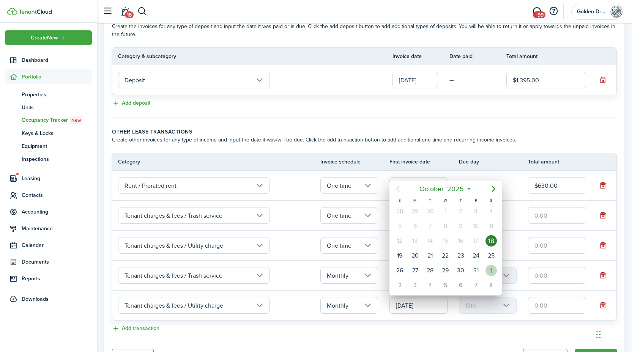
drag, startPoint x: 493, startPoint y: 267, endPoint x: 486, endPoint y: 275, distance: 10.7
click at [493, 268] on div "1" at bounding box center [490, 270] width 11 height 11
type input "[DATE]"
type input "1st"
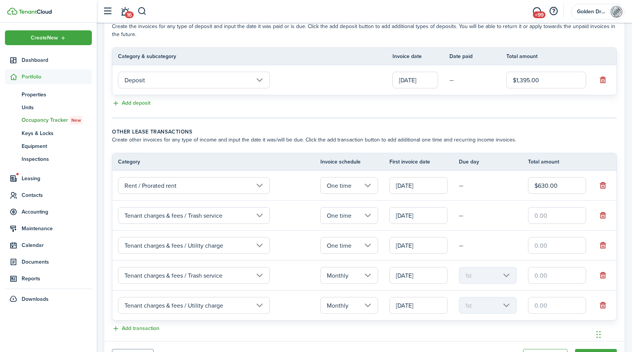
drag, startPoint x: 561, startPoint y: 271, endPoint x: 560, endPoint y: 280, distance: 8.4
click at [561, 272] on input "text" at bounding box center [557, 275] width 58 height 17
type input "$26.00"
click at [541, 307] on input "text" at bounding box center [557, 305] width 58 height 17
type input "$70.00"
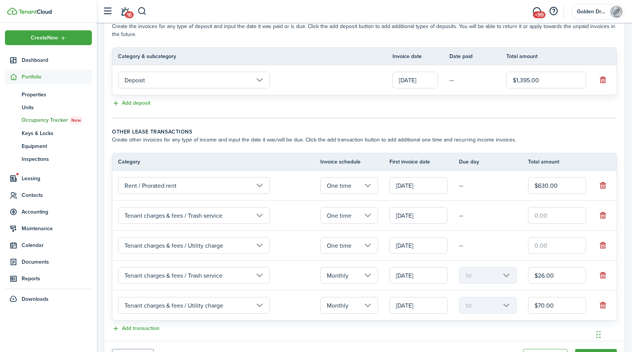
click at [547, 225] on td at bounding box center [562, 215] width 69 height 20
click at [545, 219] on input "text" at bounding box center [557, 215] width 58 height 17
type input "$11.74"
click at [546, 242] on input "text" at bounding box center [557, 245] width 58 height 17
type input "$31.61"
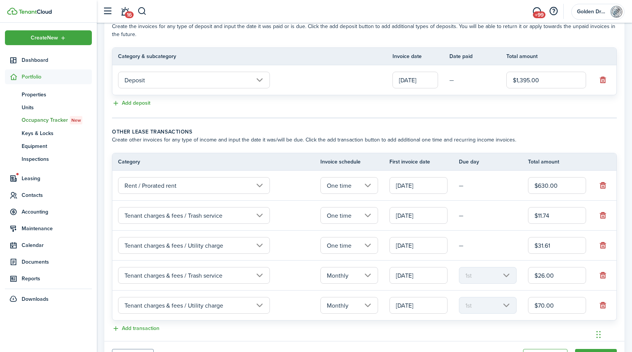
click at [495, 250] on td "—" at bounding box center [493, 246] width 69 height 12
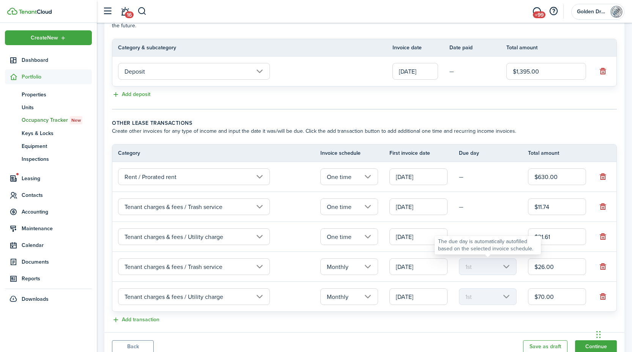
scroll to position [184, 0]
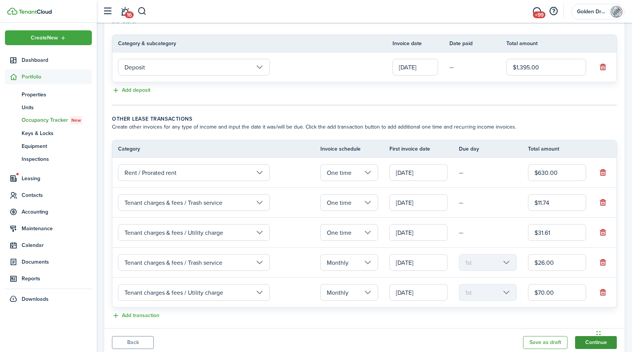
click at [582, 342] on button "Continue" at bounding box center [596, 342] width 42 height 13
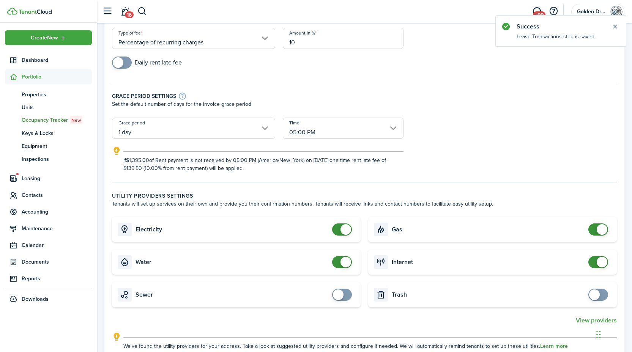
scroll to position [170, 0]
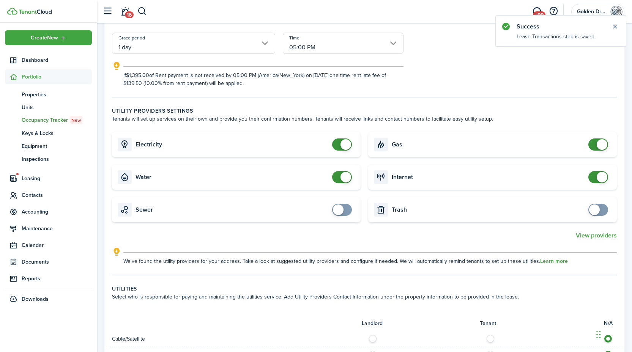
checkbox input "false"
click at [338, 174] on span at bounding box center [342, 177] width 8 height 12
checkbox input "false"
click at [602, 175] on span at bounding box center [601, 177] width 11 height 11
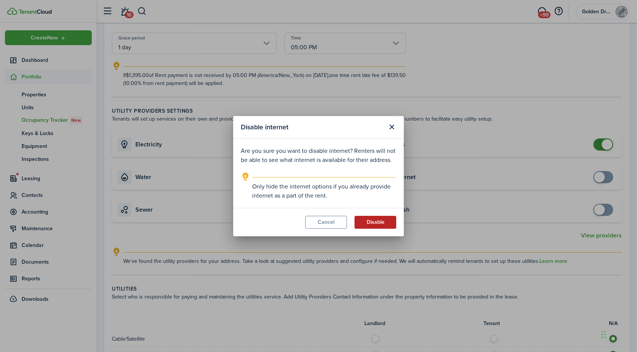
click at [372, 217] on button "Disable" at bounding box center [376, 222] width 42 height 13
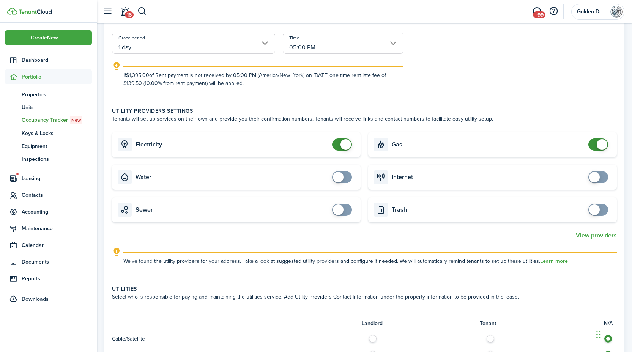
checkbox input "false"
click at [602, 143] on span at bounding box center [601, 144] width 11 height 11
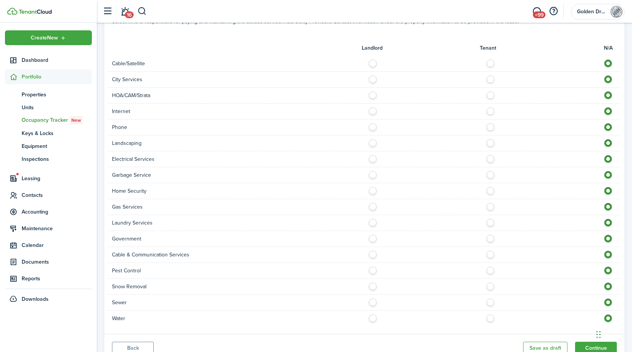
scroll to position [477, 0]
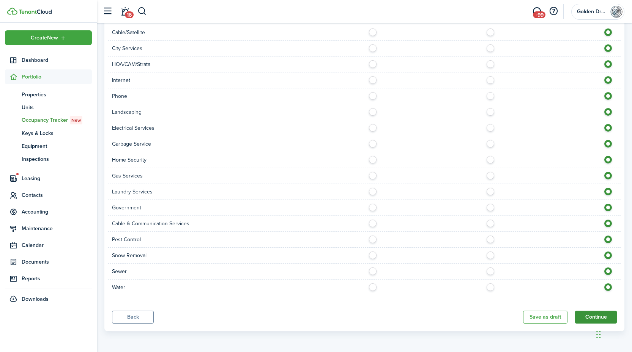
click at [580, 316] on button "Continue" at bounding box center [596, 317] width 42 height 13
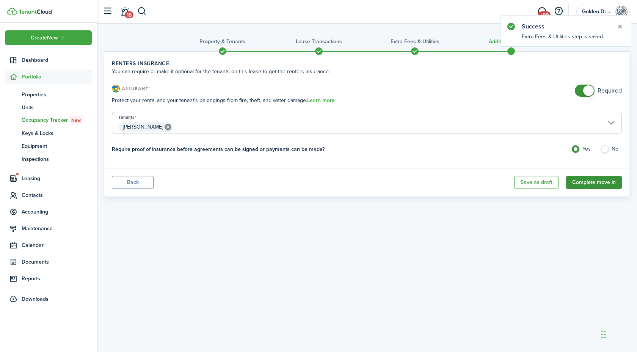
click at [605, 185] on button "Complete move in" at bounding box center [594, 182] width 56 height 13
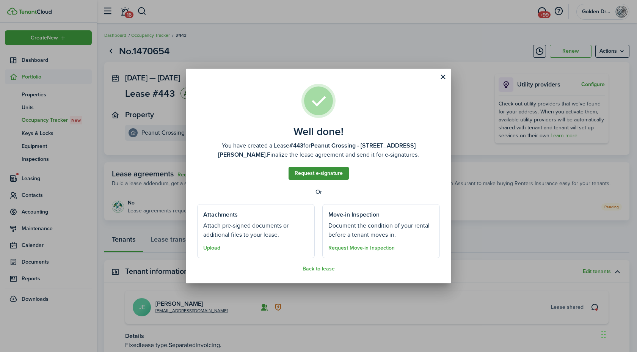
click at [323, 171] on link "Request e-signature" at bounding box center [319, 173] width 60 height 13
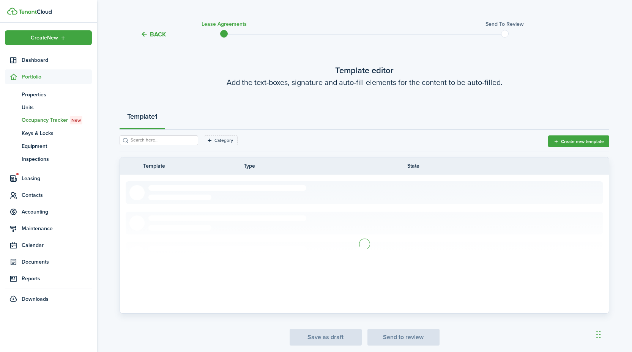
scroll to position [41, 0]
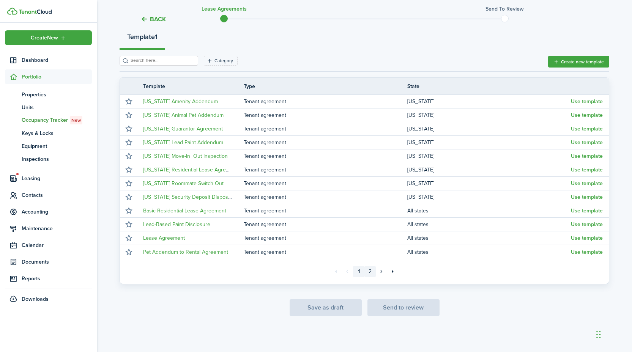
click at [371, 272] on link "2" at bounding box center [369, 271] width 11 height 11
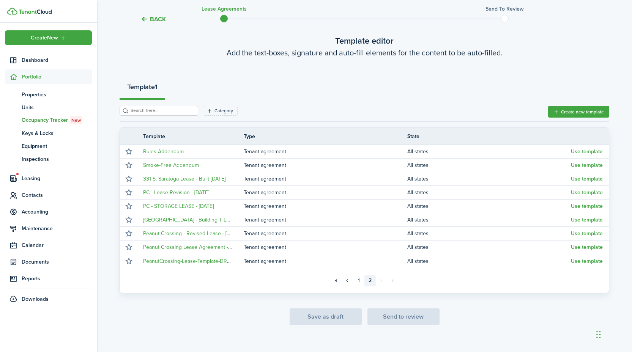
scroll to position [50, 0]
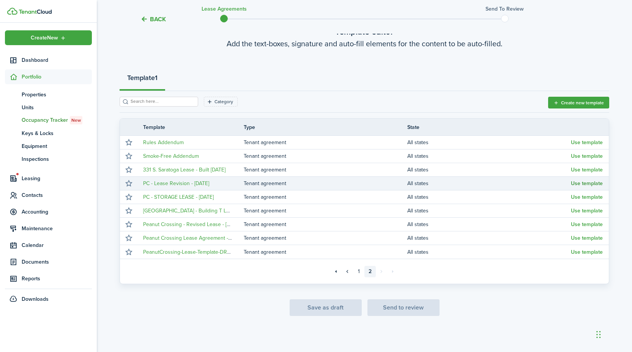
click at [580, 181] on button "Use template" at bounding box center [587, 184] width 32 height 6
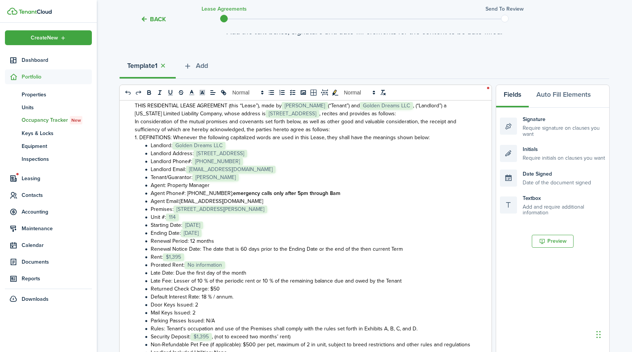
scroll to position [50, 0]
click at [229, 265] on li "Prorated Rent: ﻿ No information ﻿" at bounding box center [307, 264] width 328 height 8
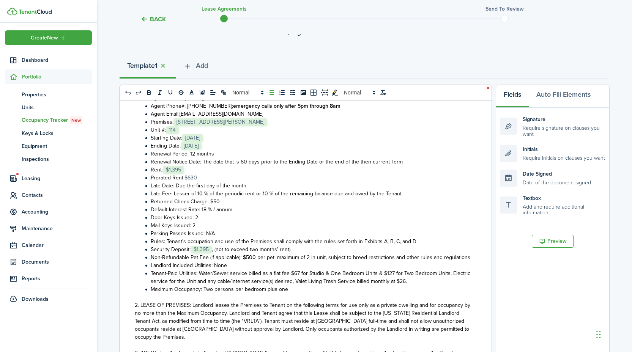
scroll to position [193, 0]
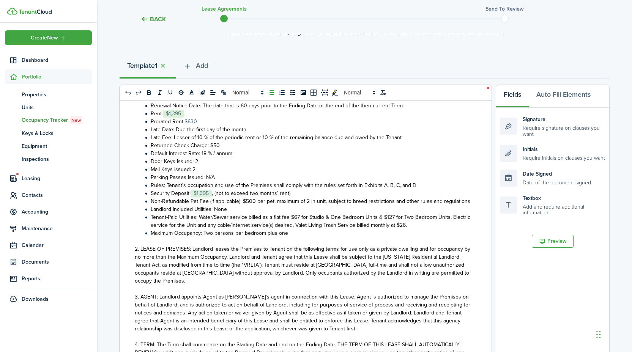
click at [300, 224] on span "Tenant-Paid Utilities: Water/Sewer service billed as a flat fee $67 for Studio …" at bounding box center [310, 221] width 319 height 16
click at [299, 227] on span "Tenant-Paid Utilities: Water/Sewer service billed as a flat fee $67 for Studio …" at bounding box center [310, 221] width 319 height 16
click at [392, 225] on span "Tenant-Paid Utilities: Water/Sewer service billed as a flat fee $70 for Studio …" at bounding box center [311, 221] width 320 height 16
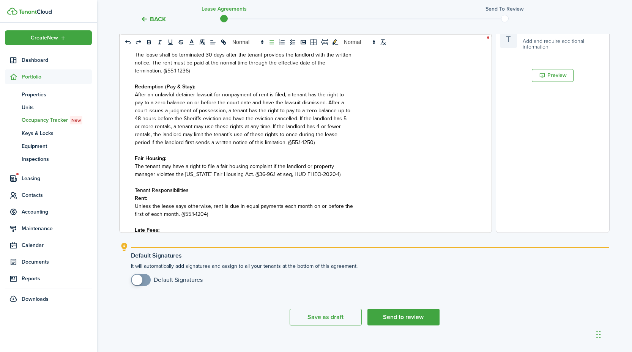
scroll to position [6722, 0]
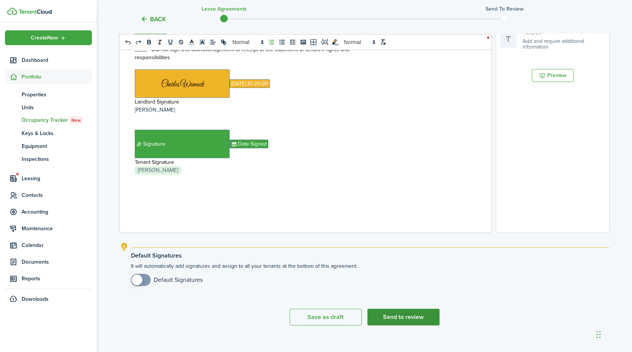
click at [423, 311] on button "Send to review" at bounding box center [403, 317] width 72 height 17
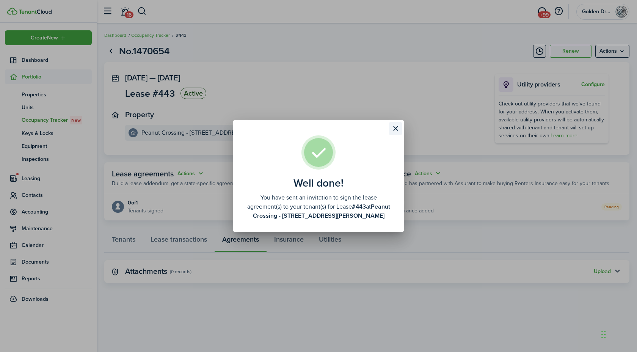
click at [396, 127] on button "Close modal" at bounding box center [395, 128] width 13 height 13
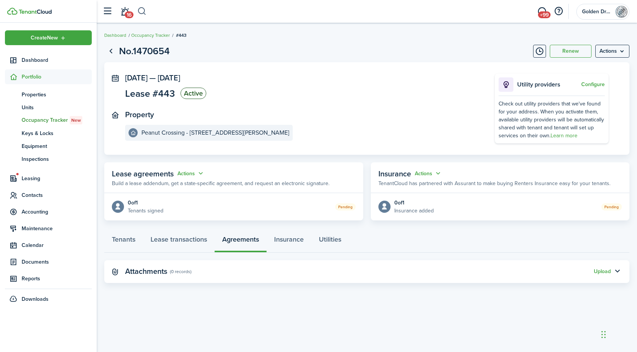
click at [142, 13] on button "button" at bounding box center [141, 11] width 9 height 13
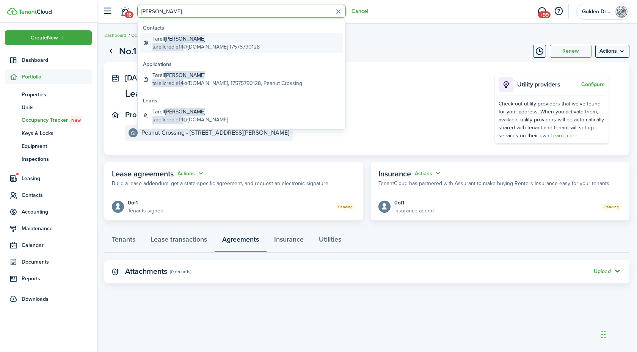
type input "[PERSON_NAME]"
click at [168, 42] on span "[PERSON_NAME]" at bounding box center [185, 39] width 40 height 8
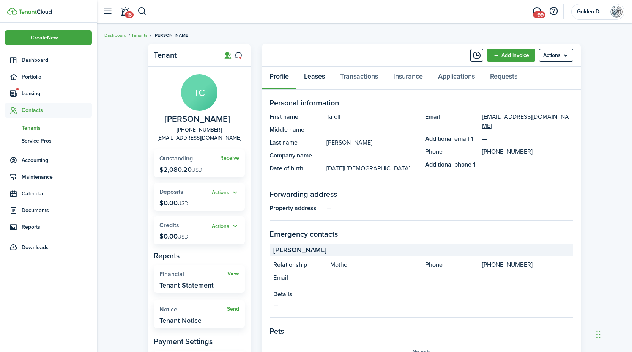
click at [315, 77] on link "Leases" at bounding box center [314, 78] width 36 height 23
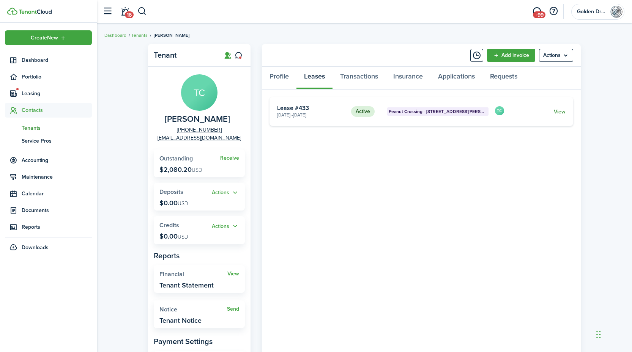
click at [554, 112] on link "View" at bounding box center [560, 112] width 12 height 8
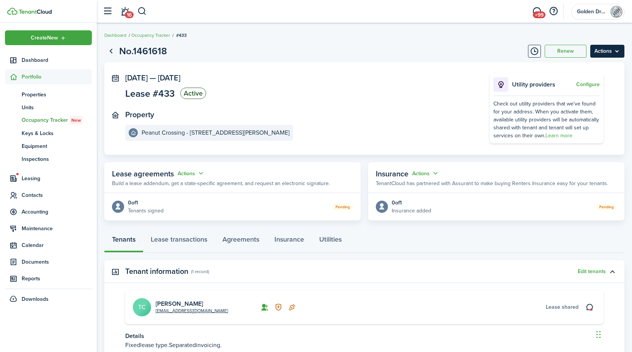
click at [595, 49] on menu-btn "Actions" at bounding box center [607, 51] width 34 height 13
click at [577, 105] on button "Delete" at bounding box center [591, 107] width 66 height 13
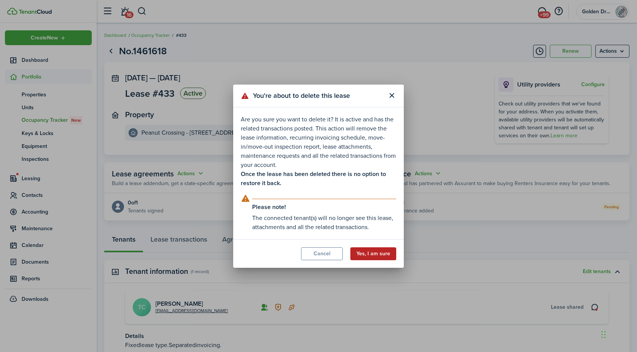
click at [377, 256] on button "Yes, I am sure" at bounding box center [374, 253] width 46 height 13
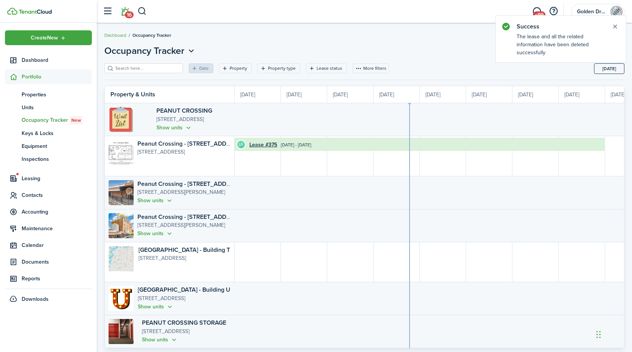
scroll to position [0, 139]
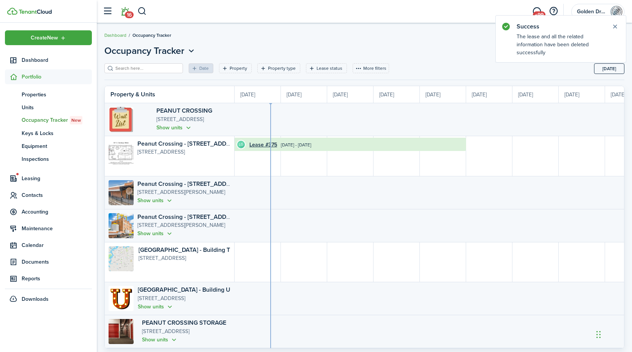
click at [125, 14] on span "16" at bounding box center [129, 14] width 9 height 7
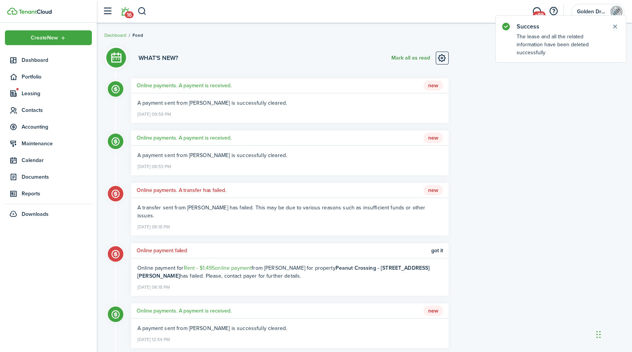
click at [402, 56] on button "Mark all as read" at bounding box center [410, 58] width 39 height 13
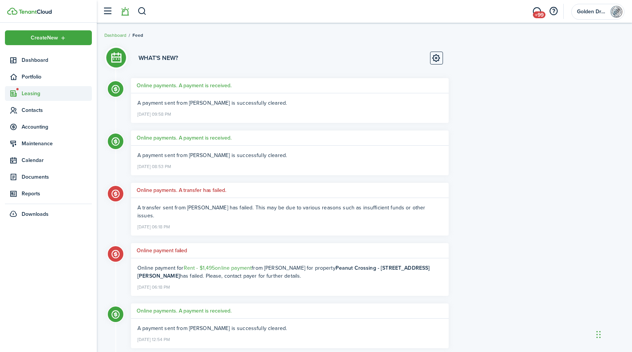
click at [37, 92] on span "Leasing" at bounding box center [57, 94] width 70 height 8
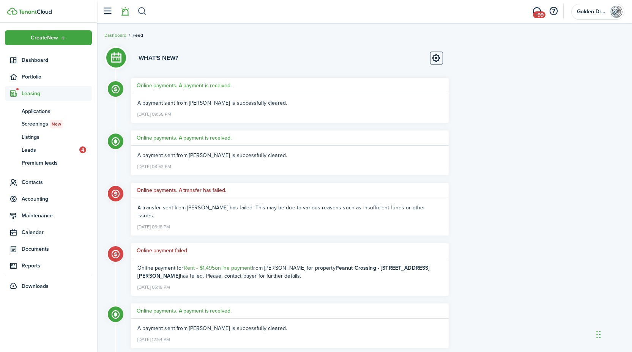
click at [140, 11] on button "button" at bounding box center [141, 11] width 9 height 13
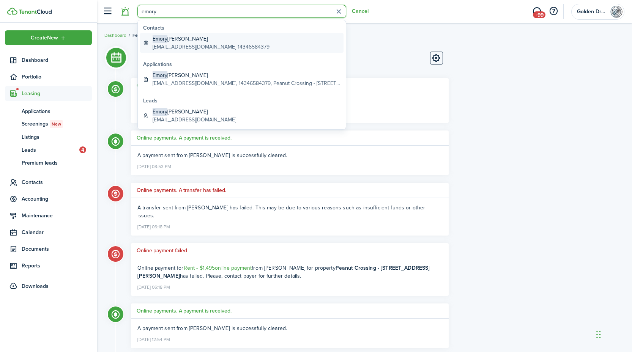
type input "emory"
click at [165, 43] on global-search-item-description "[EMAIL_ADDRESS][DOMAIN_NAME] 14346584379" at bounding box center [211, 47] width 117 height 8
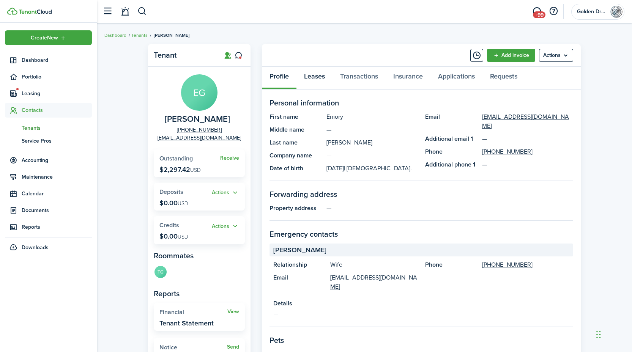
click at [310, 75] on link "Leases" at bounding box center [314, 78] width 36 height 23
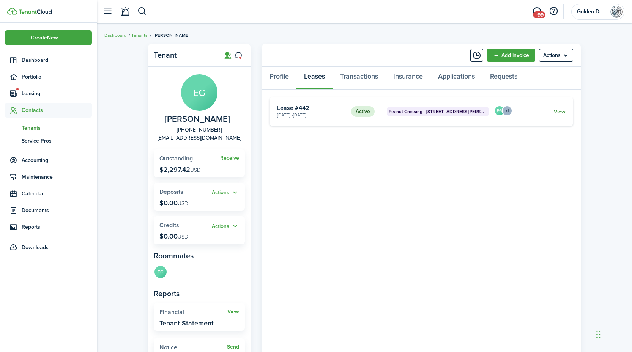
click at [555, 112] on link "View" at bounding box center [560, 112] width 12 height 8
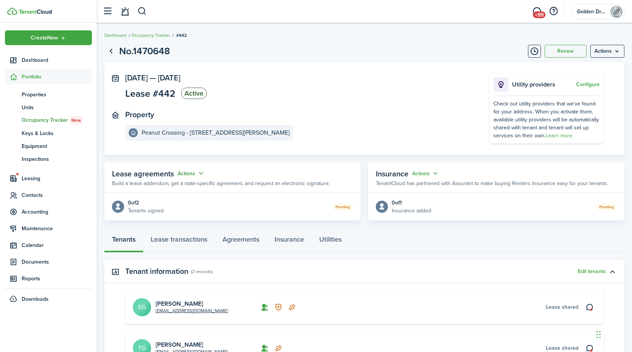
click at [189, 170] on button "Actions" at bounding box center [191, 173] width 27 height 9
click at [174, 187] on link "Edit" at bounding box center [172, 188] width 66 height 13
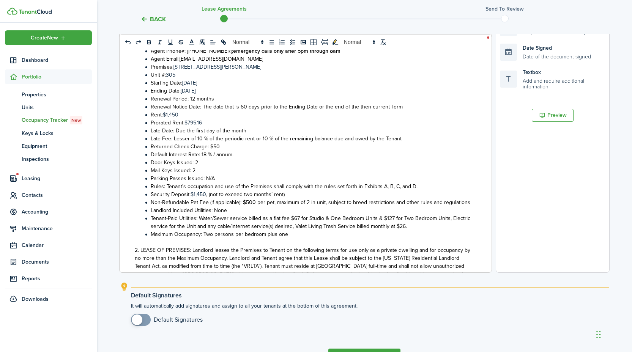
scroll to position [70, 0]
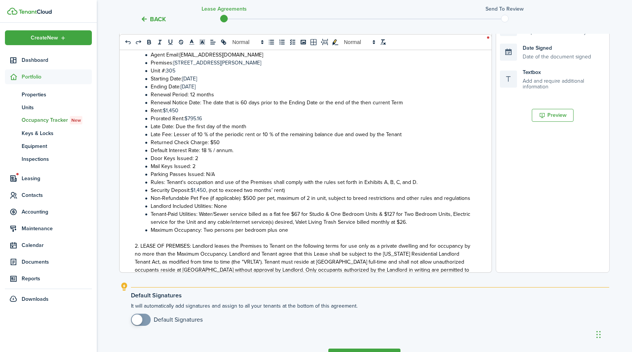
click at [299, 226] on span "Tenant-Paid Utilities: Water/Sewer service billed as a flat fee $67 for Studio …" at bounding box center [310, 218] width 319 height 16
drag, startPoint x: 392, startPoint y: 229, endPoint x: 379, endPoint y: 253, distance: 27.9
click at [392, 226] on span "Tenant-Paid Utilities: Water/Sewer service billed as a flat fee $70 for Studio …" at bounding box center [311, 218] width 320 height 16
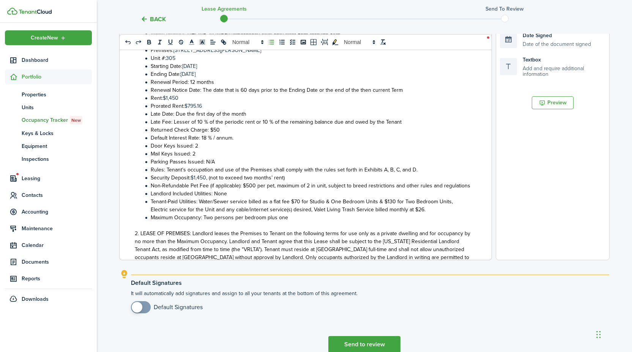
scroll to position [238, 0]
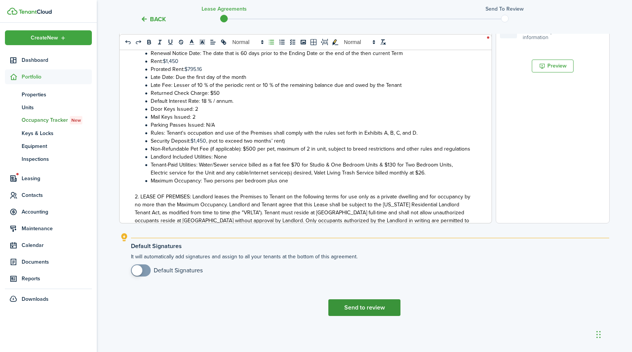
click at [341, 311] on button "Send to review" at bounding box center [364, 307] width 72 height 17
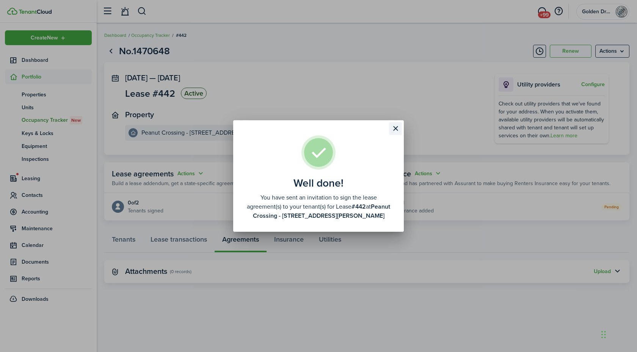
click at [397, 129] on button "Close modal" at bounding box center [395, 128] width 13 height 13
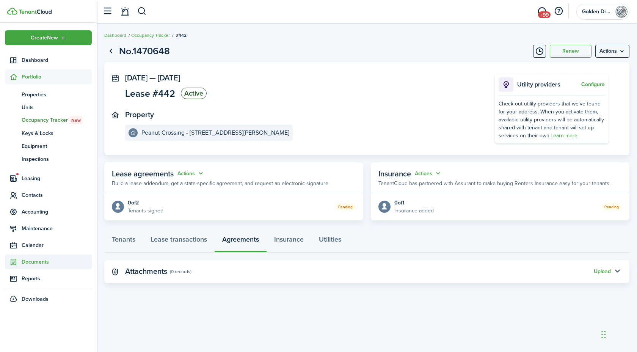
click at [37, 259] on span "Documents" at bounding box center [57, 262] width 70 height 8
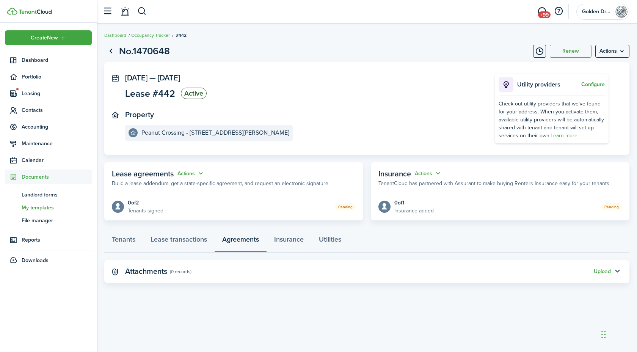
click at [42, 207] on span "My templates" at bounding box center [57, 208] width 70 height 8
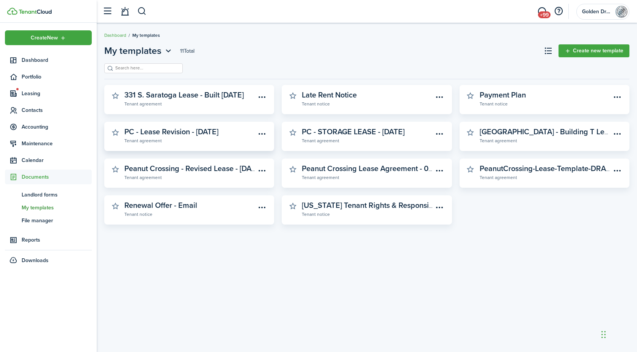
click at [237, 137] on widget-stats-subtitle "Tenant agreement" at bounding box center [189, 141] width 131 height 8
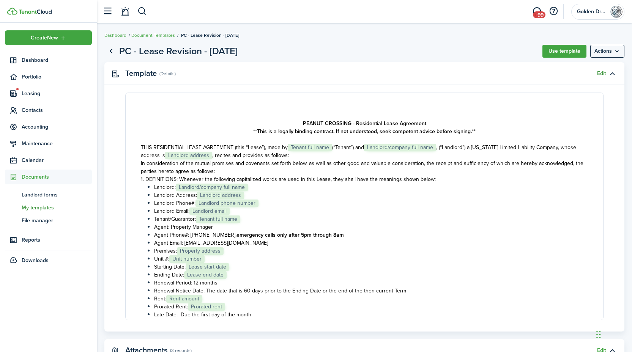
click at [603, 71] on link "Edit" at bounding box center [601, 74] width 9 height 6
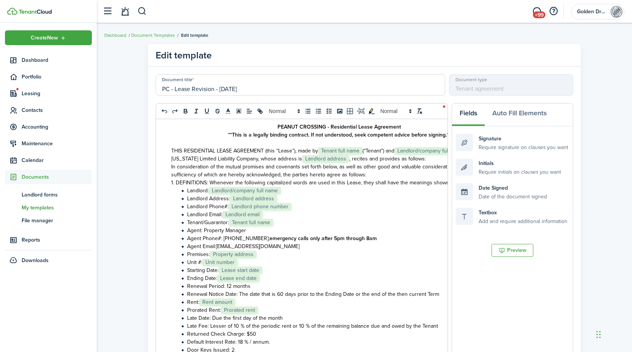
scroll to position [61, 0]
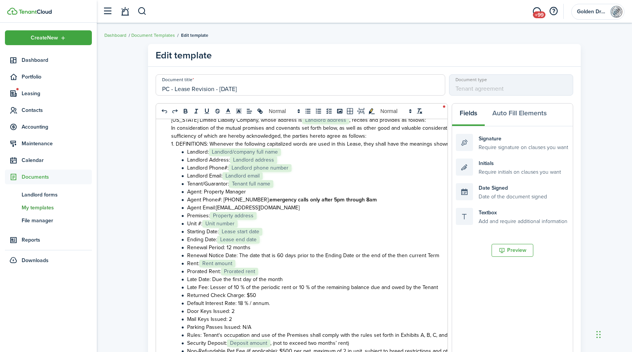
click at [275, 272] on li "Prorated Rent: ﻿ Prorated rent ﻿" at bounding box center [343, 271] width 328 height 8
click at [515, 118] on button "Auto Fill Elements" at bounding box center [518, 115] width 69 height 23
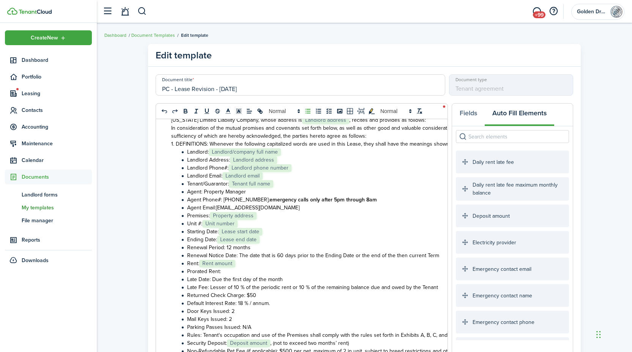
click at [506, 137] on input "search" at bounding box center [512, 136] width 113 height 13
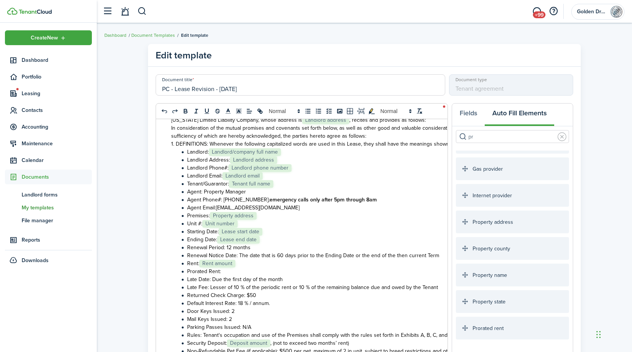
scroll to position [23, 0]
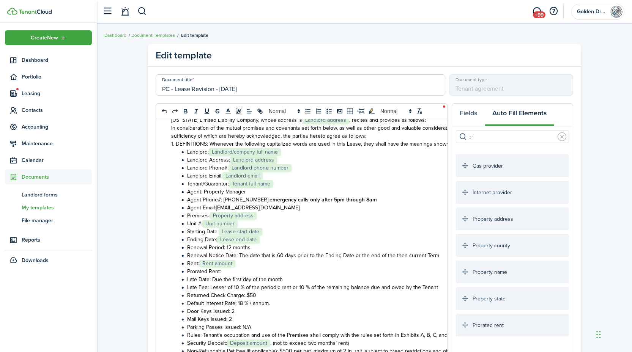
type input "pr"
click at [500, 325] on div "Prorated rent" at bounding box center [512, 325] width 113 height 23
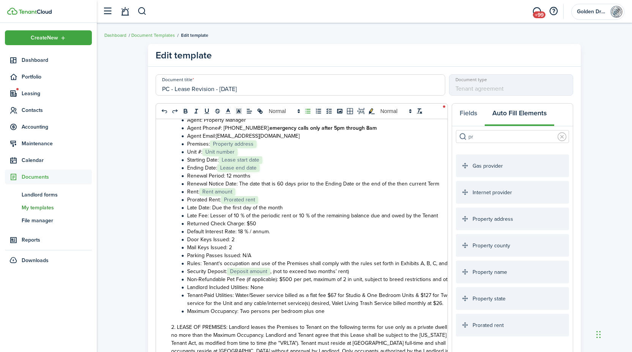
scroll to position [150, 0]
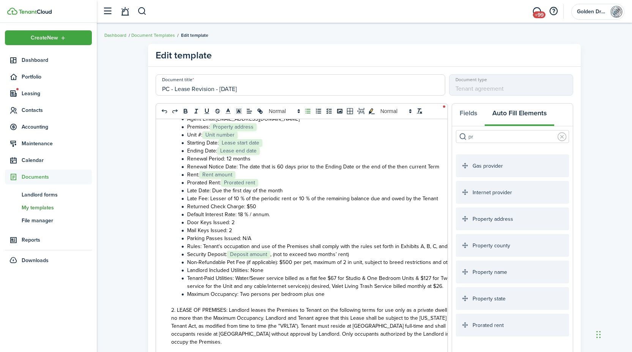
click at [335, 285] on span "Tenant-Paid Utilities: Water/Sewer service billed as a flat fee $67 for Studio …" at bounding box center [346, 282] width 319 height 16
drag, startPoint x: 430, startPoint y: 286, endPoint x: 424, endPoint y: 285, distance: 5.7
click at [424, 285] on span "Tenant-Paid Utilities: Water/Sewer service billed as a flat fee $70 for Studio …" at bounding box center [347, 282] width 320 height 16
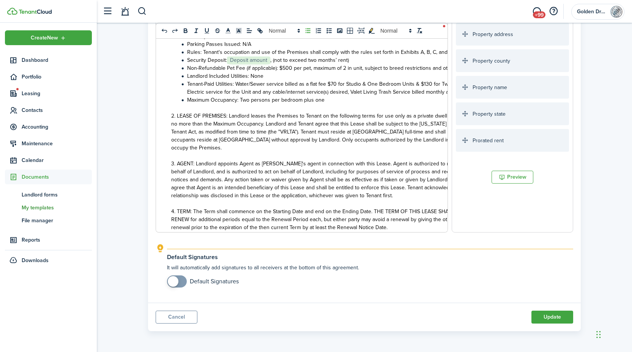
scroll to position [190, 0]
click at [562, 317] on button "Update" at bounding box center [552, 317] width 42 height 13
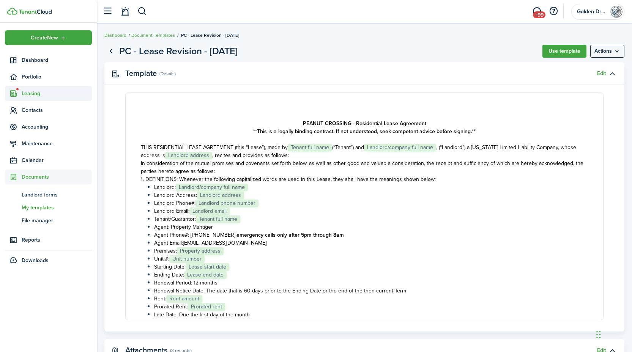
click at [34, 91] on span "Leasing" at bounding box center [57, 94] width 70 height 8
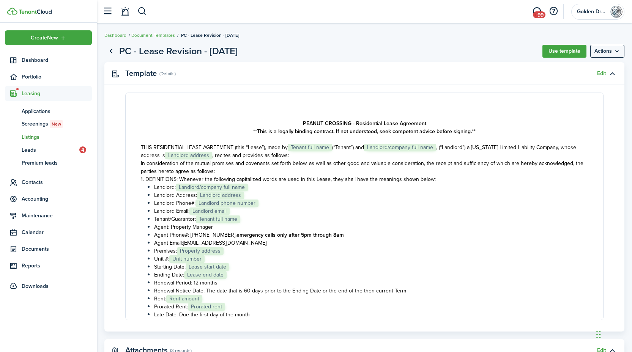
click at [36, 137] on span "Listings" at bounding box center [57, 137] width 70 height 8
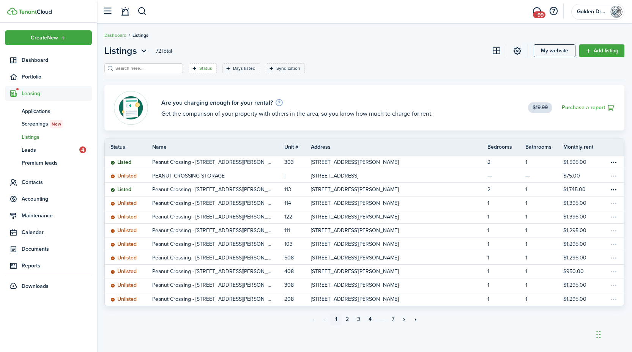
click at [200, 67] on filter-tag-label "Status" at bounding box center [205, 68] width 13 height 7
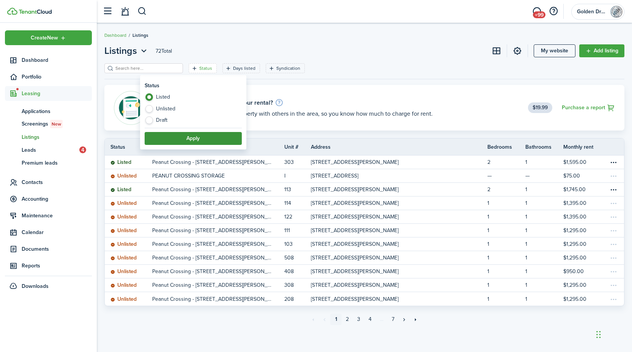
click at [173, 134] on button "Apply" at bounding box center [193, 138] width 97 height 13
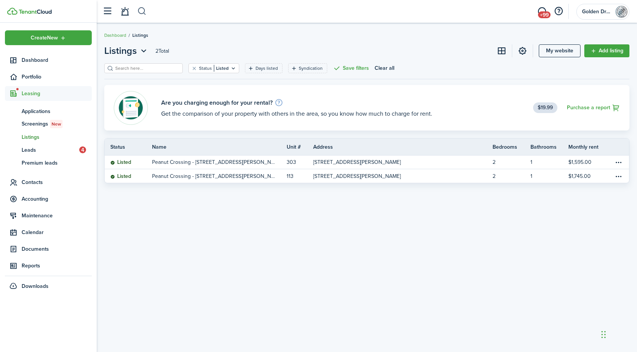
click at [144, 14] on button "button" at bounding box center [141, 11] width 9 height 13
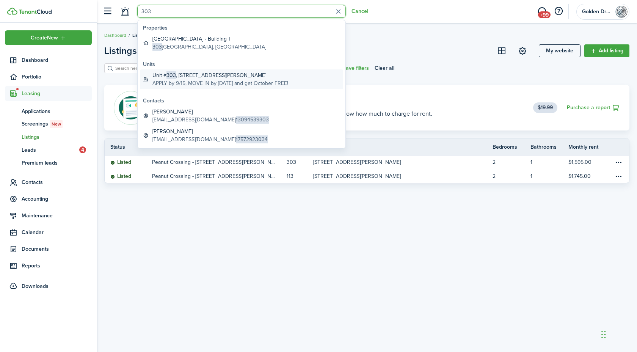
type input "303"
click at [170, 76] on span "303" at bounding box center [171, 75] width 9 height 8
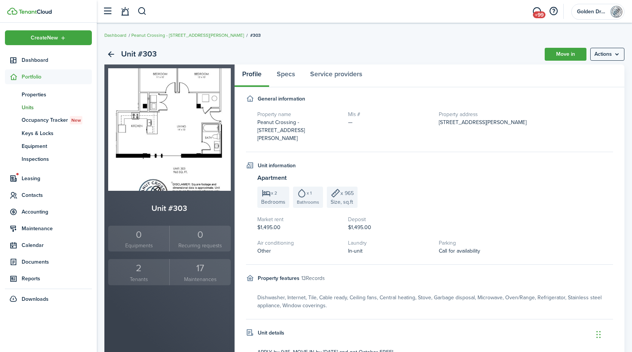
click at [140, 268] on div "2" at bounding box center [138, 268] width 57 height 14
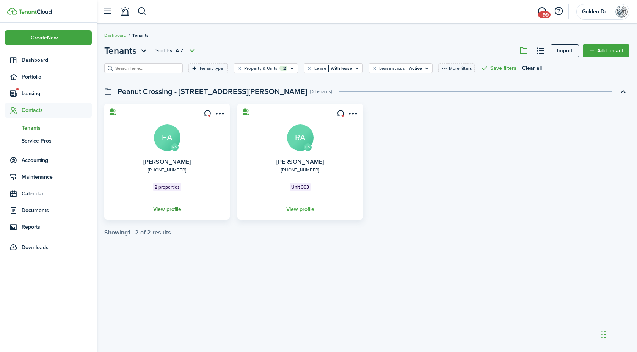
click at [163, 211] on link "View profile" at bounding box center [167, 209] width 128 height 21
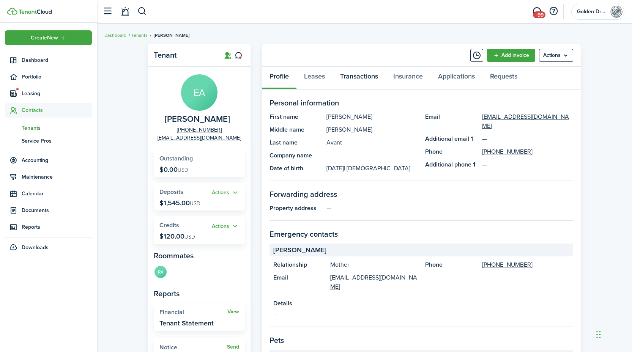
click at [353, 71] on link "Transactions" at bounding box center [358, 78] width 53 height 23
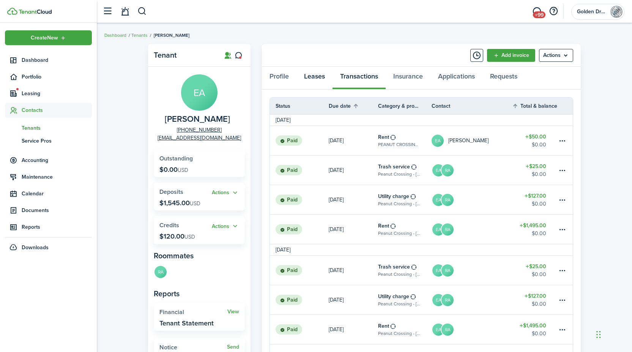
click at [319, 78] on link "Leases" at bounding box center [314, 78] width 36 height 23
click at [35, 98] on span "Leasing" at bounding box center [48, 93] width 87 height 15
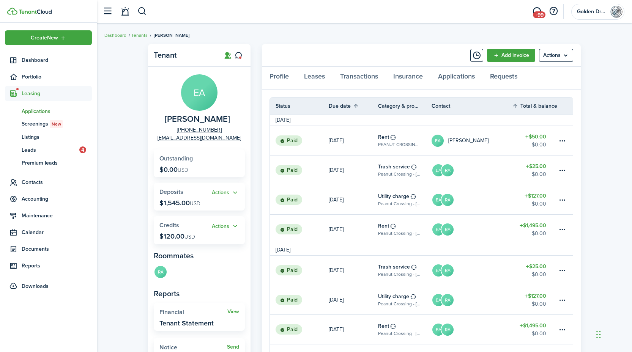
click at [38, 112] on span "Applications" at bounding box center [57, 111] width 70 height 8
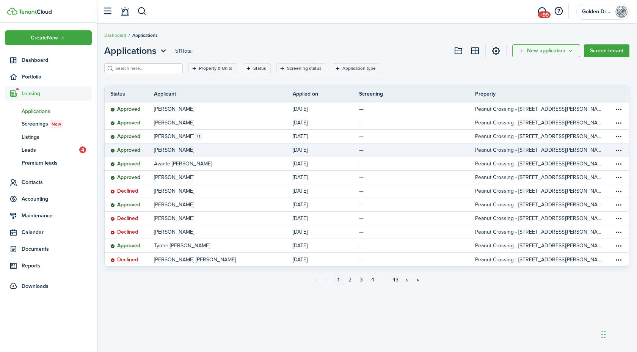
click at [602, 149] on link "Peanut Crossing - [STREET_ADDRESS][PERSON_NAME]" at bounding box center [544, 149] width 139 height 13
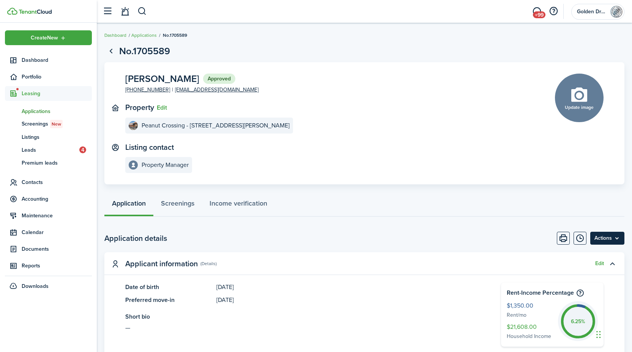
click at [615, 243] on menu-btn "Actions" at bounding box center [607, 238] width 34 height 13
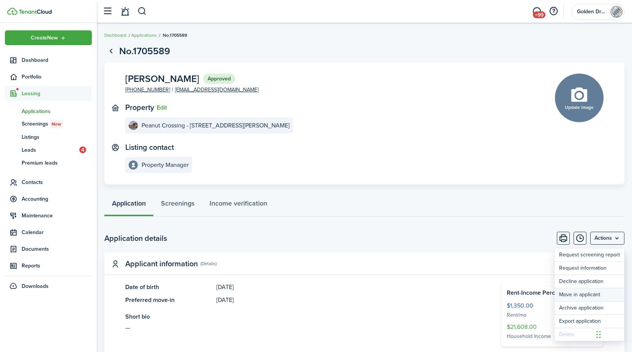
click at [592, 296] on button "Move in applicant" at bounding box center [589, 294] width 70 height 13
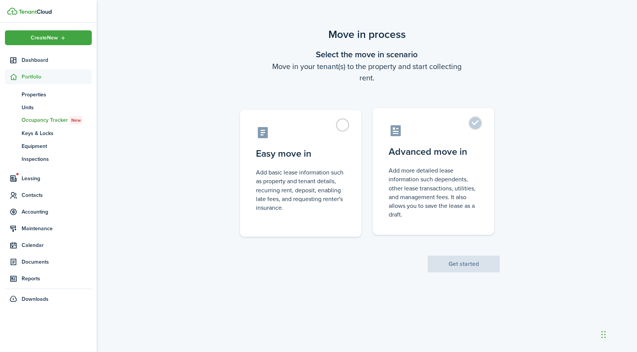
click at [440, 179] on control-radio-card-description "Add more detailed lease information such dependents, other lease transactions, …" at bounding box center [434, 192] width 90 height 53
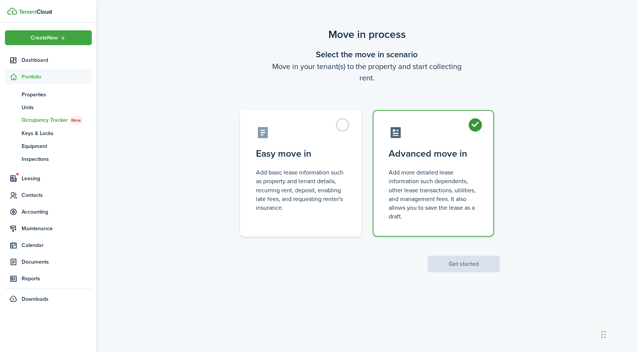
radio input "true"
click at [446, 257] on button "Get started" at bounding box center [464, 264] width 72 height 17
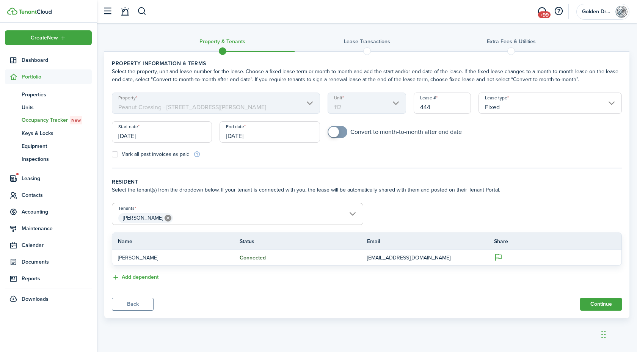
click at [150, 122] on input "[DATE]" at bounding box center [162, 131] width 100 height 21
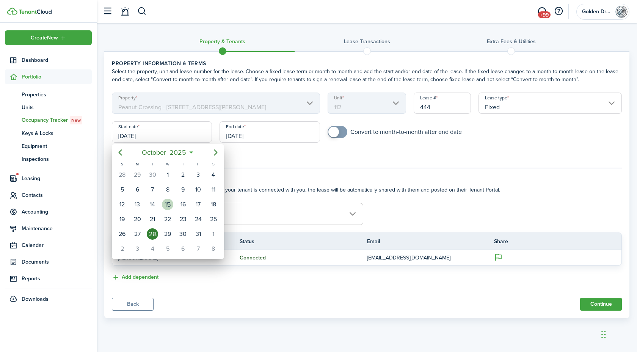
click at [170, 204] on div "15" at bounding box center [167, 204] width 11 height 11
type input "[DATE]"
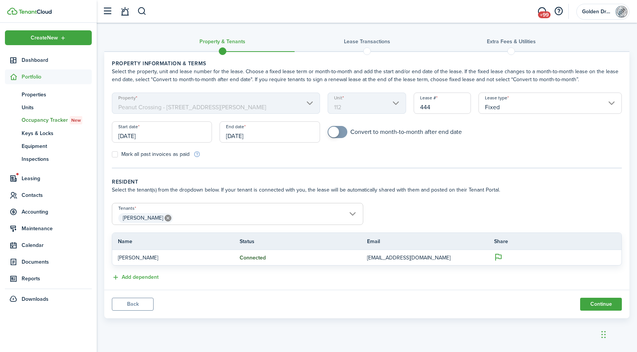
click at [258, 139] on input "[DATE]" at bounding box center [270, 131] width 100 height 21
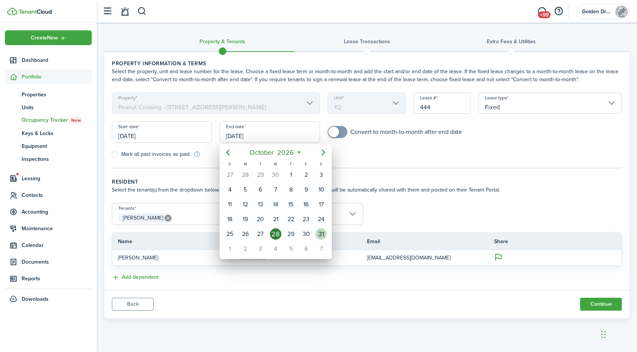
drag, startPoint x: 321, startPoint y: 238, endPoint x: 346, endPoint y: 225, distance: 28.5
click at [321, 237] on div "31" at bounding box center [321, 233] width 11 height 11
type input "[DATE]"
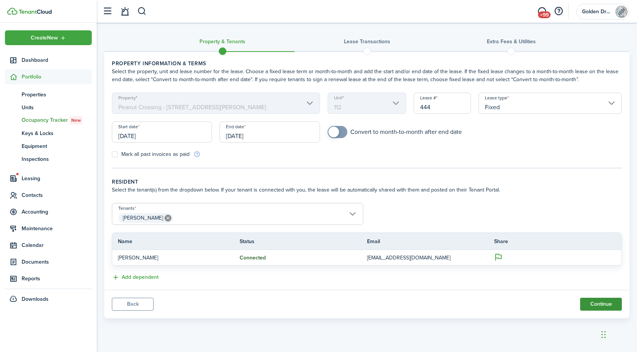
click at [597, 305] on button "Continue" at bounding box center [601, 304] width 42 height 13
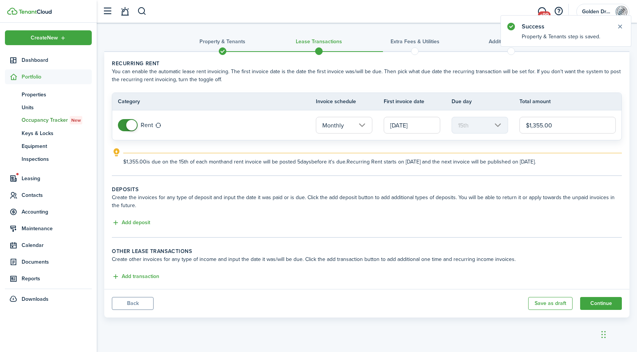
click at [421, 123] on input "[DATE]" at bounding box center [412, 125] width 57 height 17
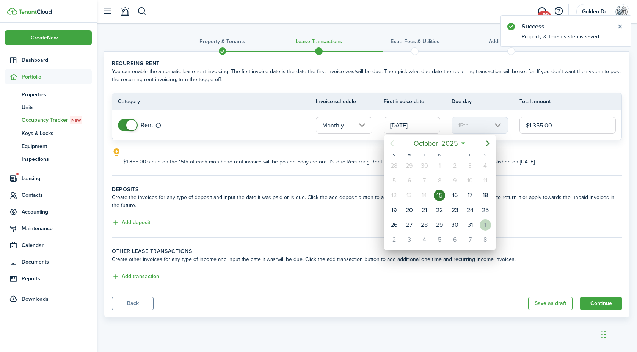
click at [486, 226] on div "1" at bounding box center [485, 224] width 11 height 11
type input "[DATE]"
type input "1st"
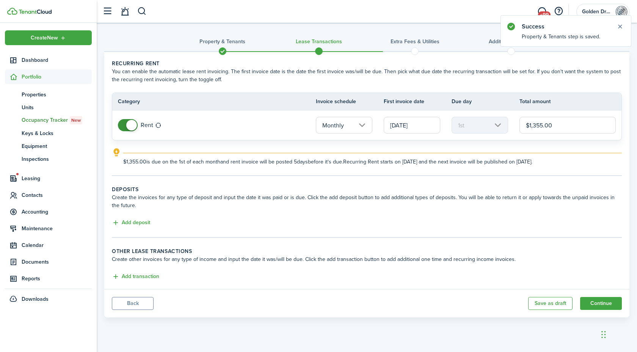
click at [566, 127] on input "$1,355.00" at bounding box center [568, 125] width 96 height 17
type input "$1,350.00"
click at [136, 223] on button "Add deposit" at bounding box center [131, 223] width 38 height 9
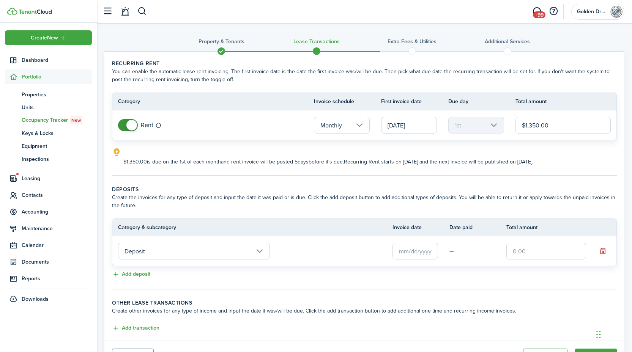
click at [407, 247] on input "text" at bounding box center [415, 251] width 46 height 17
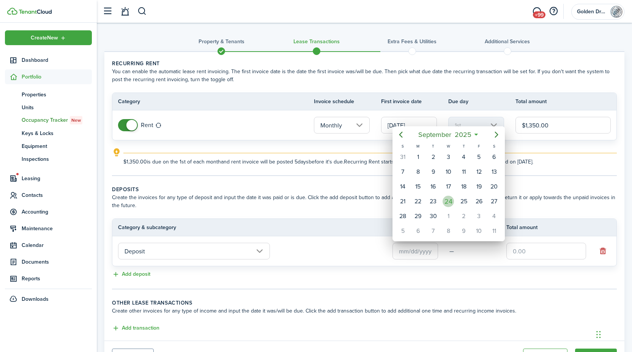
click at [451, 201] on div "24" at bounding box center [447, 201] width 11 height 11
type input "[DATE]"
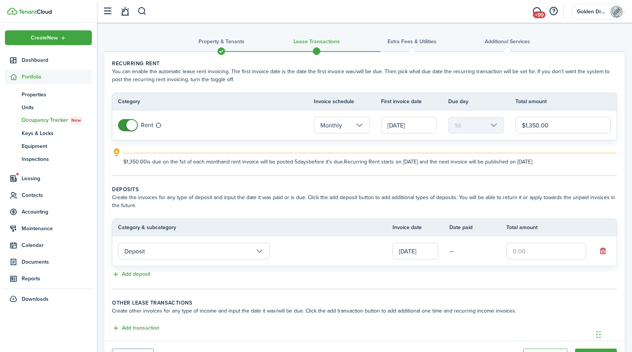
click at [513, 249] on input "text" at bounding box center [546, 251] width 80 height 17
type input "$1,350.00"
click at [462, 286] on tc-wizard-step "Deposits Create the invoices for any type of deposit and input the date it was …" at bounding box center [364, 238] width 505 height 104
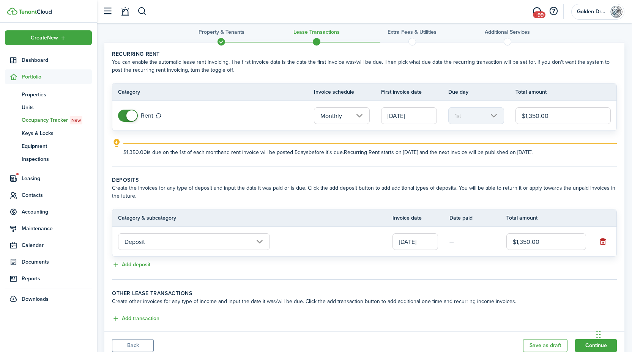
scroll to position [38, 0]
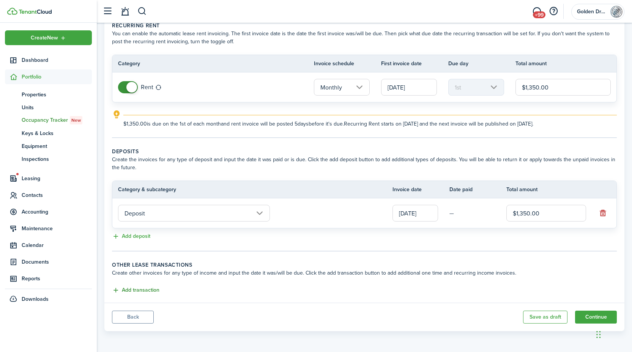
click at [155, 291] on button "Add transaction" at bounding box center [135, 290] width 47 height 9
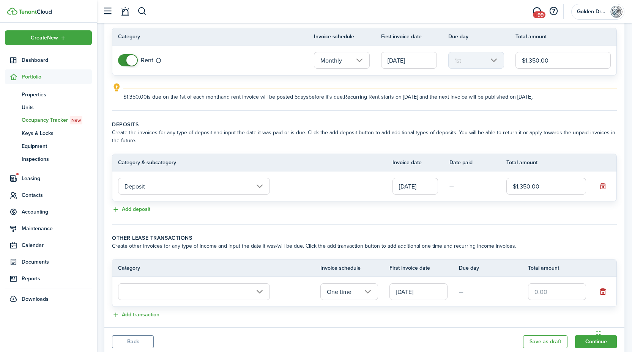
scroll to position [90, 0]
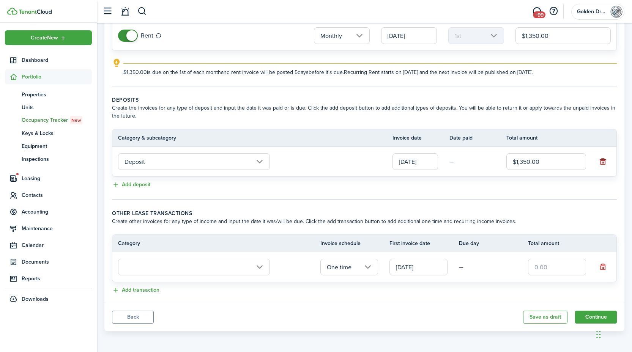
click at [151, 295] on panel-main-body "Recurring rent You can enable the automatic lease rent invoicing. The first inv…" at bounding box center [364, 132] width 520 height 340
click at [153, 288] on button "Add transaction" at bounding box center [135, 290] width 47 height 9
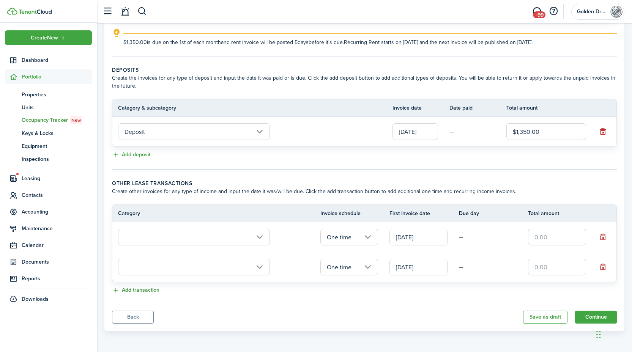
click at [148, 293] on button "Add transaction" at bounding box center [135, 290] width 47 height 9
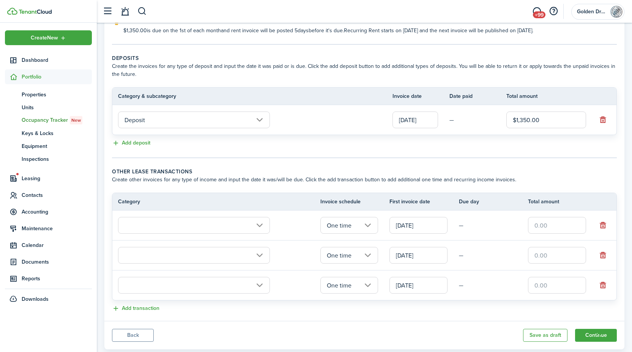
scroll to position [133, 0]
click at [146, 300] on lease-classic-other-transaction "Other lease transactions Create other invoices for any type of income and input…" at bounding box center [364, 239] width 505 height 146
click at [148, 307] on button "Add transaction" at bounding box center [135, 307] width 47 height 9
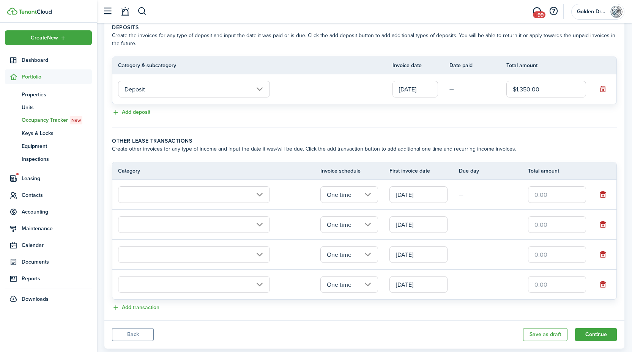
scroll to position [177, 0]
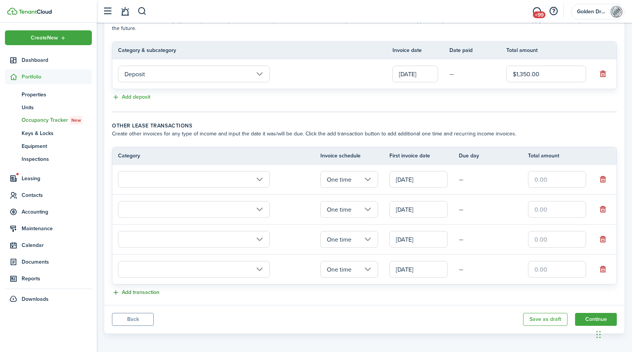
click at [148, 294] on button "Add transaction" at bounding box center [135, 292] width 47 height 9
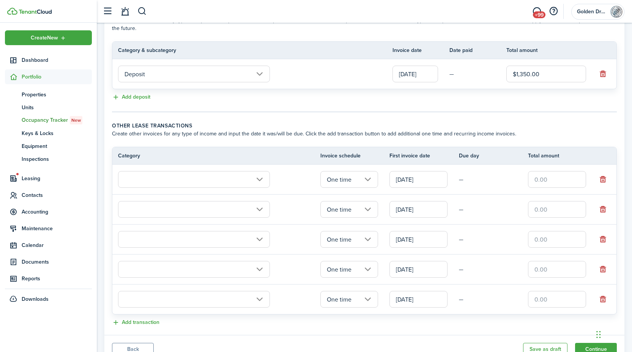
click at [153, 179] on input "text" at bounding box center [194, 179] width 152 height 17
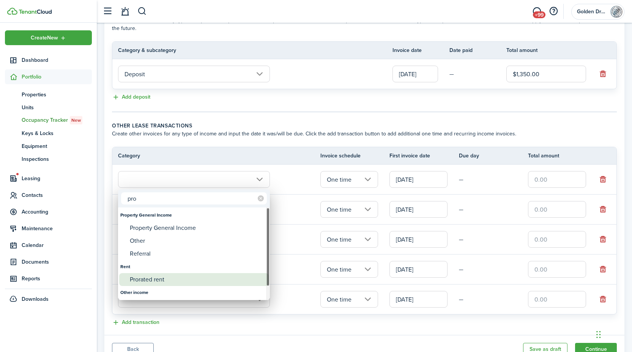
type input "pro"
click at [150, 278] on div "Prorated rent" at bounding box center [197, 279] width 134 height 13
type input "Rent / Prorated rent"
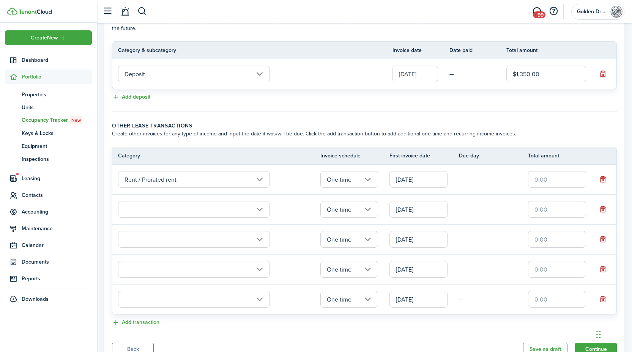
click at [554, 182] on input "text" at bounding box center [557, 179] width 58 height 17
click at [216, 208] on input "text" at bounding box center [194, 209] width 152 height 17
type input "$740.32"
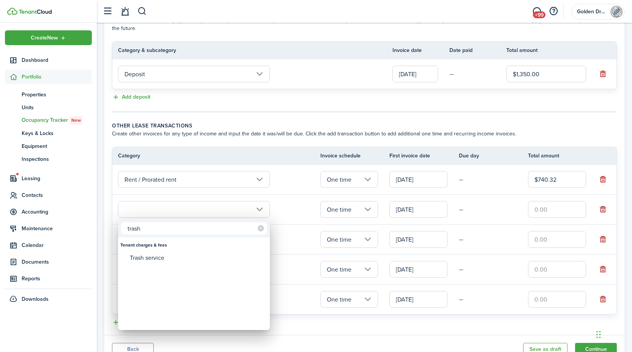
type input "trash"
click at [201, 249] on div "Tenant charges & fees" at bounding box center [193, 245] width 147 height 13
click at [197, 259] on div "Trash service" at bounding box center [197, 258] width 134 height 13
type input "Tenant charges & fees / Trash service"
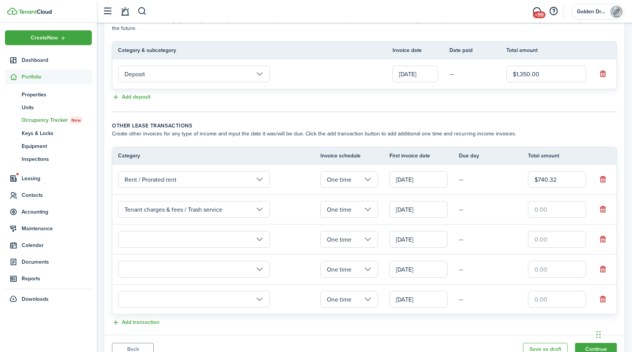
click at [528, 207] on input "text" at bounding box center [557, 209] width 58 height 17
click at [195, 240] on input "text" at bounding box center [194, 239] width 152 height 17
type input "$14.26"
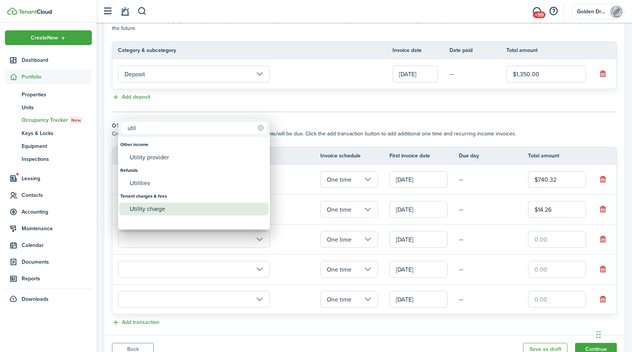
type input "util"
click at [175, 212] on div "Utility charge" at bounding box center [197, 209] width 134 height 13
type input "Tenant charges & fees / Utility charge"
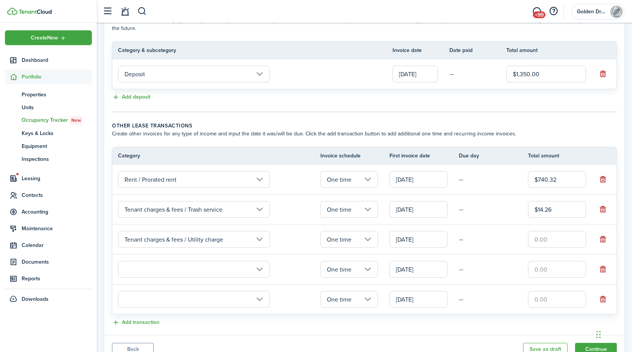
click at [562, 242] on input "text" at bounding box center [557, 239] width 58 height 17
click at [212, 271] on input "text" at bounding box center [194, 269] width 152 height 17
type input "$38.39"
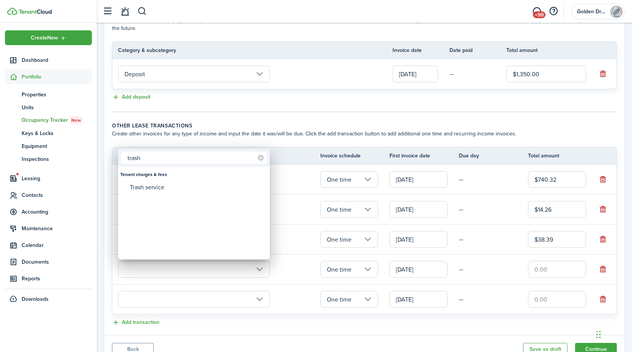
type input "trash"
click at [201, 194] on mbsc-wheel-item at bounding box center [193, 200] width 149 height 13
click at [206, 178] on div "Tenant charges & fees" at bounding box center [193, 174] width 147 height 13
click at [204, 186] on div "Trash service" at bounding box center [197, 187] width 134 height 13
type input "Tenant charges & fees / Trash service"
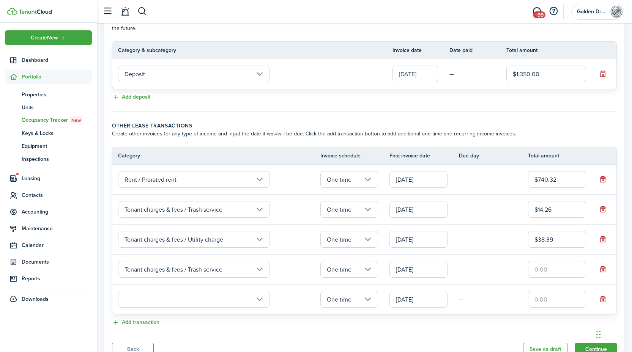
click at [327, 268] on input "One time" at bounding box center [349, 269] width 58 height 17
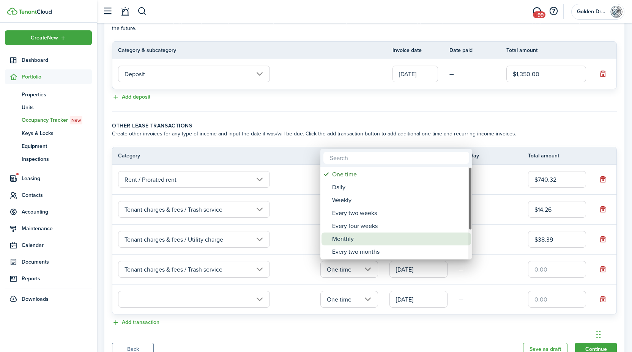
click at [360, 240] on div "Monthly" at bounding box center [399, 239] width 134 height 13
type input "Monthly"
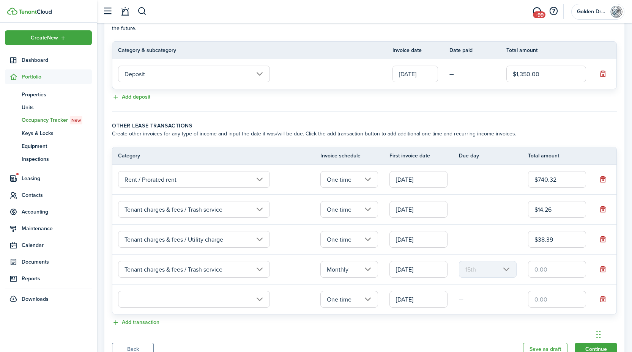
click at [417, 274] on input "[DATE]" at bounding box center [418, 269] width 58 height 17
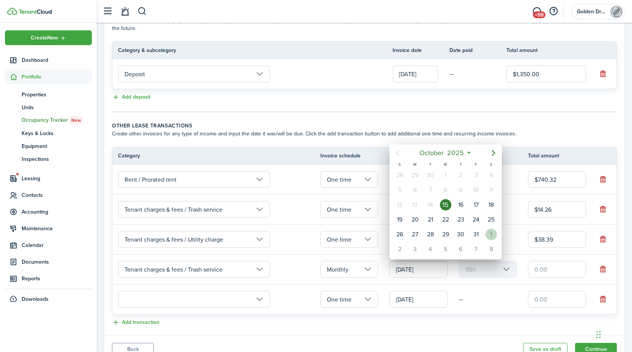
click at [487, 235] on div "1" at bounding box center [490, 234] width 11 height 11
type input "[DATE]"
type input "1st"
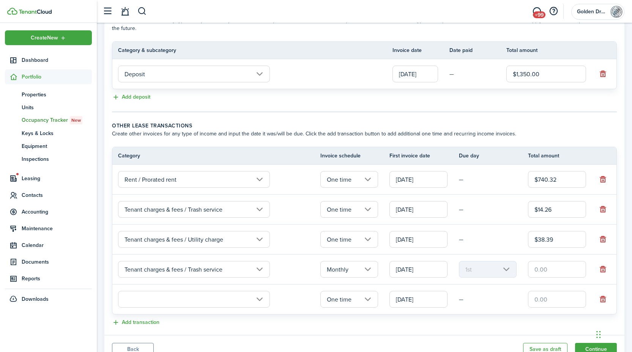
scroll to position [0, 0]
click at [547, 274] on input "text" at bounding box center [557, 269] width 58 height 17
click at [137, 306] on input "text" at bounding box center [194, 299] width 152 height 17
type input "$26.00"
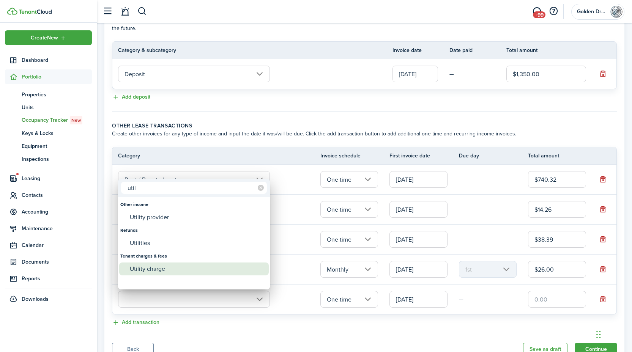
type input "util"
click at [132, 266] on div "Utility charge" at bounding box center [197, 269] width 134 height 13
type input "Tenant charges & fees / Utility charge"
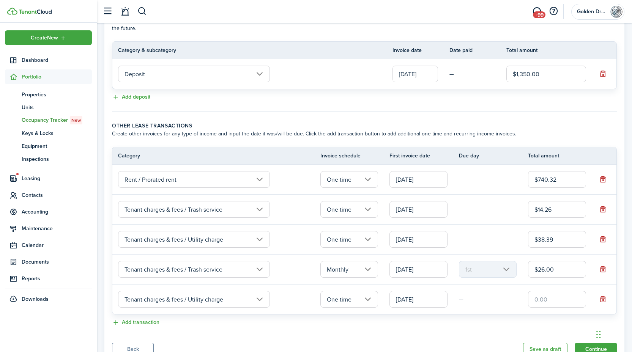
click at [359, 301] on input "One time" at bounding box center [349, 299] width 58 height 17
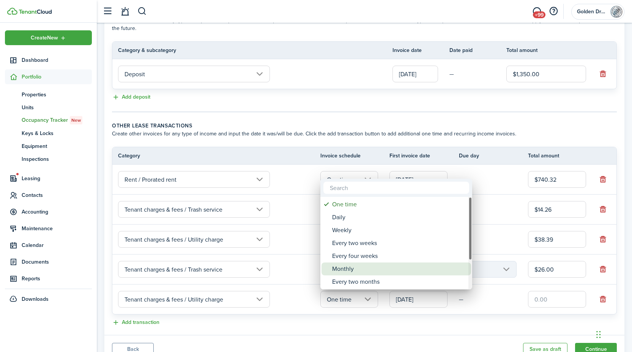
click at [356, 268] on div "Monthly" at bounding box center [399, 269] width 134 height 13
type input "Monthly"
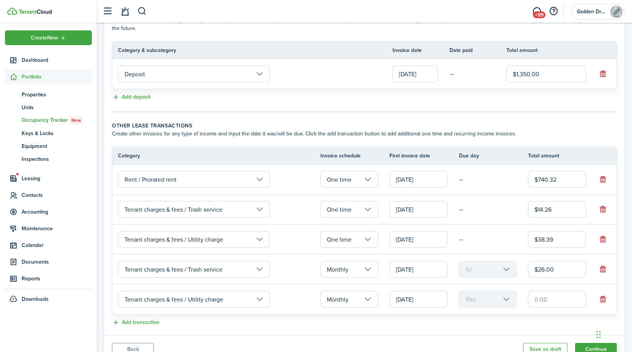
click at [418, 297] on input "[DATE]" at bounding box center [418, 299] width 58 height 17
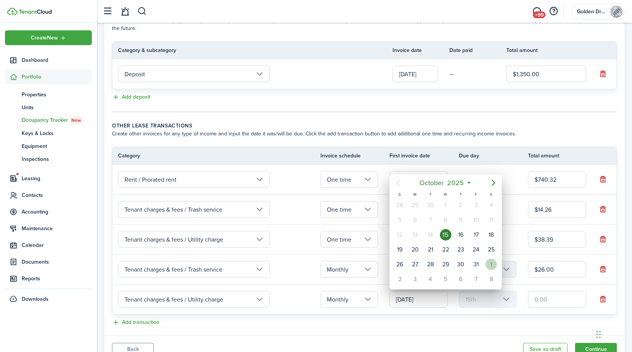
click at [492, 266] on div "1" at bounding box center [490, 264] width 11 height 11
type input "[DATE]"
type input "1st"
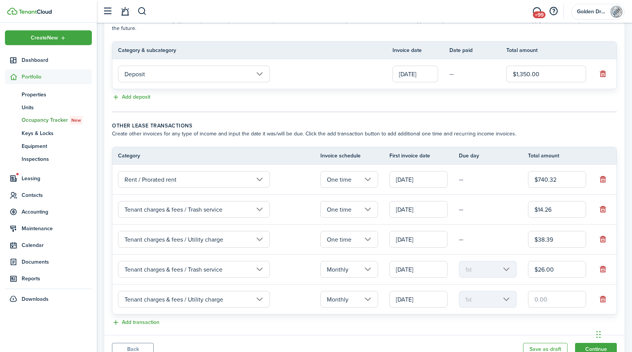
click at [547, 302] on input "text" at bounding box center [557, 299] width 58 height 17
type input "$70.00"
click at [524, 329] on panel-main-body "Recurring rent You can enable the automatic lease rent invoicing. The first inv…" at bounding box center [364, 105] width 520 height 460
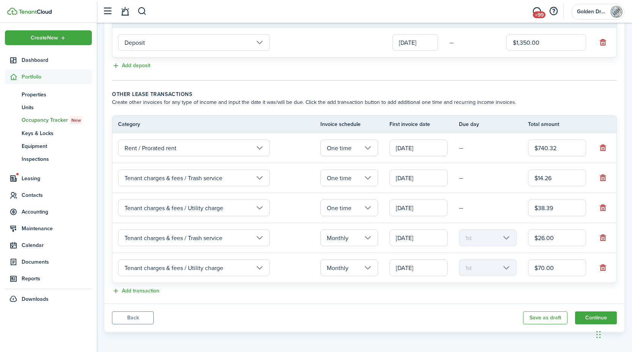
scroll to position [209, 0]
click at [578, 312] on button "Continue" at bounding box center [596, 317] width 42 height 13
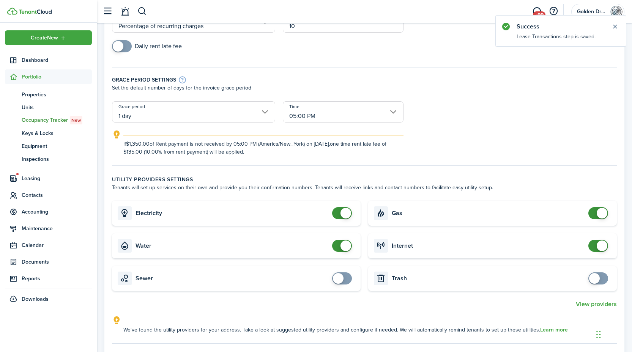
scroll to position [108, 0]
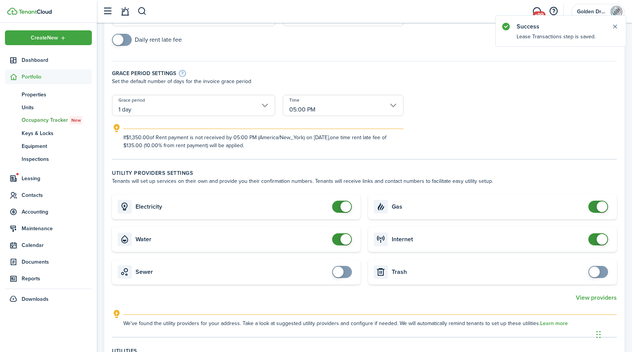
checkbox input "false"
click at [351, 238] on span at bounding box center [345, 239] width 11 height 11
checkbox input "false"
click at [595, 208] on span at bounding box center [598, 207] width 8 height 12
checkbox input "false"
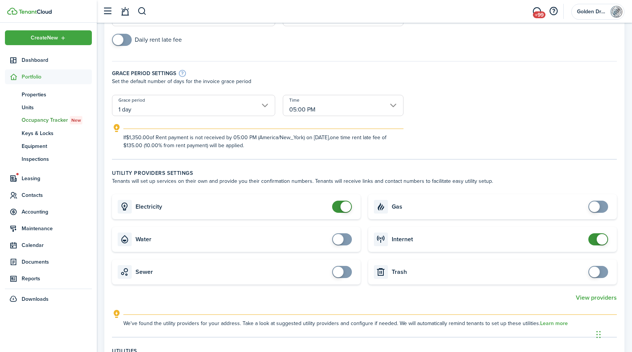
click at [602, 238] on span at bounding box center [601, 239] width 11 height 11
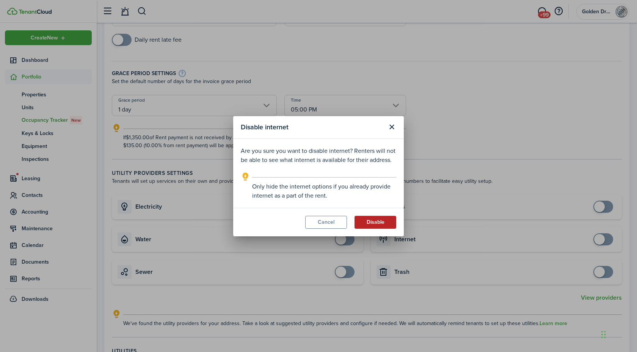
click at [361, 220] on button "Disable" at bounding box center [376, 222] width 42 height 13
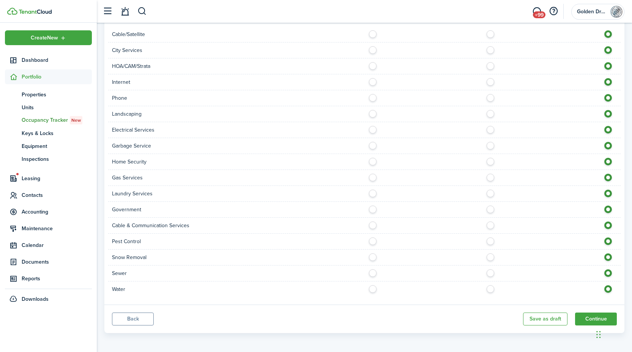
scroll to position [477, 0]
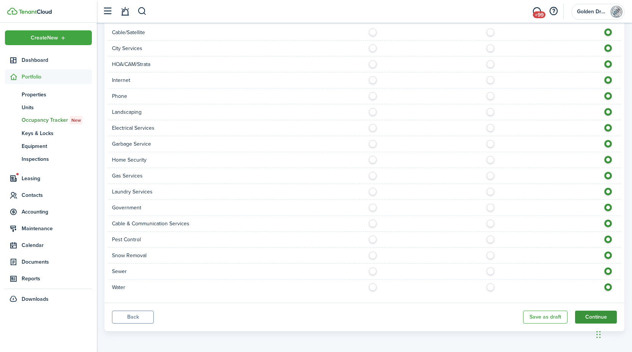
click at [589, 316] on button "Continue" at bounding box center [596, 317] width 42 height 13
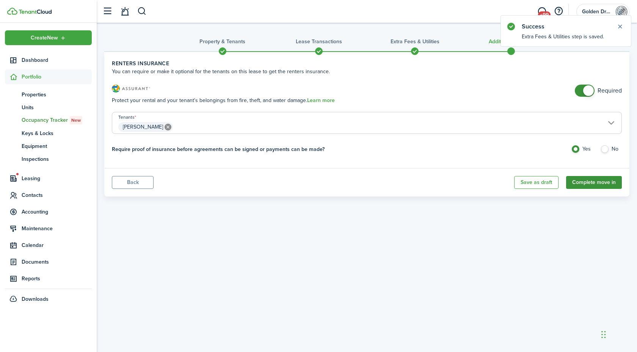
click at [606, 184] on button "Complete move in" at bounding box center [594, 182] width 56 height 13
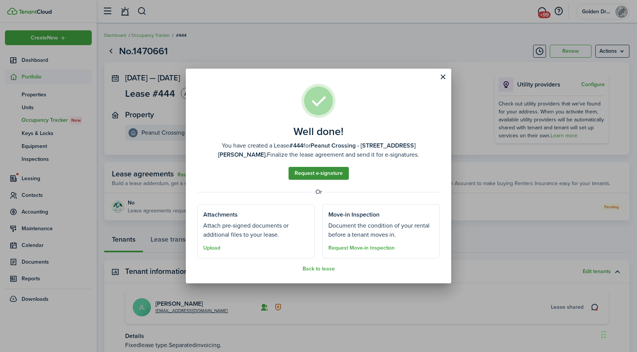
click at [326, 169] on link "Request e-signature" at bounding box center [319, 173] width 60 height 13
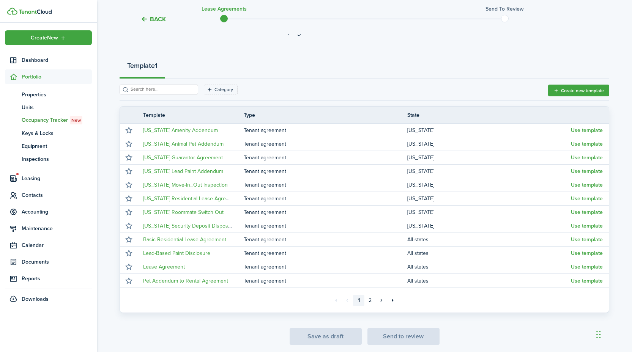
scroll to position [91, 0]
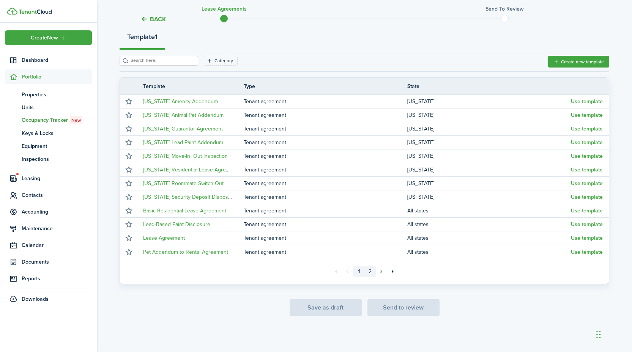
click at [370, 269] on link "2" at bounding box center [369, 271] width 11 height 11
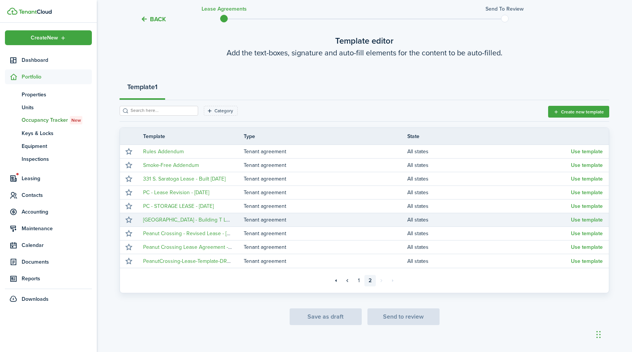
scroll to position [50, 0]
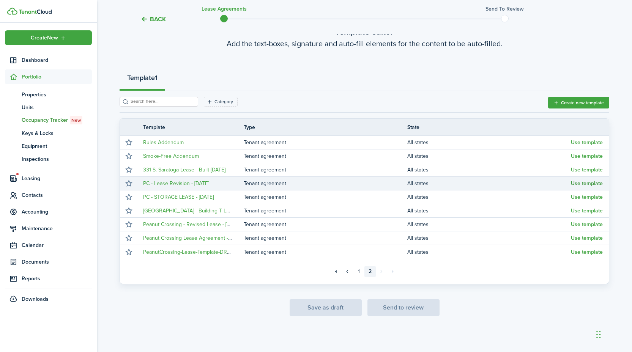
click at [580, 186] on button "Use template" at bounding box center [587, 184] width 32 height 6
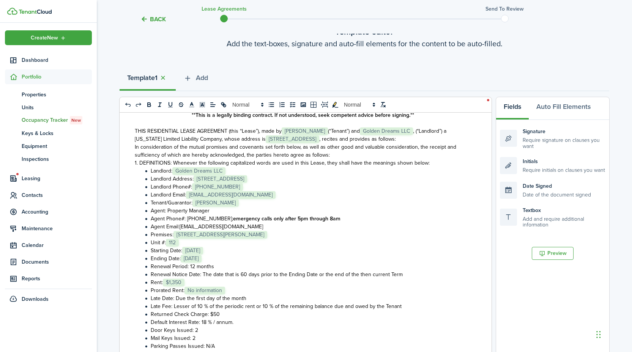
scroll to position [69, 0]
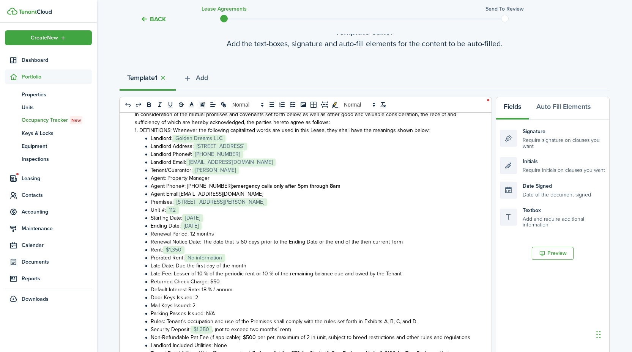
click at [250, 258] on li "Prorated Rent: ﻿ No information ﻿" at bounding box center [307, 258] width 328 height 8
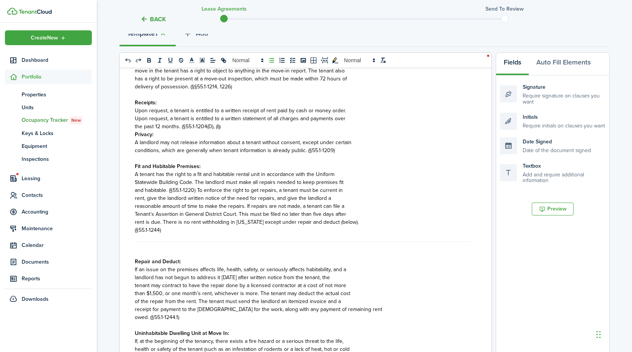
scroll to position [212, 0]
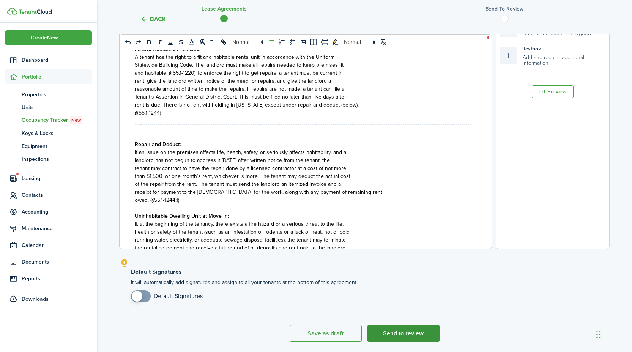
click at [404, 332] on button "Send to review" at bounding box center [403, 333] width 72 height 17
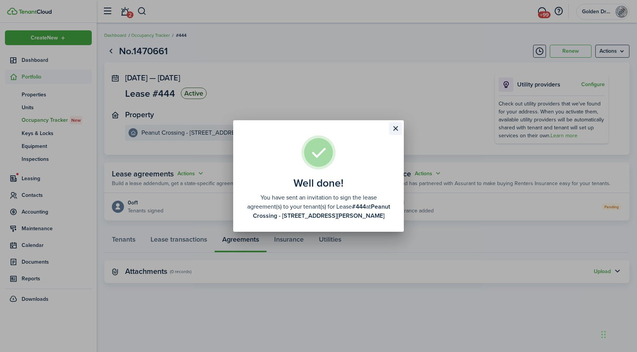
click at [393, 126] on button "Close modal" at bounding box center [395, 128] width 13 height 13
